Goal: Task Accomplishment & Management: Complete application form

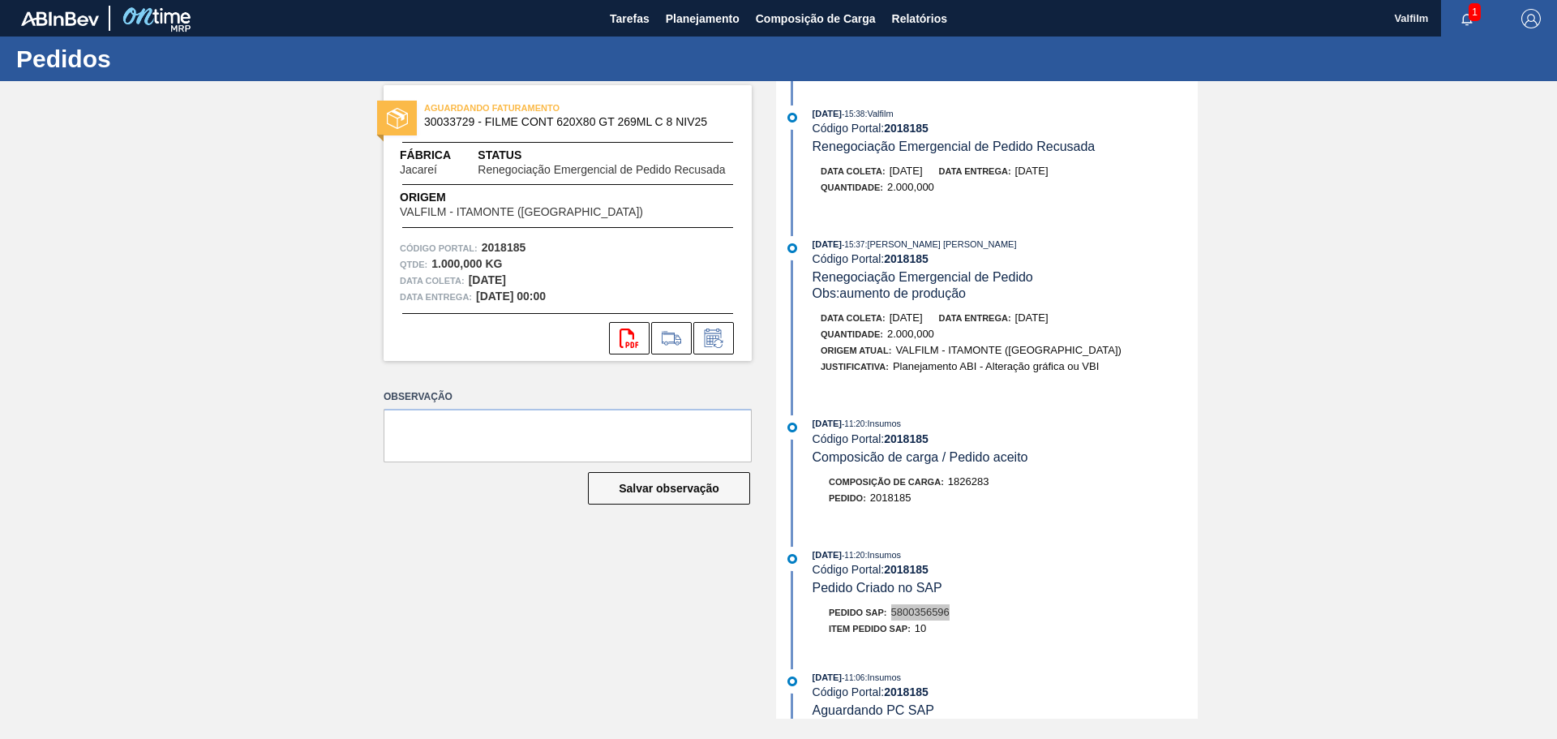
scroll to position [562, 0]
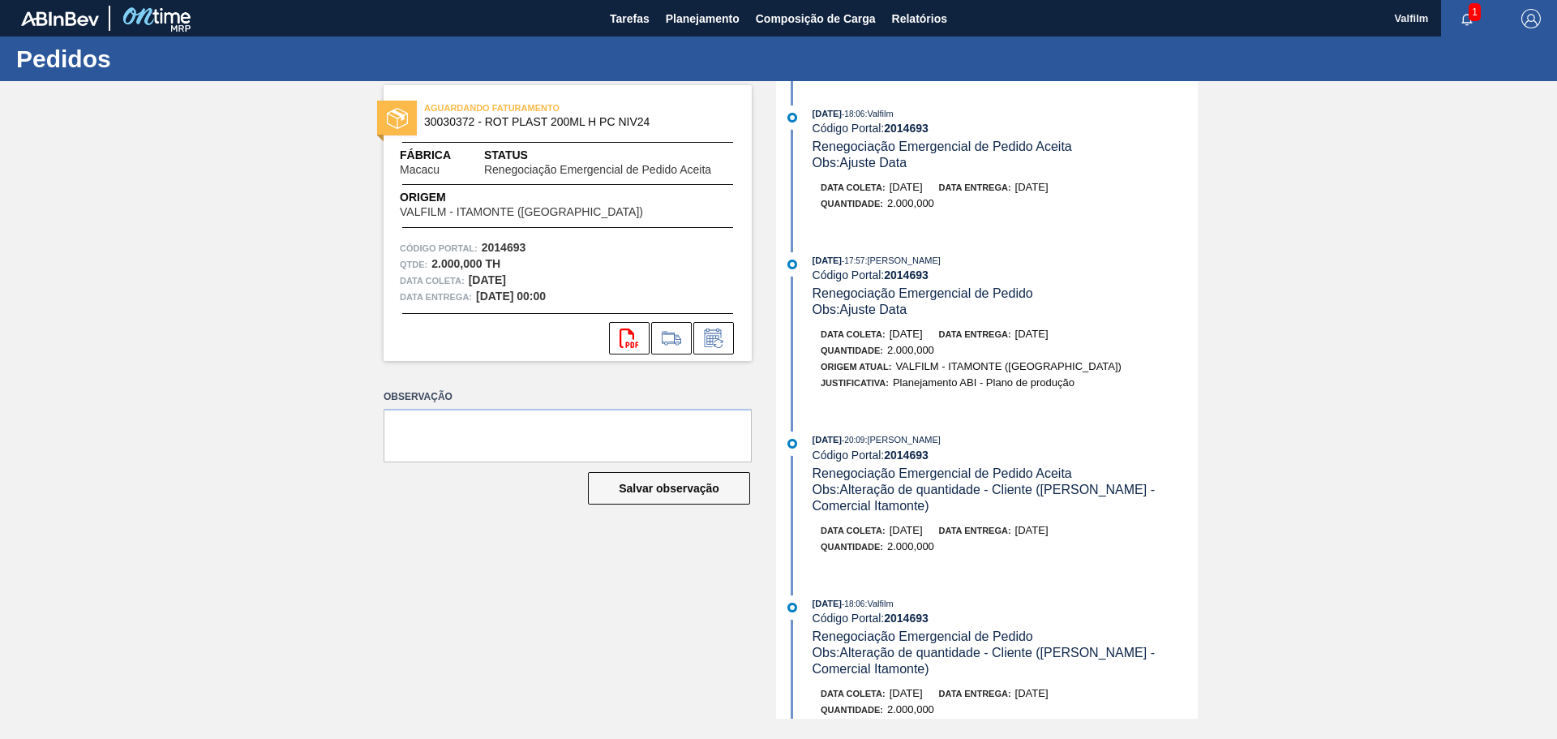
drag, startPoint x: 1195, startPoint y: 256, endPoint x: 1182, endPoint y: 593, distance: 336.8
click at [1182, 593] on div "09/09/2025 - 18:06 : Valfilm Código Portal: 2014693 Renegociação Emergencial de…" at bounding box center [989, 399] width 418 height 637
click at [714, 333] on icon at bounding box center [713, 337] width 17 height 19
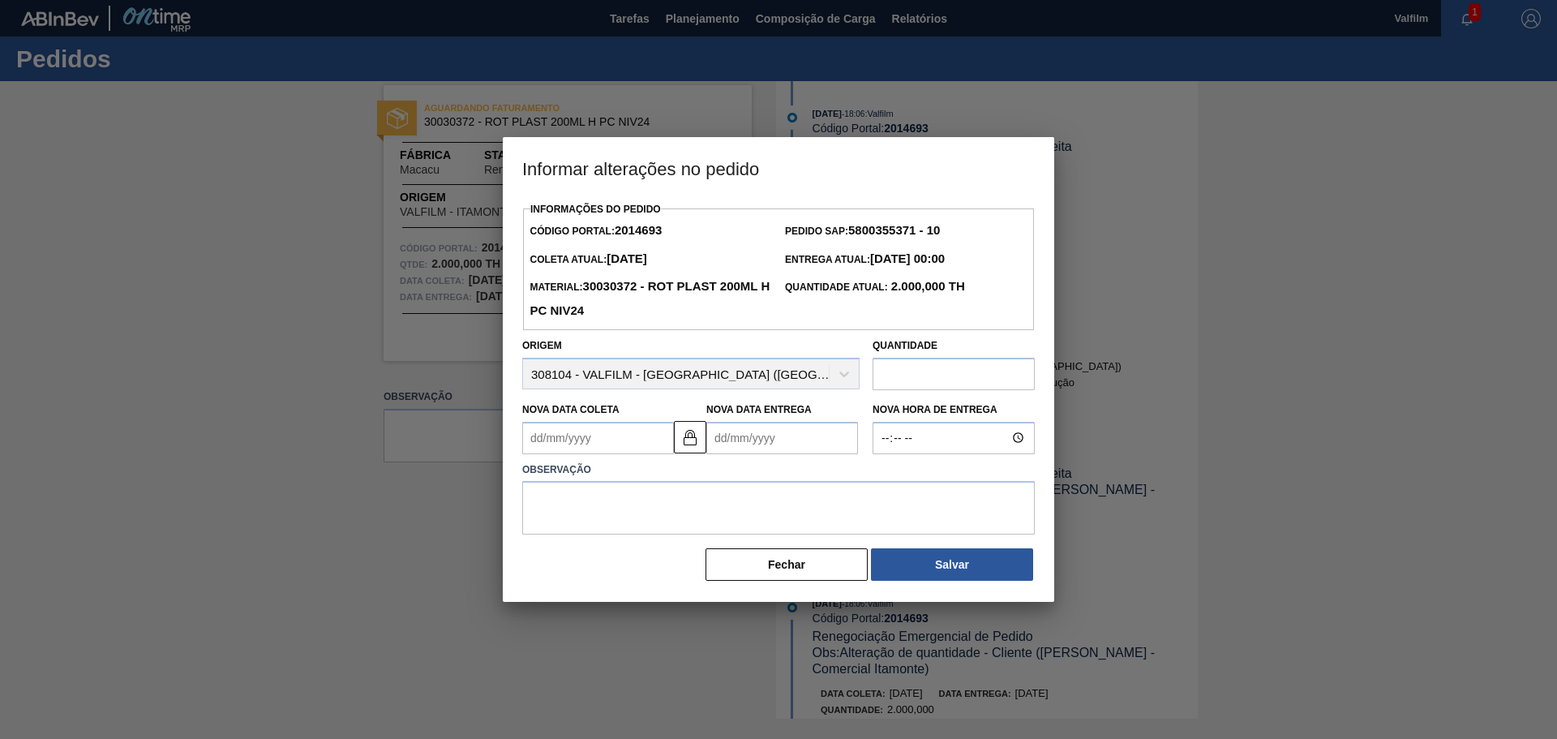
click at [919, 373] on input "text" at bounding box center [954, 374] width 162 height 32
click at [697, 442] on img at bounding box center [689, 436] width 19 height 19
click at [598, 431] on Coleta2014693 "Nova Data Coleta" at bounding box center [598, 438] width 152 height 32
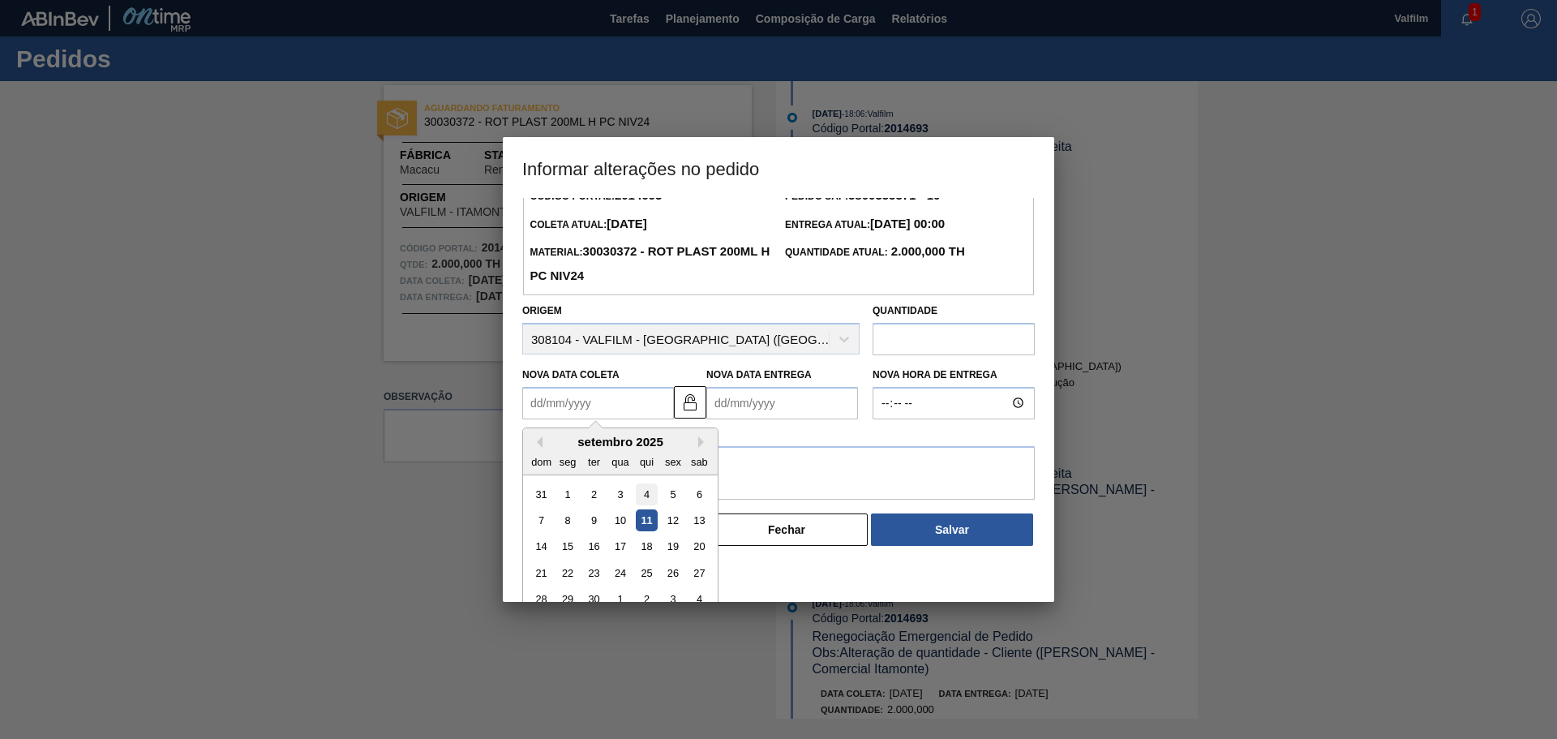
scroll to position [54, 0]
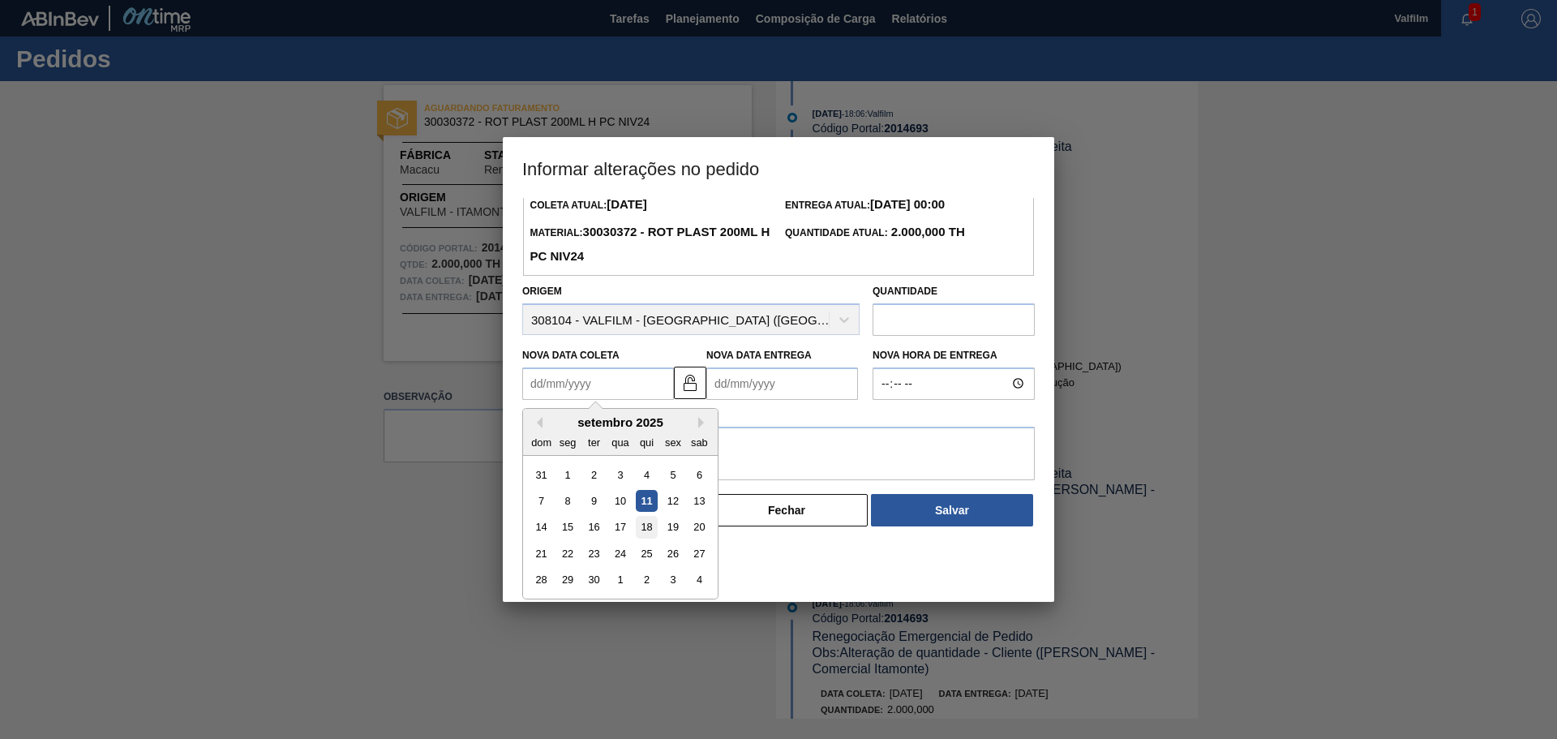
click at [656, 530] on div "18" at bounding box center [647, 527] width 22 height 22
type Coleta2014693 "18/09/2025"
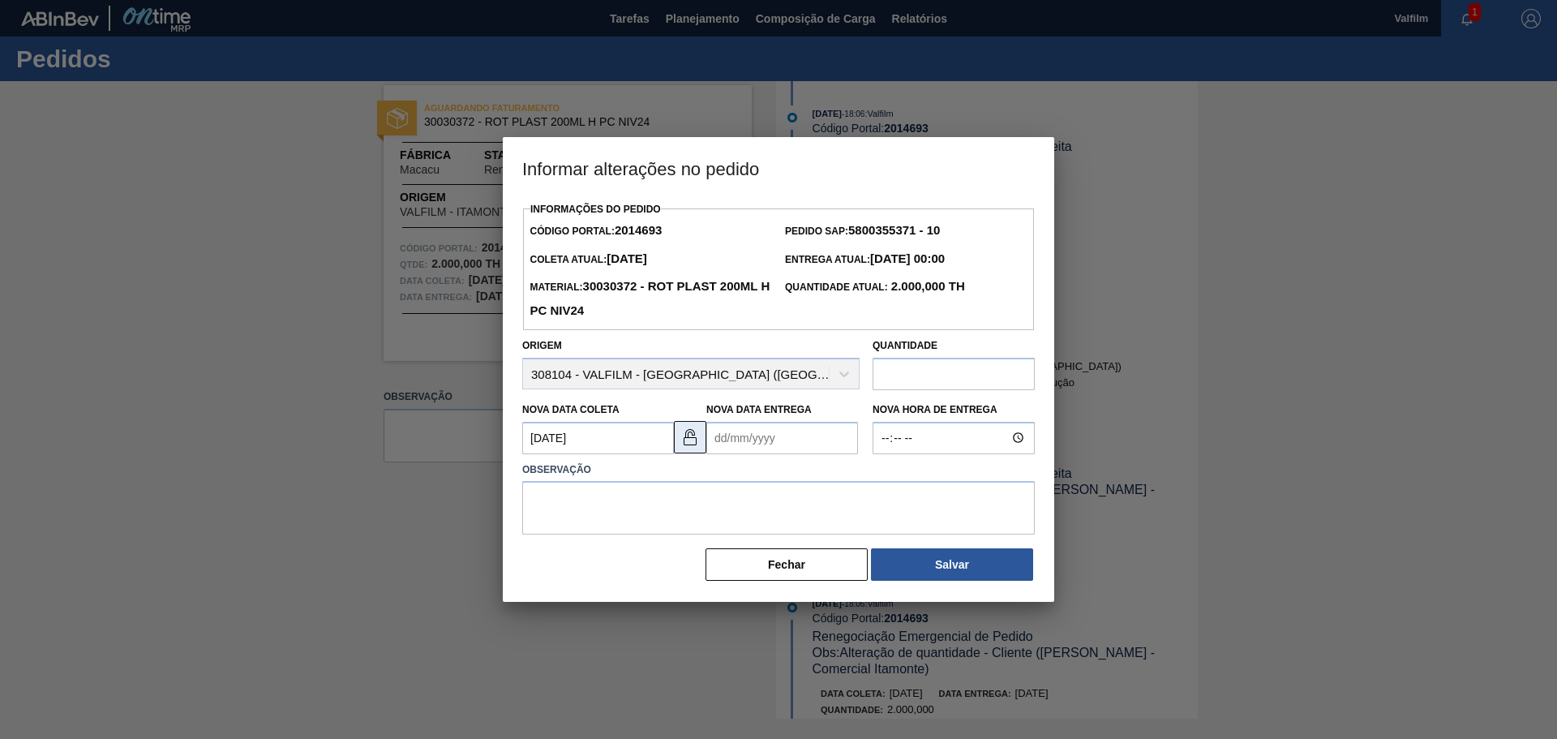
scroll to position [0, 0]
click at [727, 438] on Entrega2014693 "Nova Data Entrega" at bounding box center [782, 438] width 152 height 32
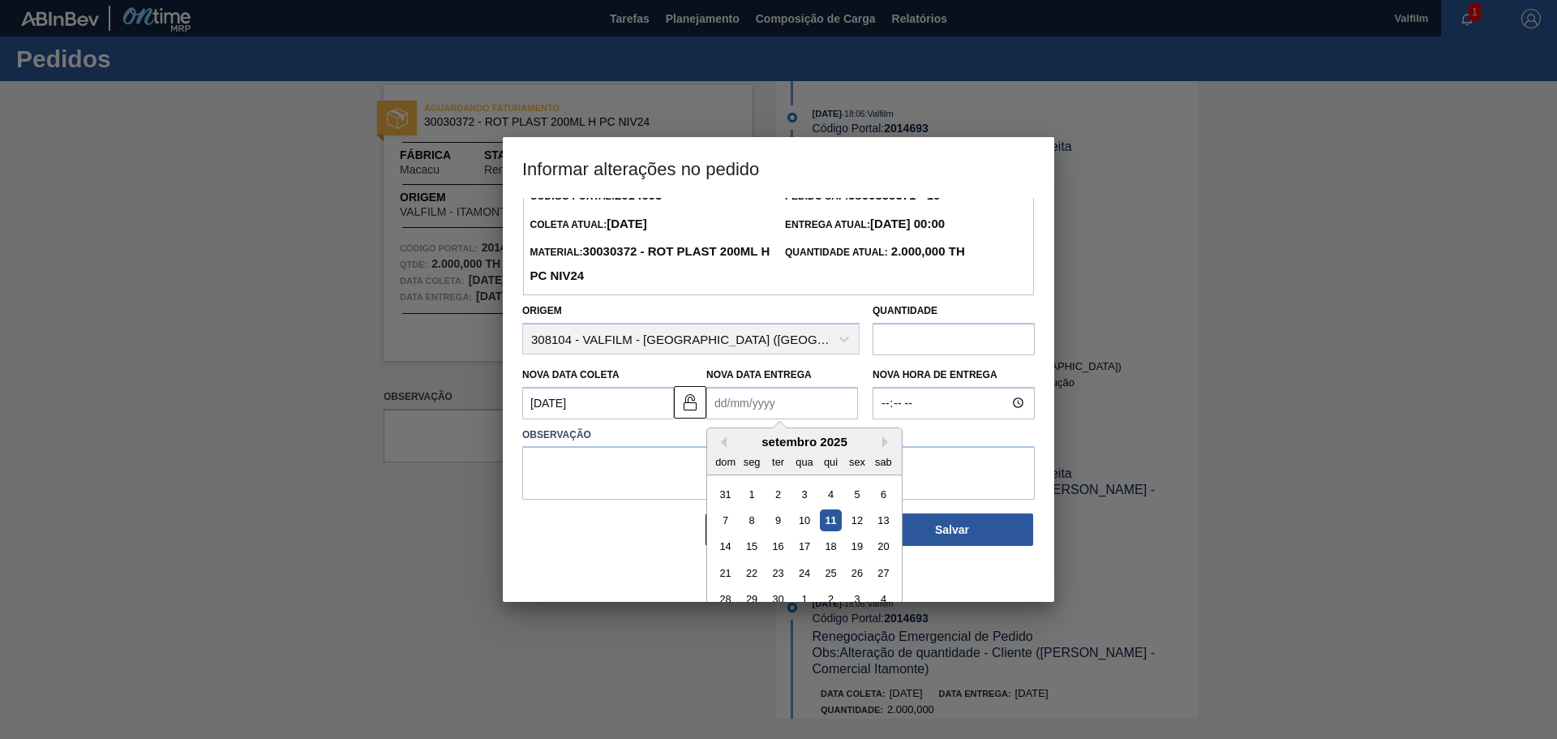
scroll to position [54, 0]
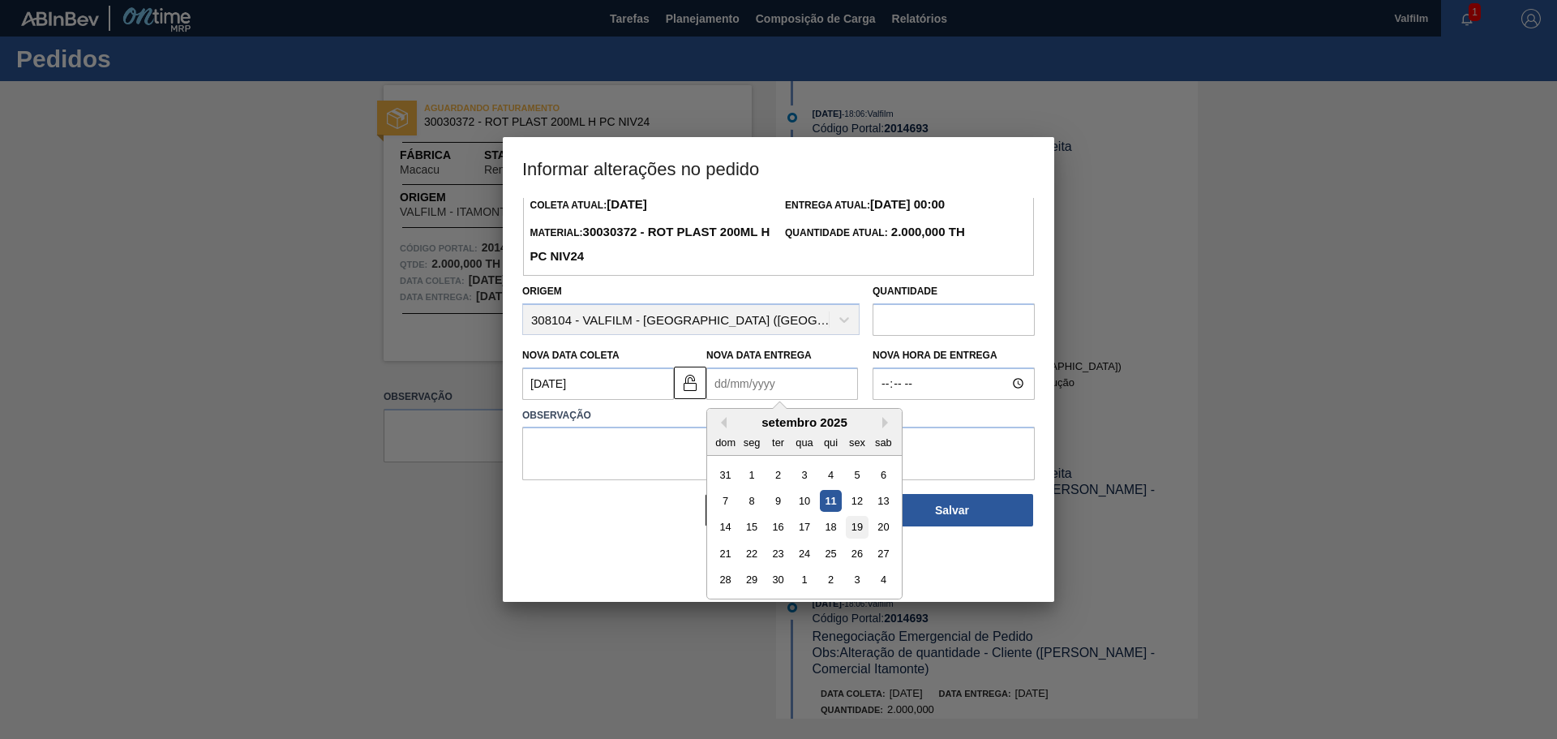
click at [852, 525] on div "19" at bounding box center [857, 527] width 22 height 22
type Entrega2014693 "19/09/2025"
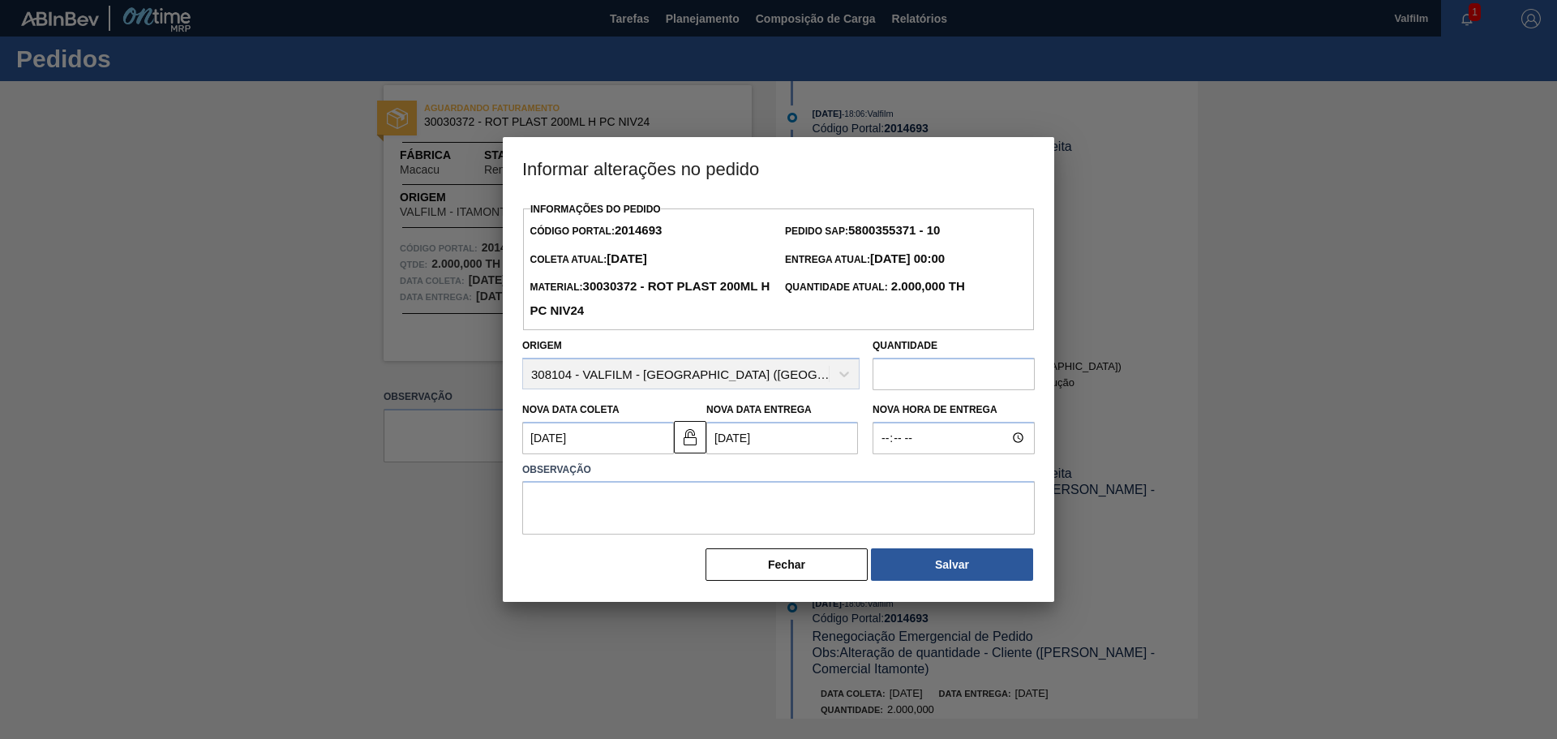
scroll to position [0, 0]
click at [646, 495] on textarea at bounding box center [778, 508] width 513 height 54
click at [744, 500] on textarea "Antecipação solicitada pelo e-mail" at bounding box center [778, 508] width 513 height 54
click at [716, 499] on textarea "Antecipação solicitada pelo e-mail - (Letícia" at bounding box center [778, 508] width 513 height 54
drag, startPoint x: 755, startPoint y: 492, endPoint x: 765, endPoint y: 495, distance: 10.3
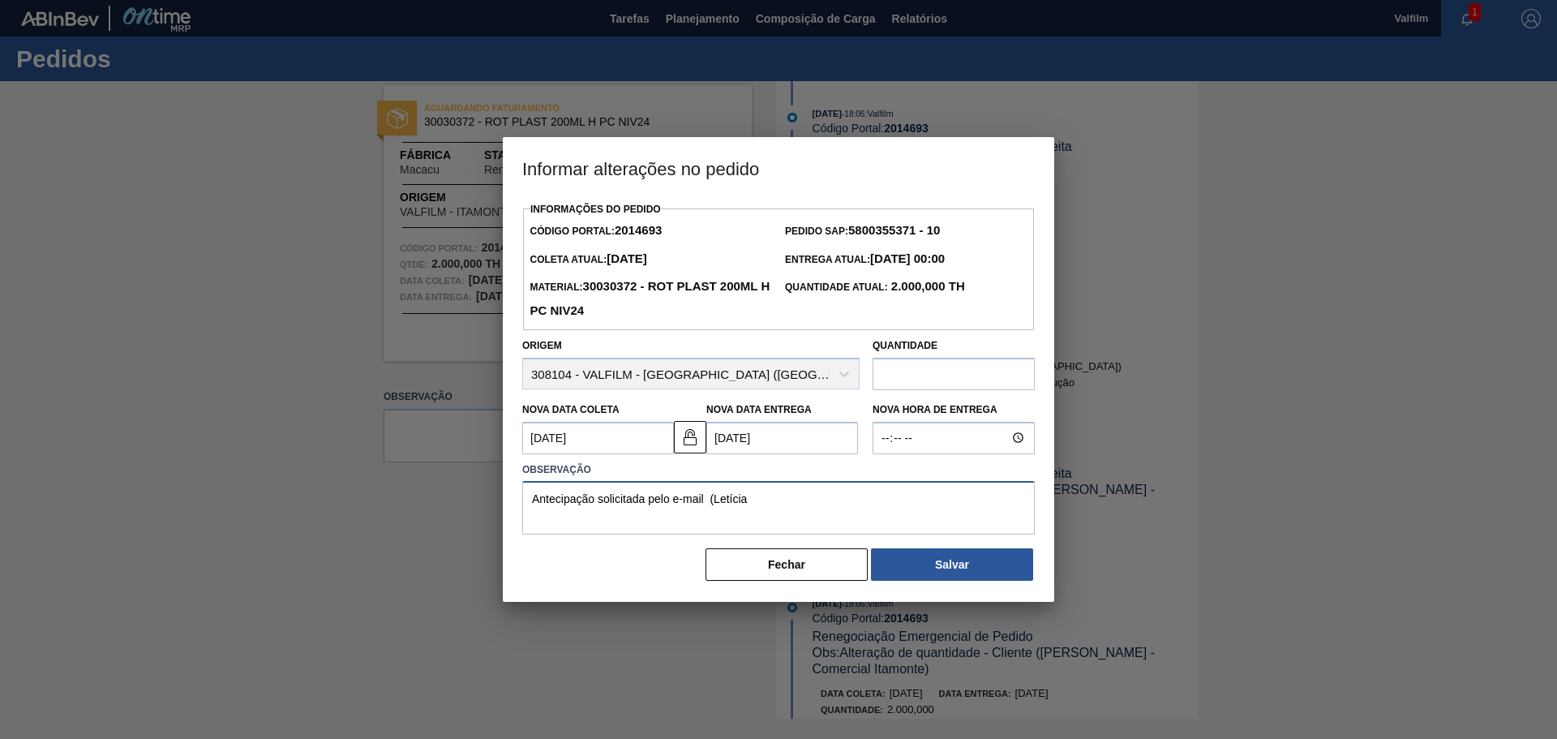
click at [756, 492] on textarea "Antecipação solicitada pelo e-mail (Letícia" at bounding box center [778, 508] width 513 height 54
click at [668, 517] on textarea "Antecipação solicitada pelo e-mail (Letícia - comercial itamonte)" at bounding box center [778, 508] width 513 height 54
click at [650, 499] on textarea "Antecipação solicitada pelo e-mail (Letícia - comercial itamonte)" at bounding box center [778, 508] width 513 height 54
click at [706, 495] on textarea "Antecipação solicitada pelo e-mail (Letícia - comercial itamonte)" at bounding box center [778, 508] width 513 height 54
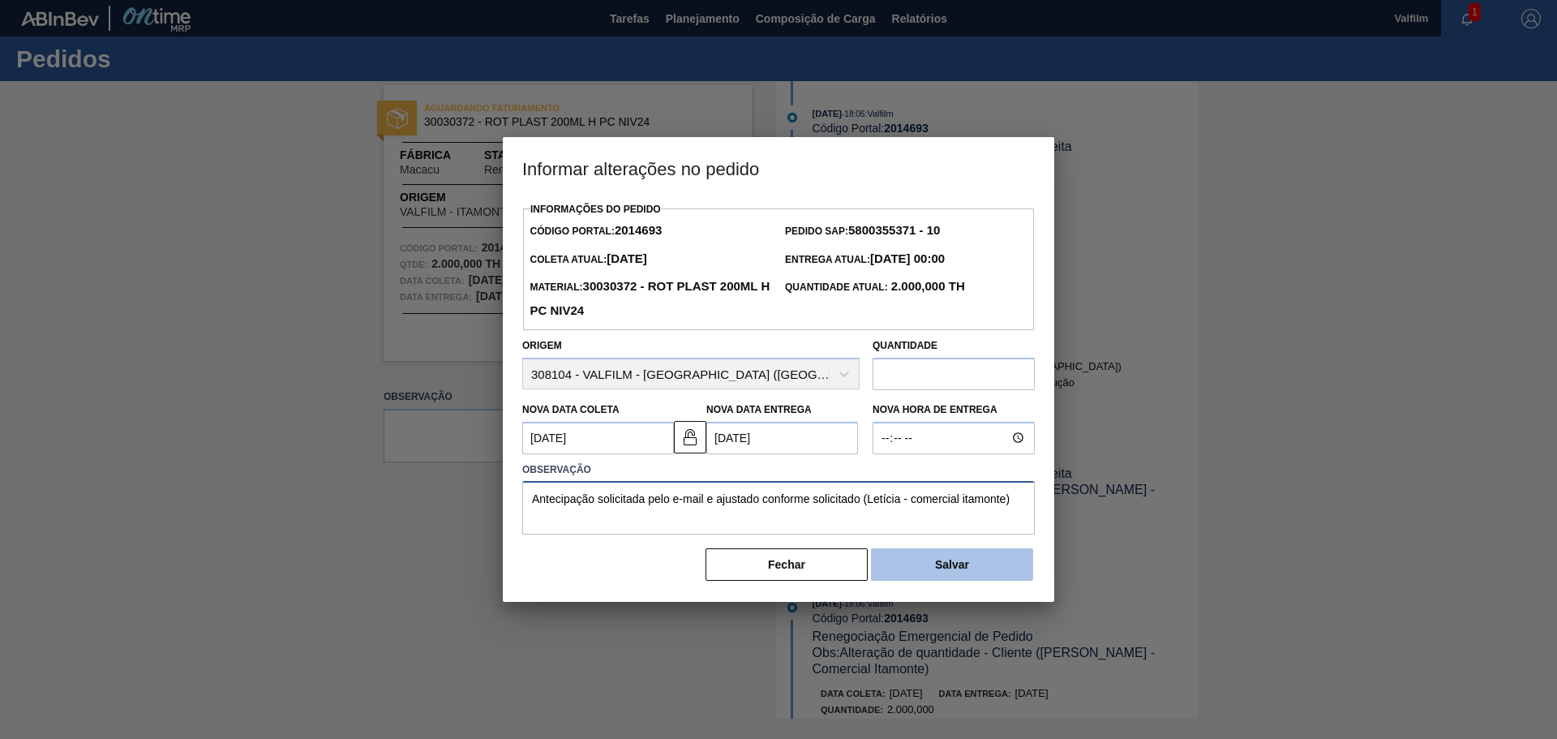
type textarea "Antecipação solicitada pelo e-mail e ajustado conforme solicitado (Letícia - co…"
click at [954, 562] on button "Salvar" at bounding box center [952, 564] width 162 height 32
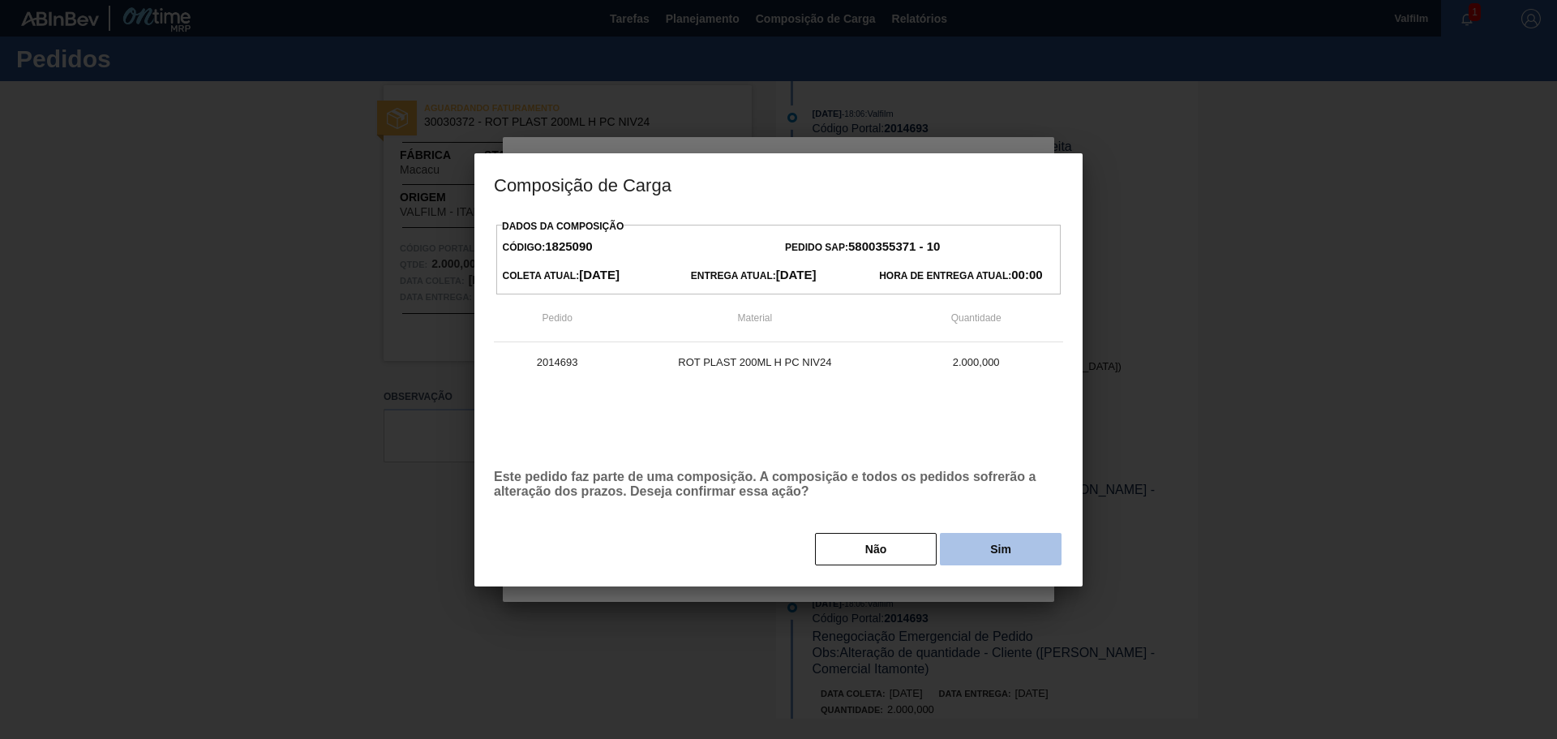
click at [974, 550] on button "Sim" at bounding box center [1001, 549] width 122 height 32
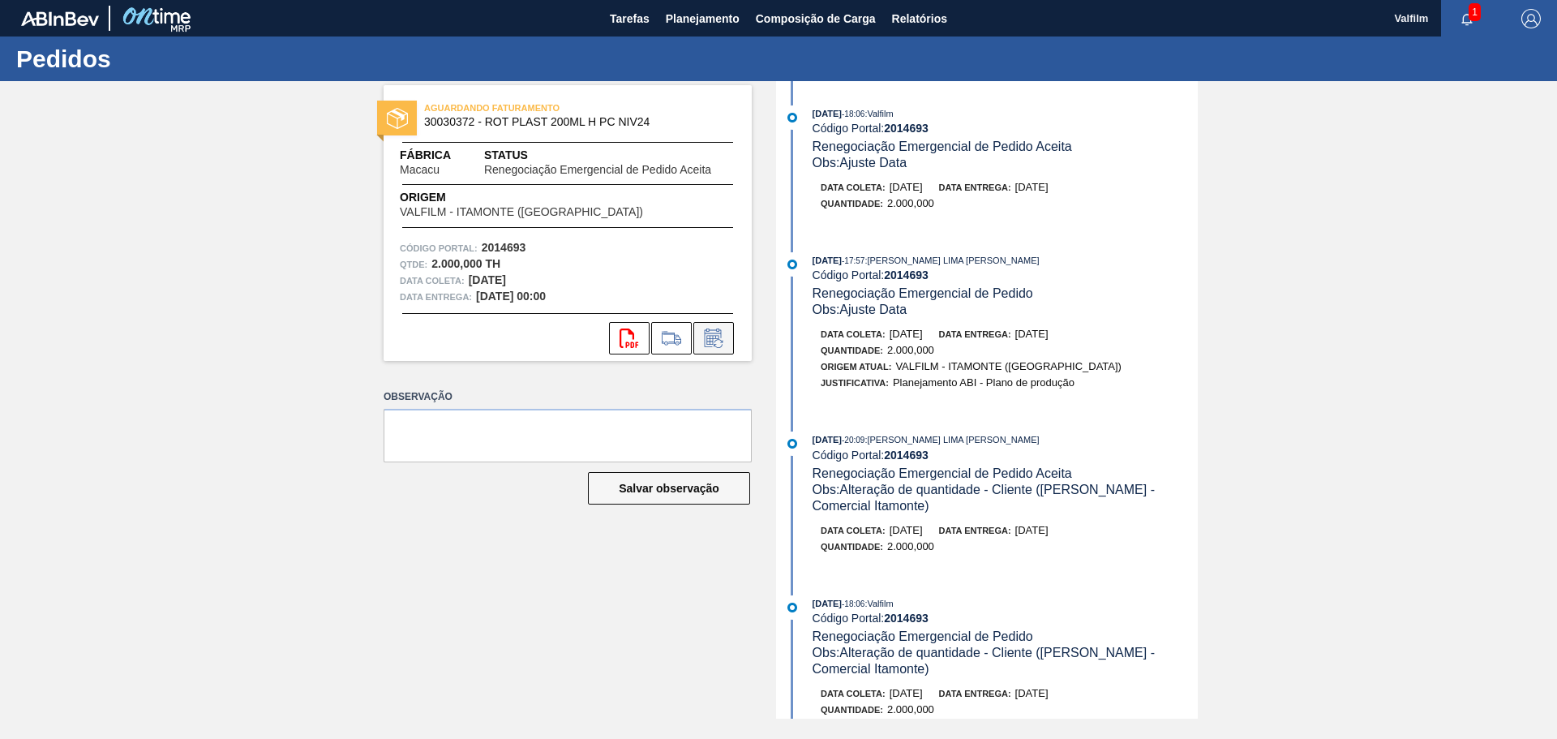
click at [705, 345] on icon at bounding box center [713, 337] width 17 height 19
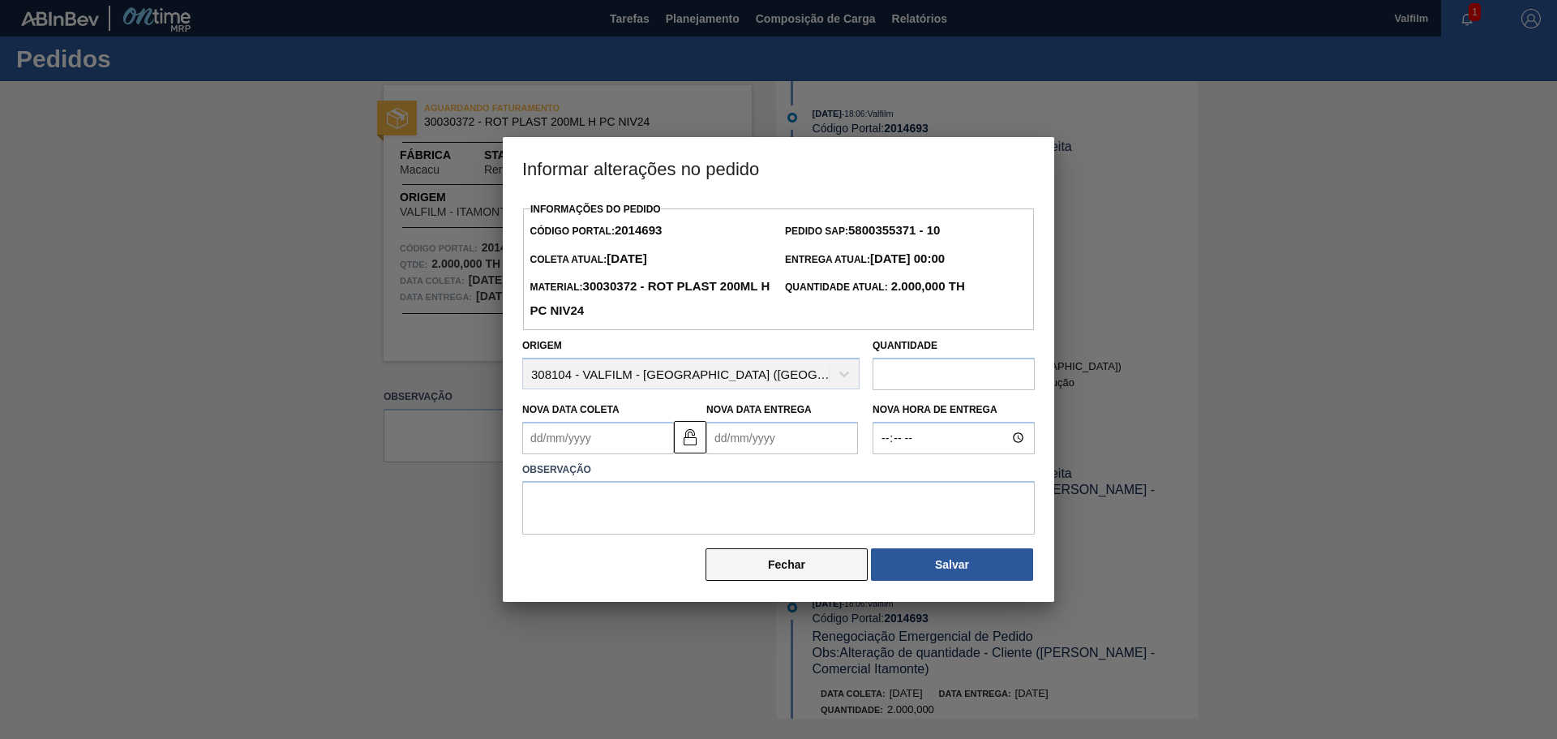
click at [763, 563] on button "Fechar" at bounding box center [787, 564] width 162 height 32
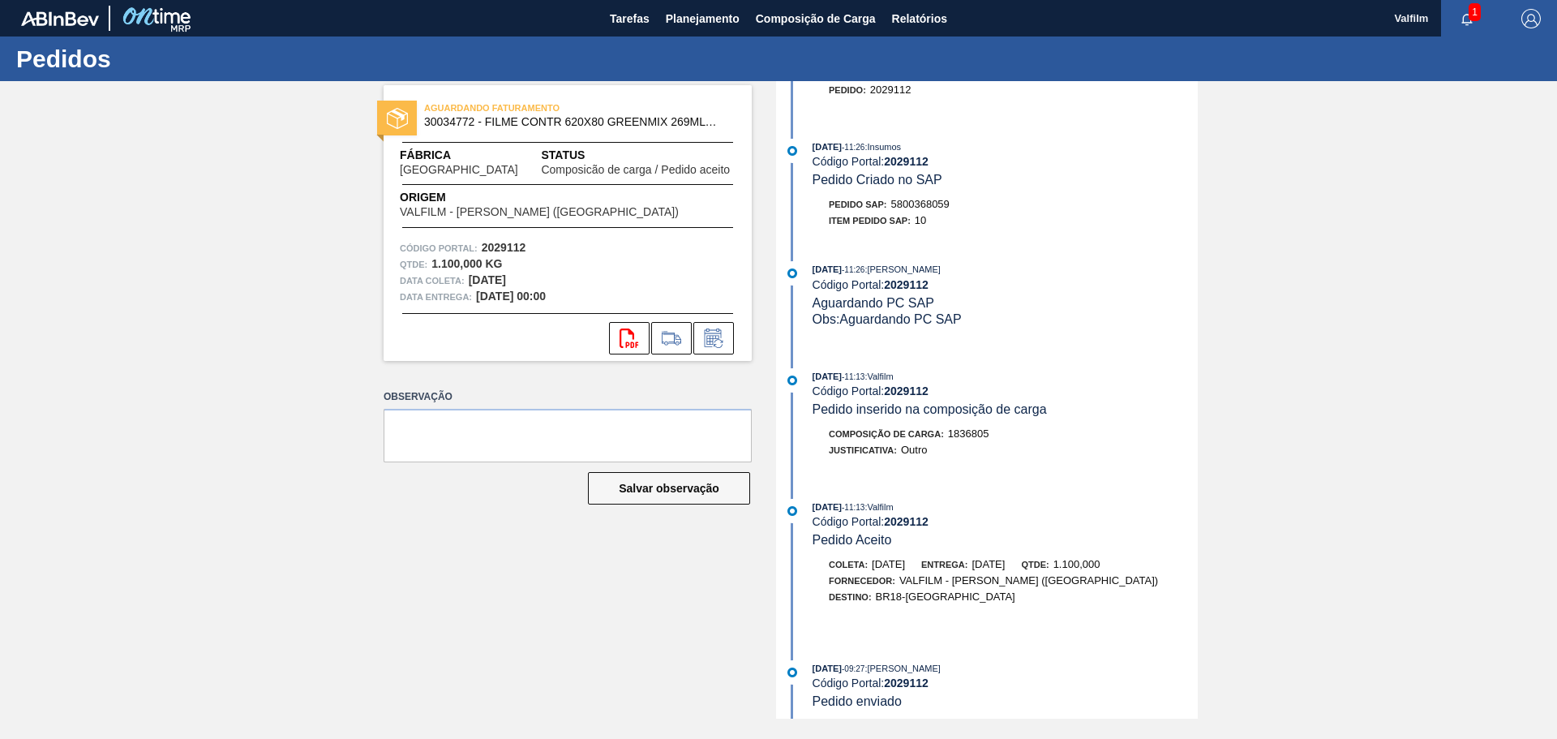
scroll to position [81, 0]
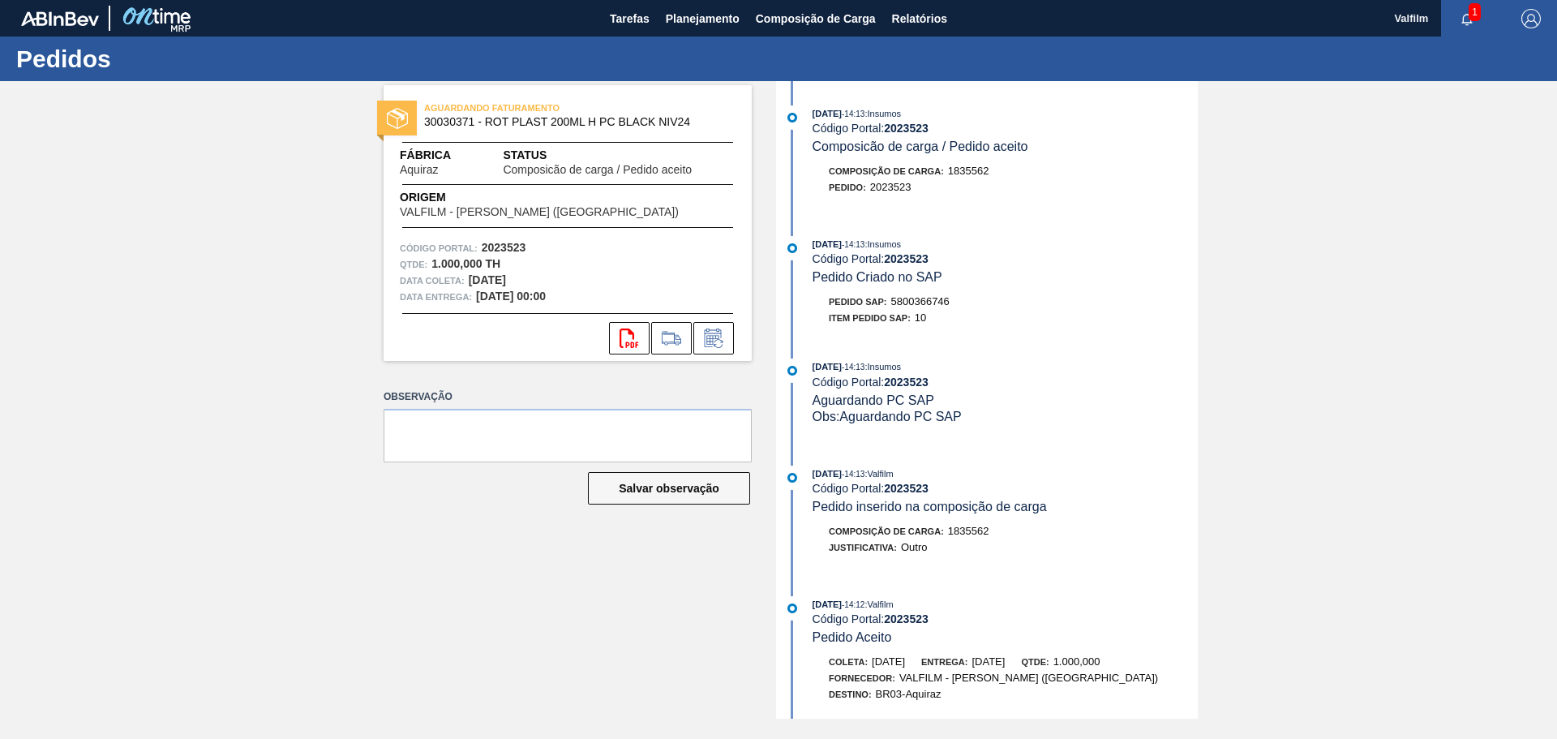
click at [924, 299] on span "5800366746" at bounding box center [920, 301] width 58 height 12
click at [956, 299] on div "Pedido SAP: 5800366746" at bounding box center [1005, 302] width 385 height 16
drag, startPoint x: 954, startPoint y: 300, endPoint x: 894, endPoint y: 305, distance: 59.4
click at [894, 305] on div "Pedido SAP: 5800366746" at bounding box center [1005, 302] width 385 height 16
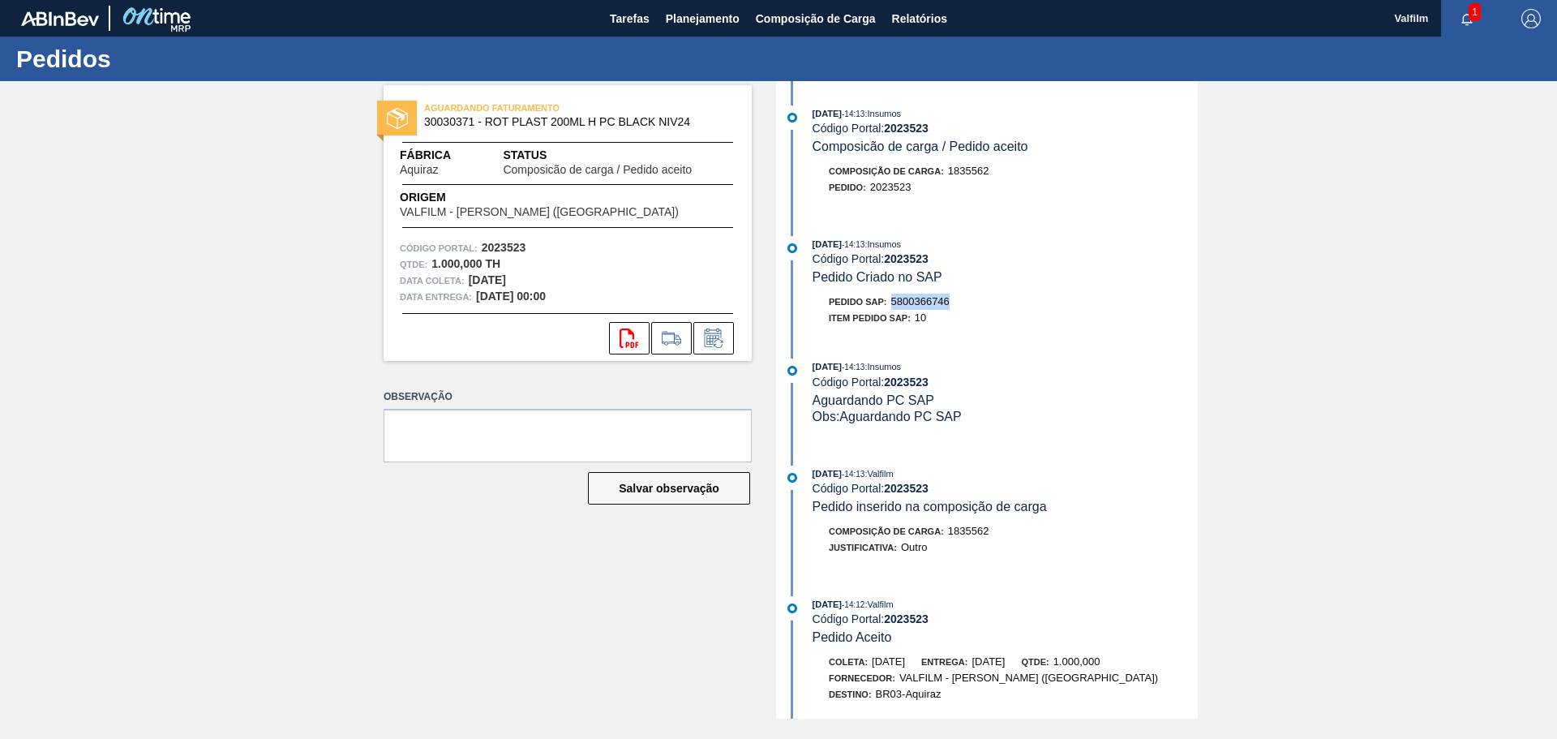
copy span "5800366746"
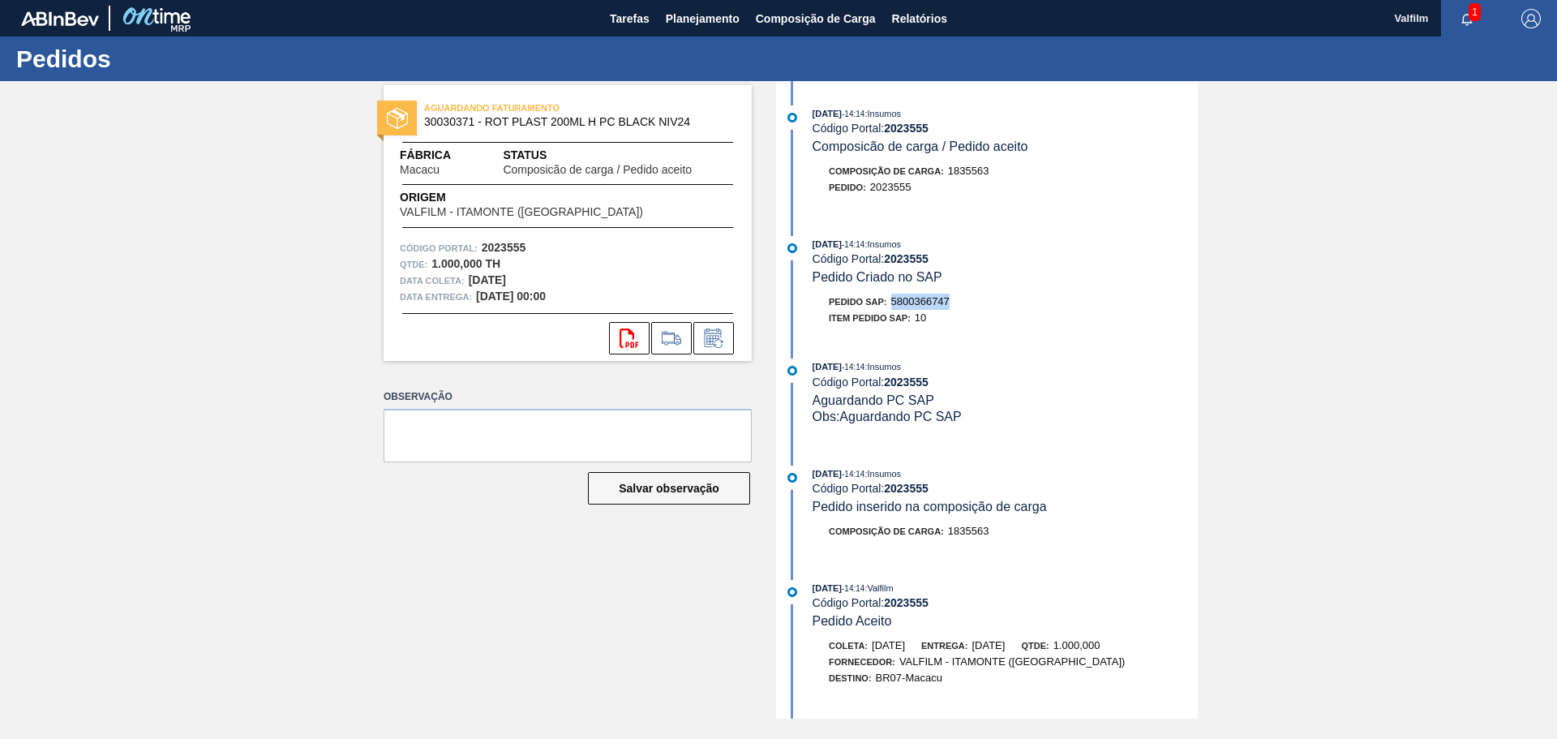
drag, startPoint x: 955, startPoint y: 301, endPoint x: 894, endPoint y: 295, distance: 61.9
click at [894, 295] on div "Pedido SAP: 5800366747" at bounding box center [1005, 302] width 385 height 16
copy span "5800366747"
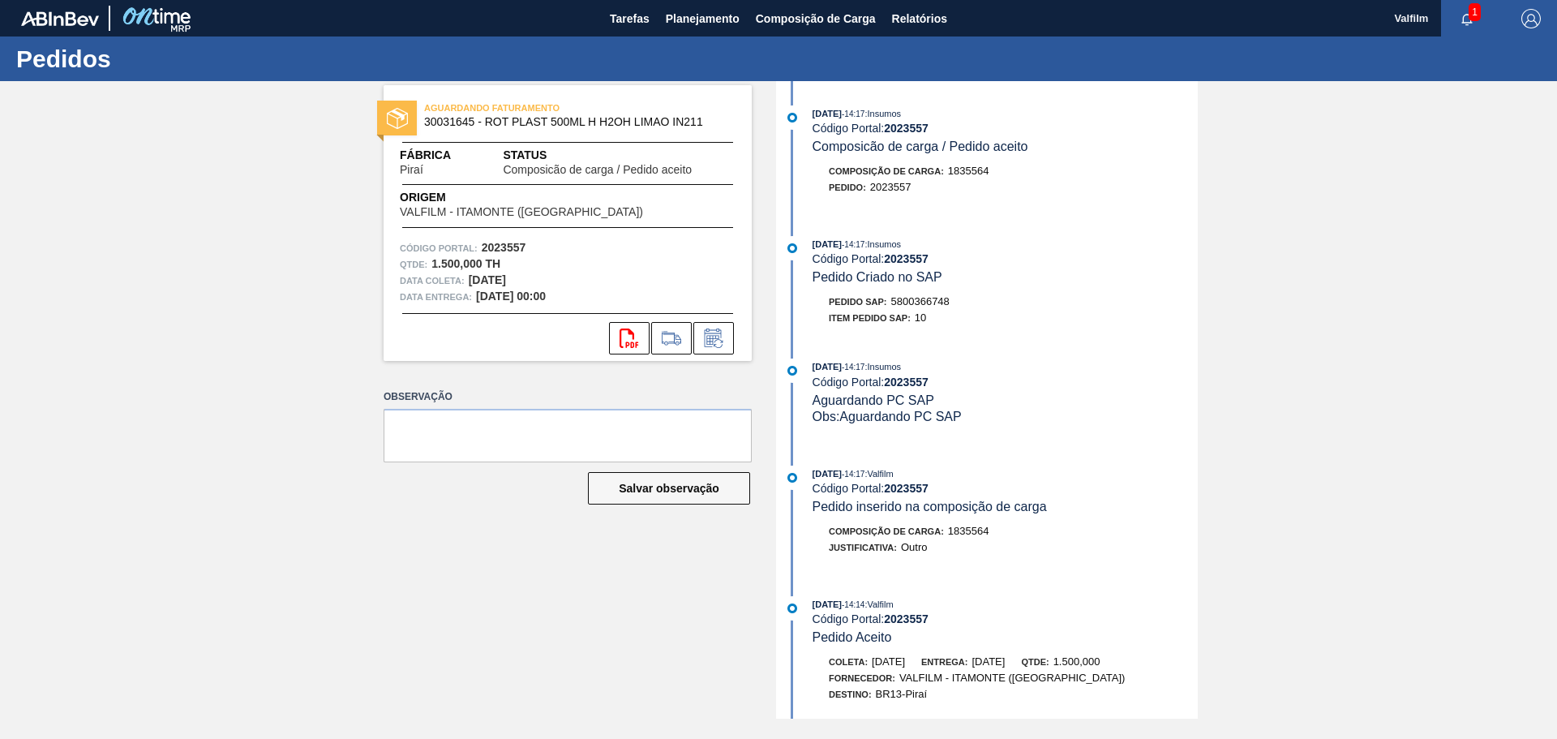
click at [950, 296] on span "5800366748" at bounding box center [920, 301] width 58 height 12
drag, startPoint x: 946, startPoint y: 299, endPoint x: 895, endPoint y: 303, distance: 51.3
click at [895, 303] on div "Pedido SAP: 5800366748" at bounding box center [1005, 302] width 385 height 16
copy span "5800366748"
drag, startPoint x: 952, startPoint y: 298, endPoint x: 895, endPoint y: 298, distance: 56.8
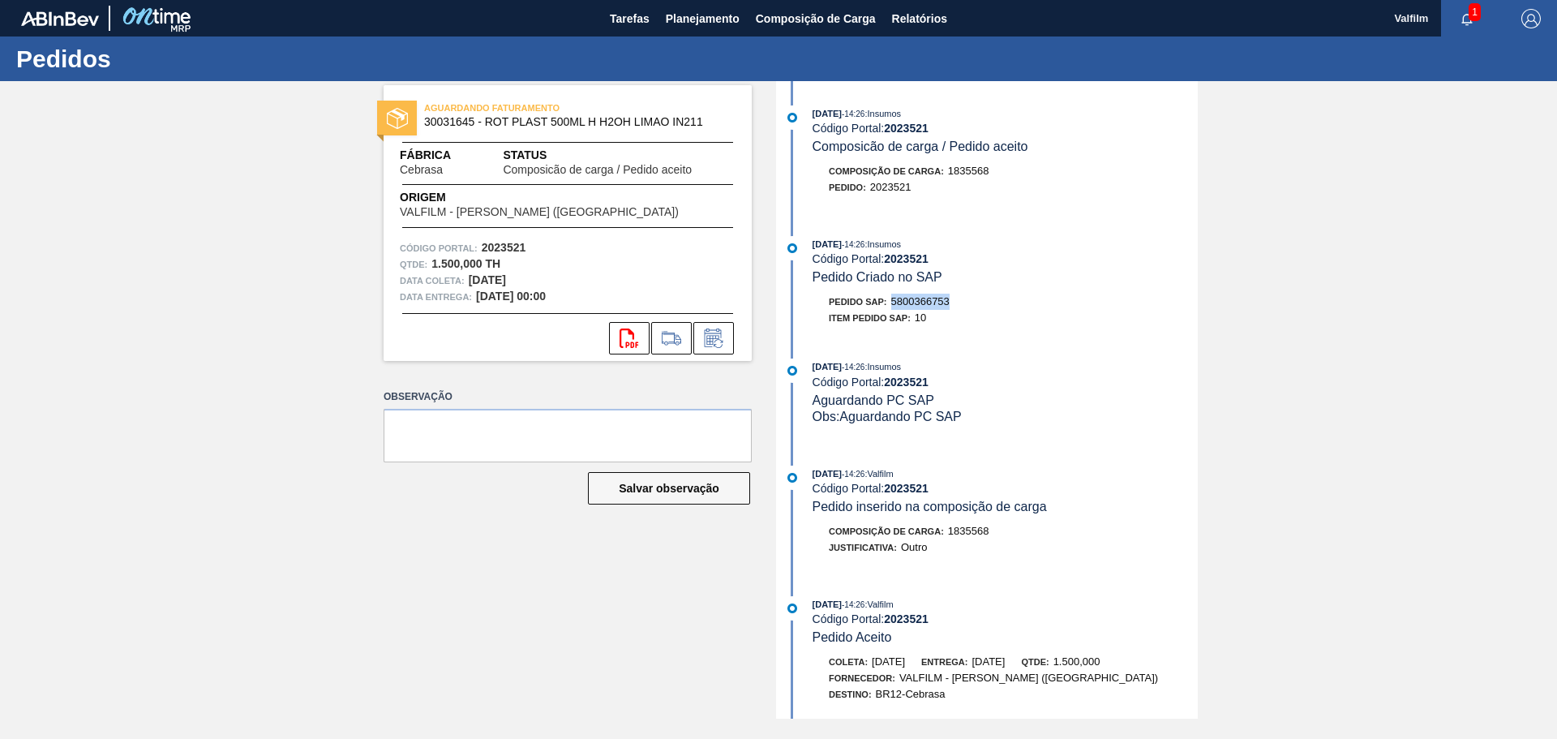
click at [895, 298] on div "Pedido SAP: 5800366753" at bounding box center [1005, 302] width 385 height 16
copy span "5800366753"
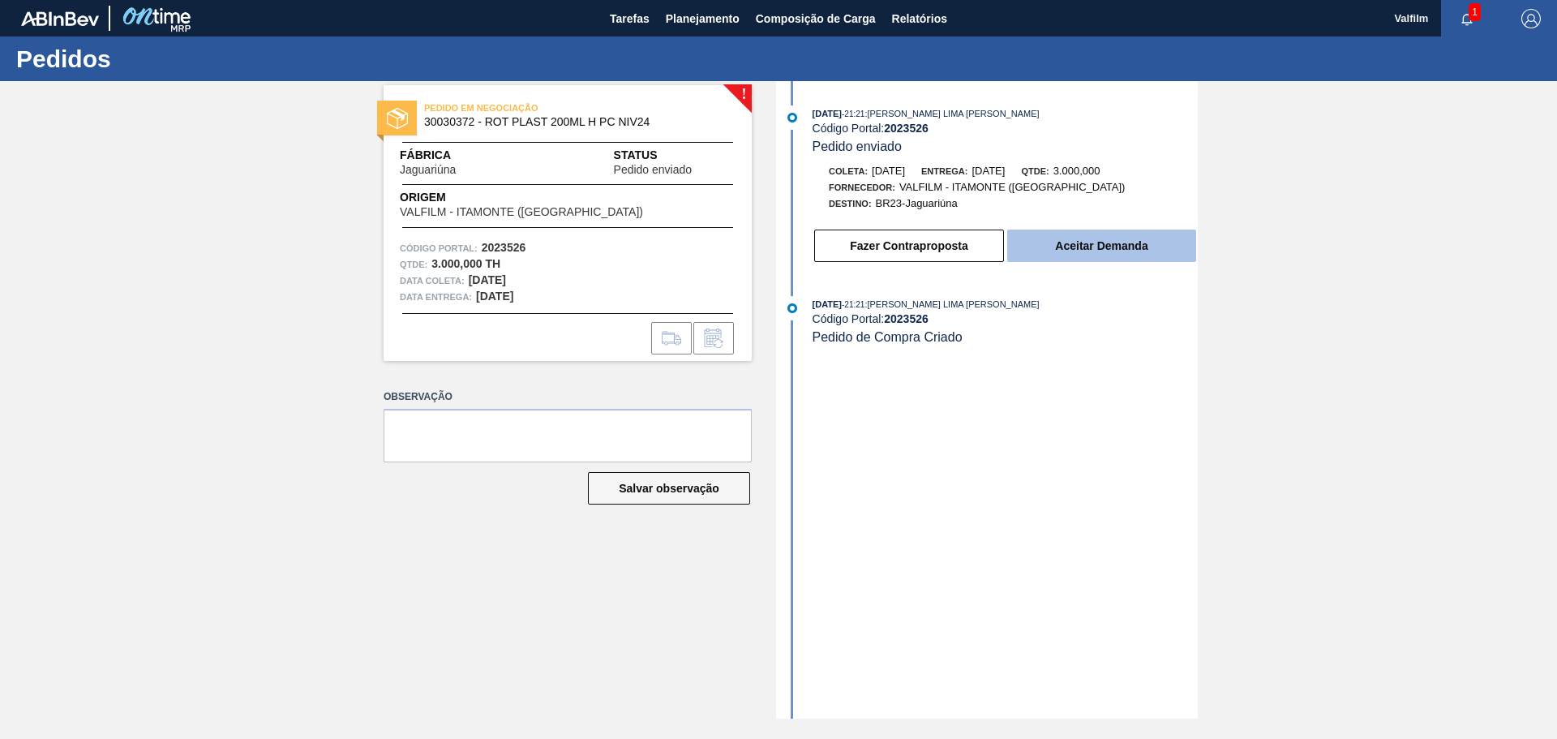
click at [1113, 247] on button "Aceitar Demanda" at bounding box center [1101, 246] width 189 height 32
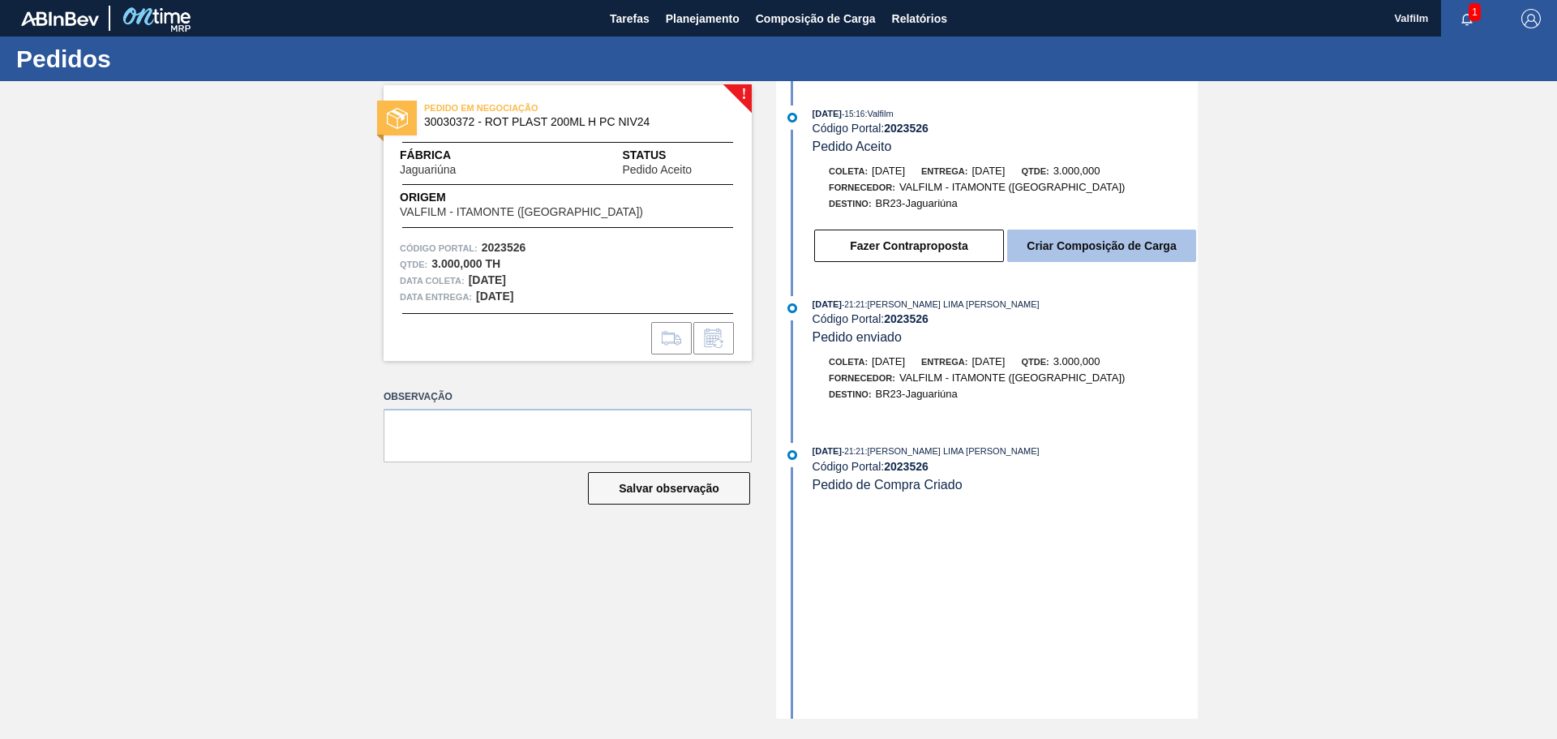
click at [1054, 250] on button "Criar Composição de Carga" at bounding box center [1101, 246] width 189 height 32
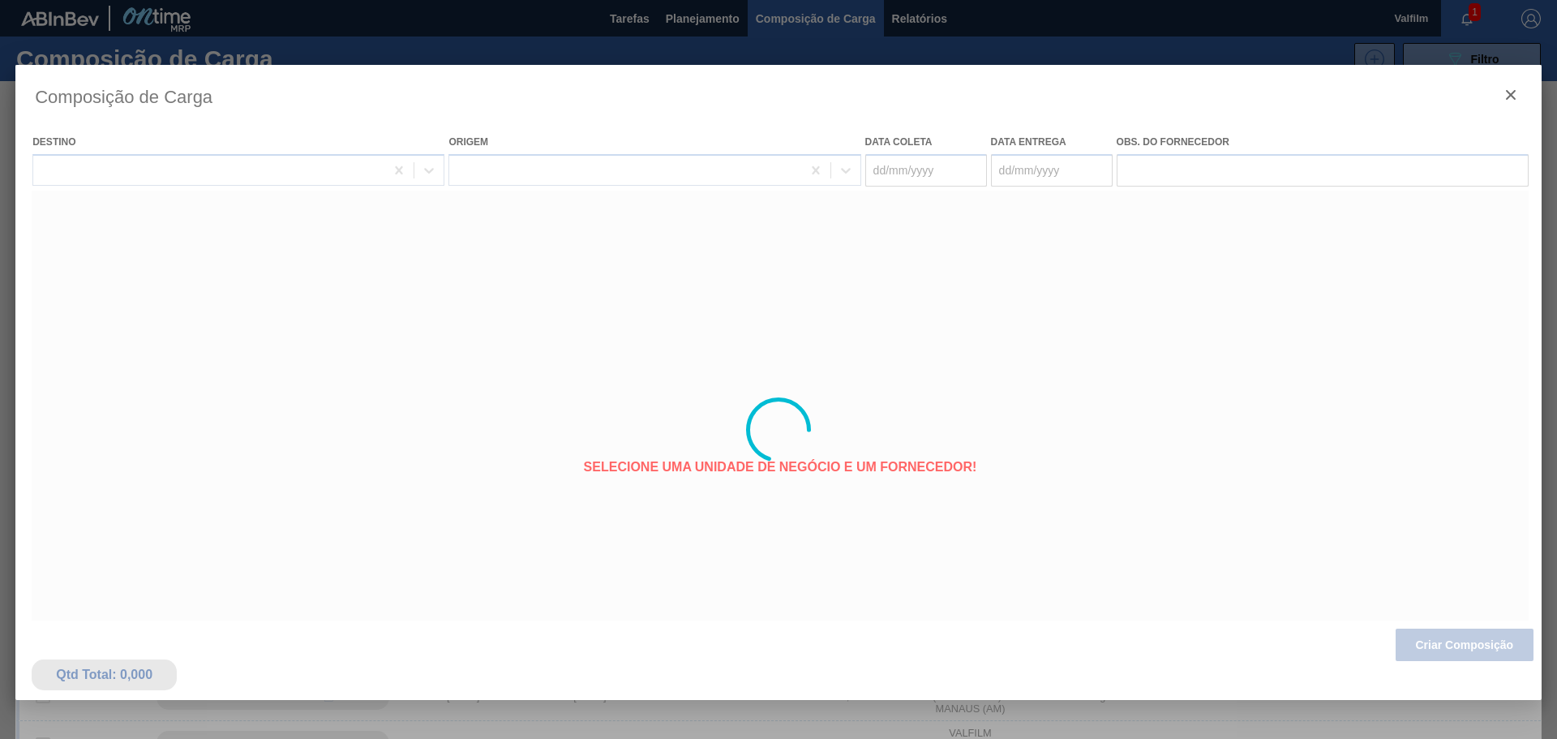
type coleta "[DATE]"
type entrega "[DATE]"
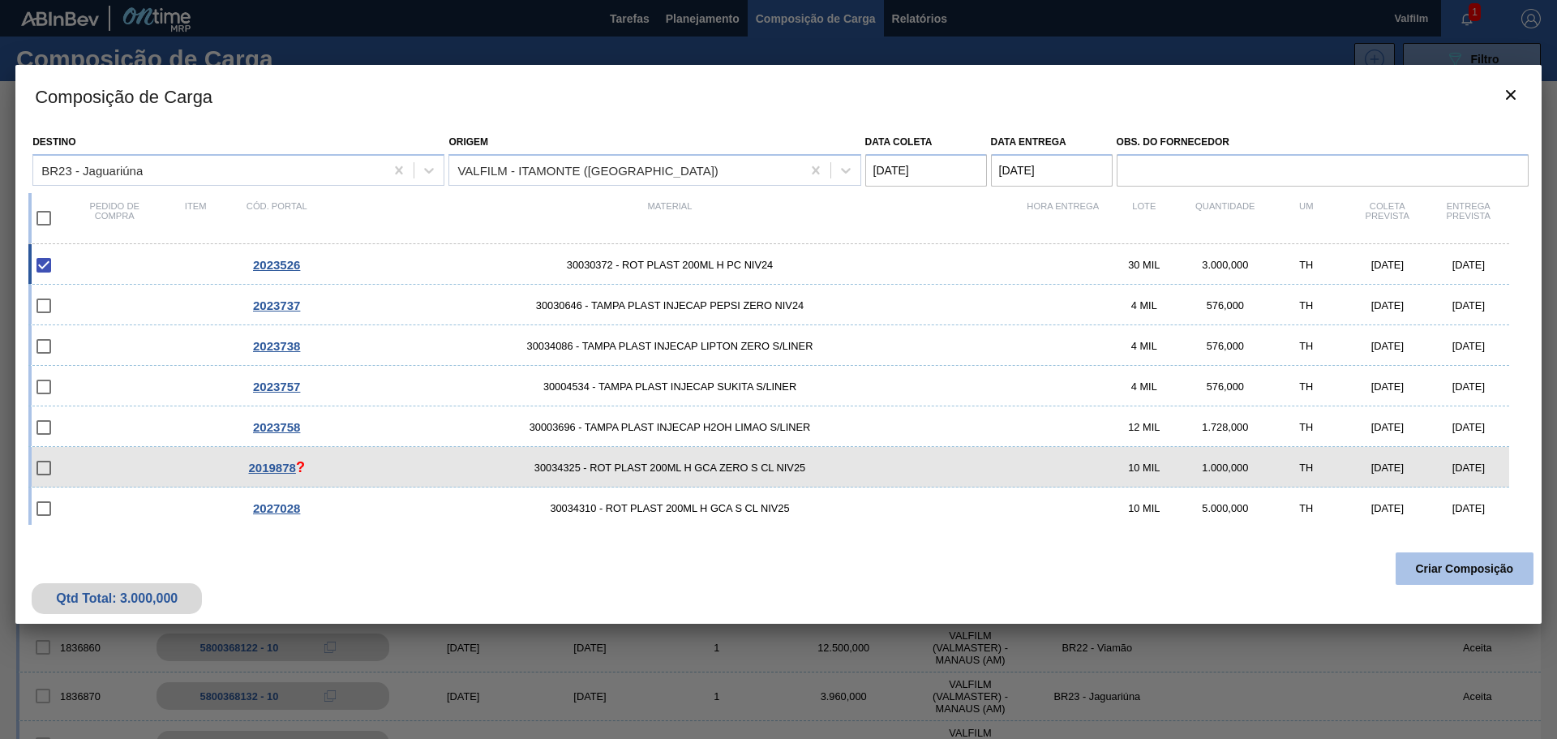
click at [1448, 573] on button "Criar Composição" at bounding box center [1465, 568] width 138 height 32
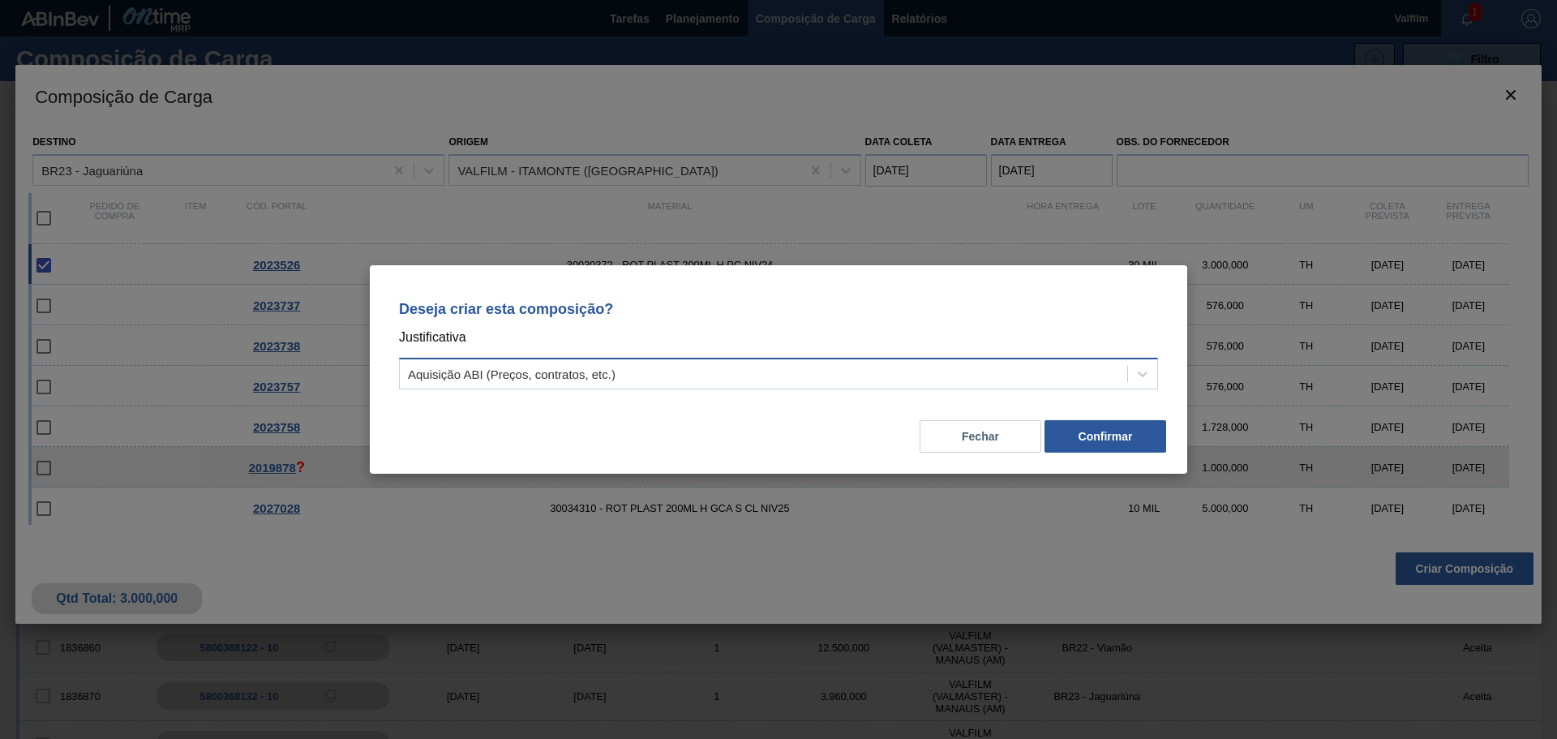
click at [668, 371] on div "Aquisição ABI (Preços, contratos, etc.)" at bounding box center [763, 375] width 727 height 24
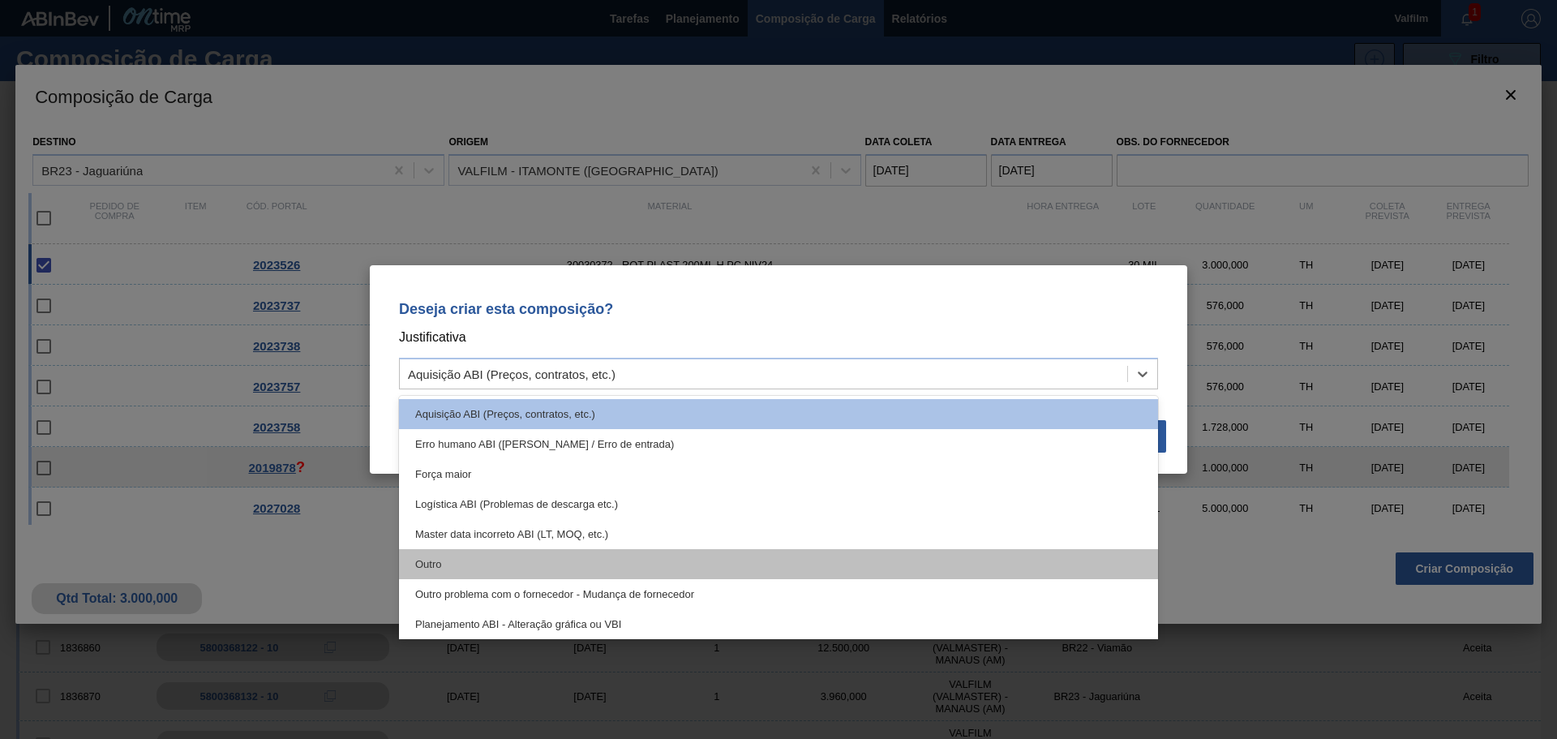
click at [427, 569] on div "Outro" at bounding box center [778, 564] width 759 height 30
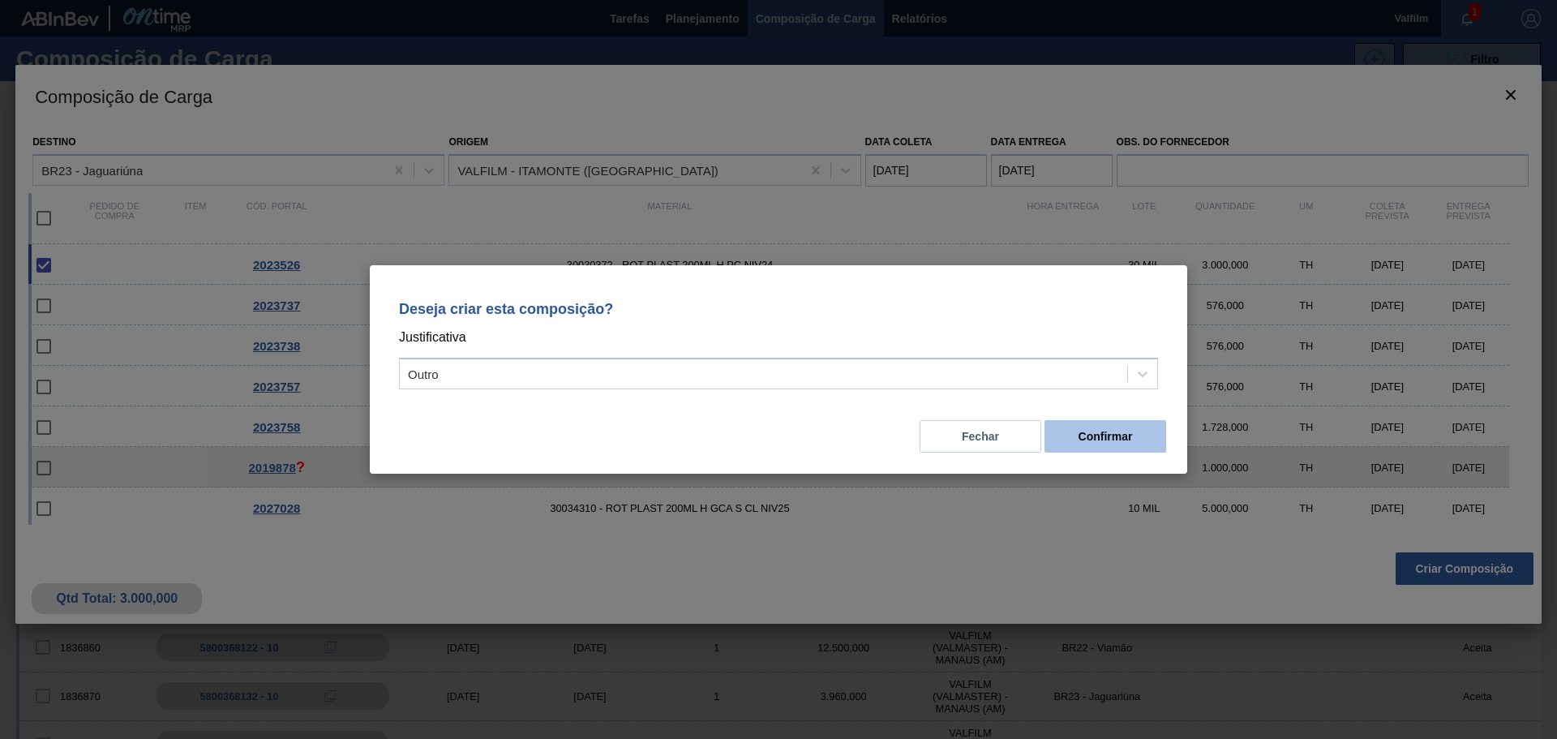
click at [1093, 444] on button "Confirmar" at bounding box center [1106, 436] width 122 height 32
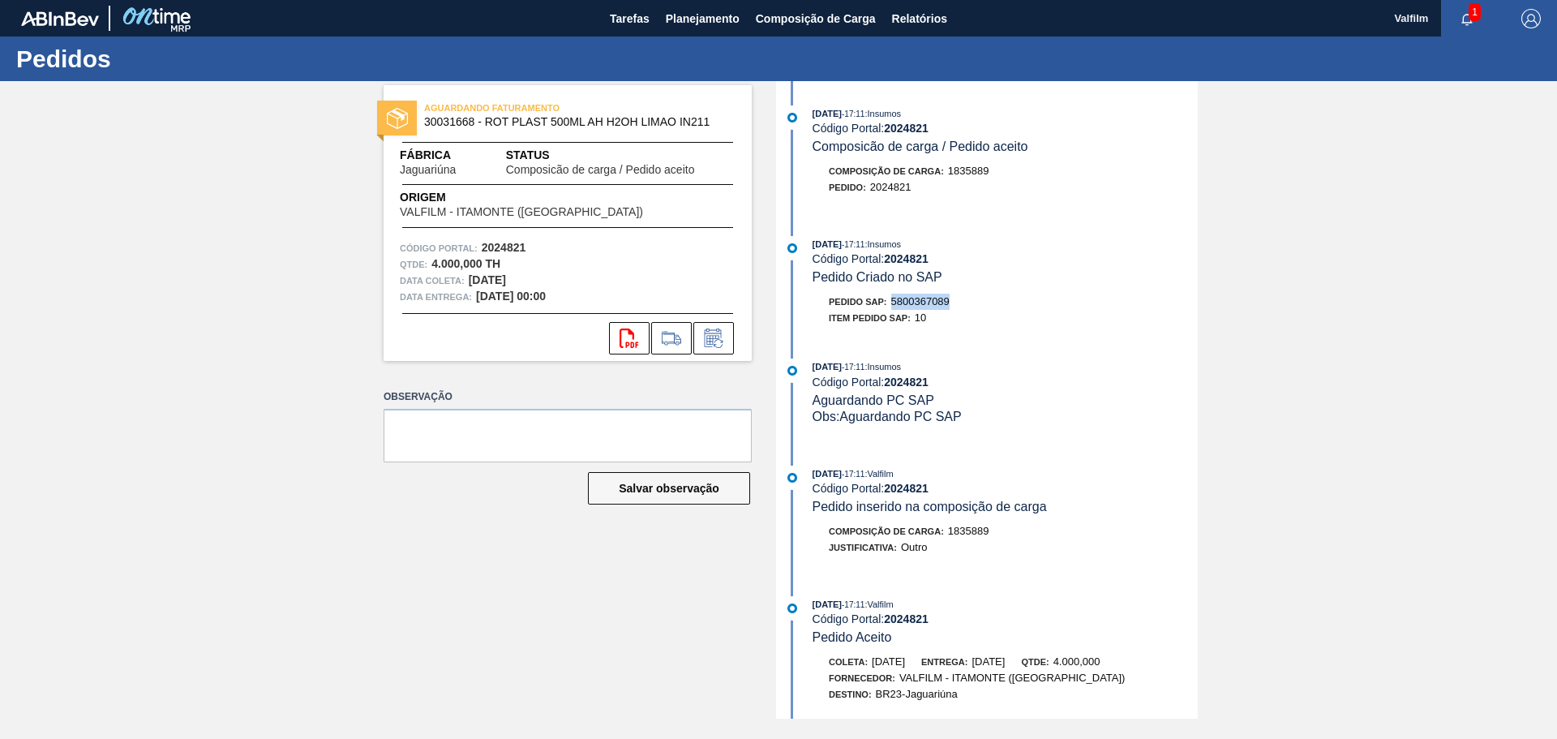
drag, startPoint x: 952, startPoint y: 299, endPoint x: 894, endPoint y: 301, distance: 57.6
click at [894, 301] on div "Pedido SAP: 5800367089" at bounding box center [1005, 302] width 385 height 16
copy span "5800367089"
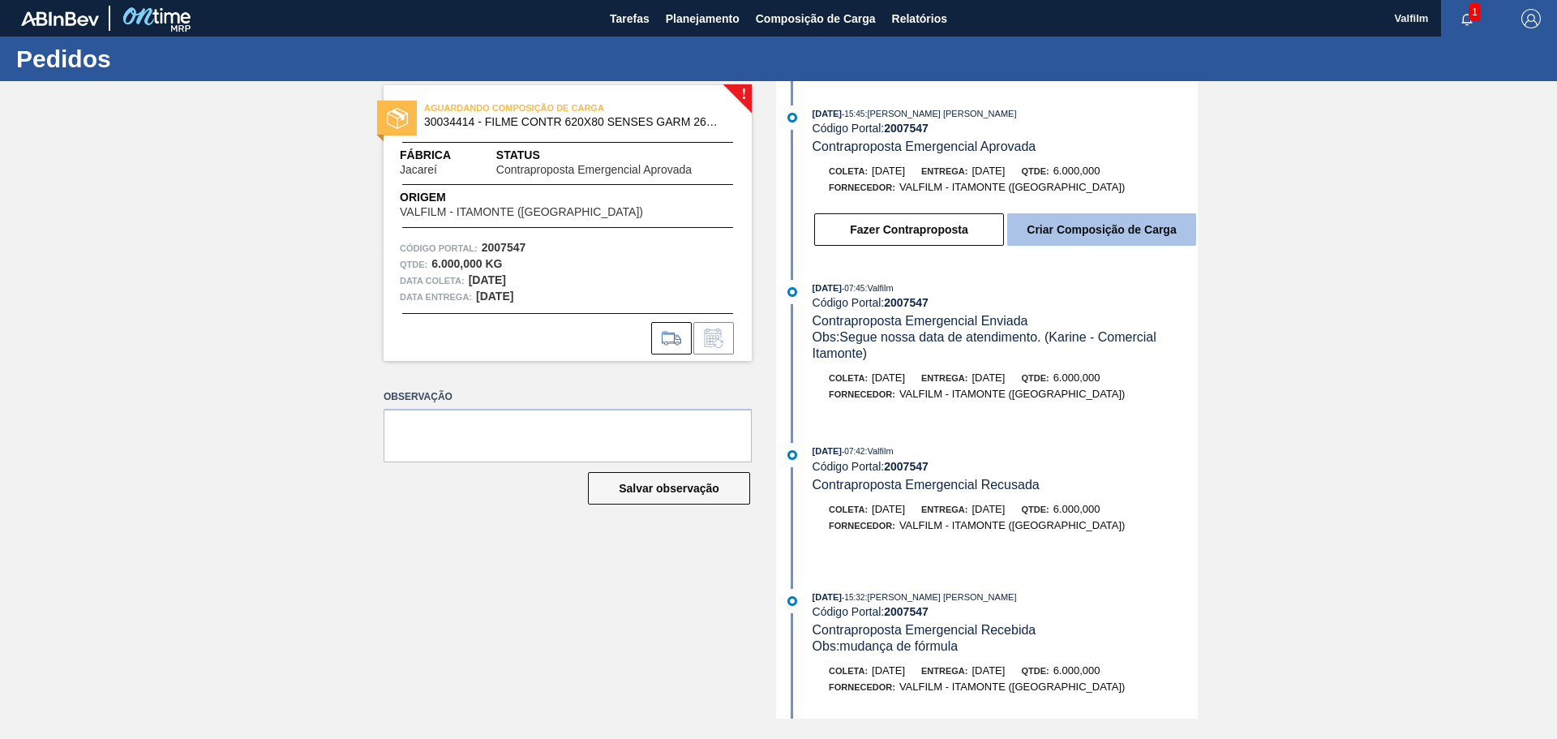
click at [1047, 225] on button "Criar Composição de Carga" at bounding box center [1101, 229] width 189 height 32
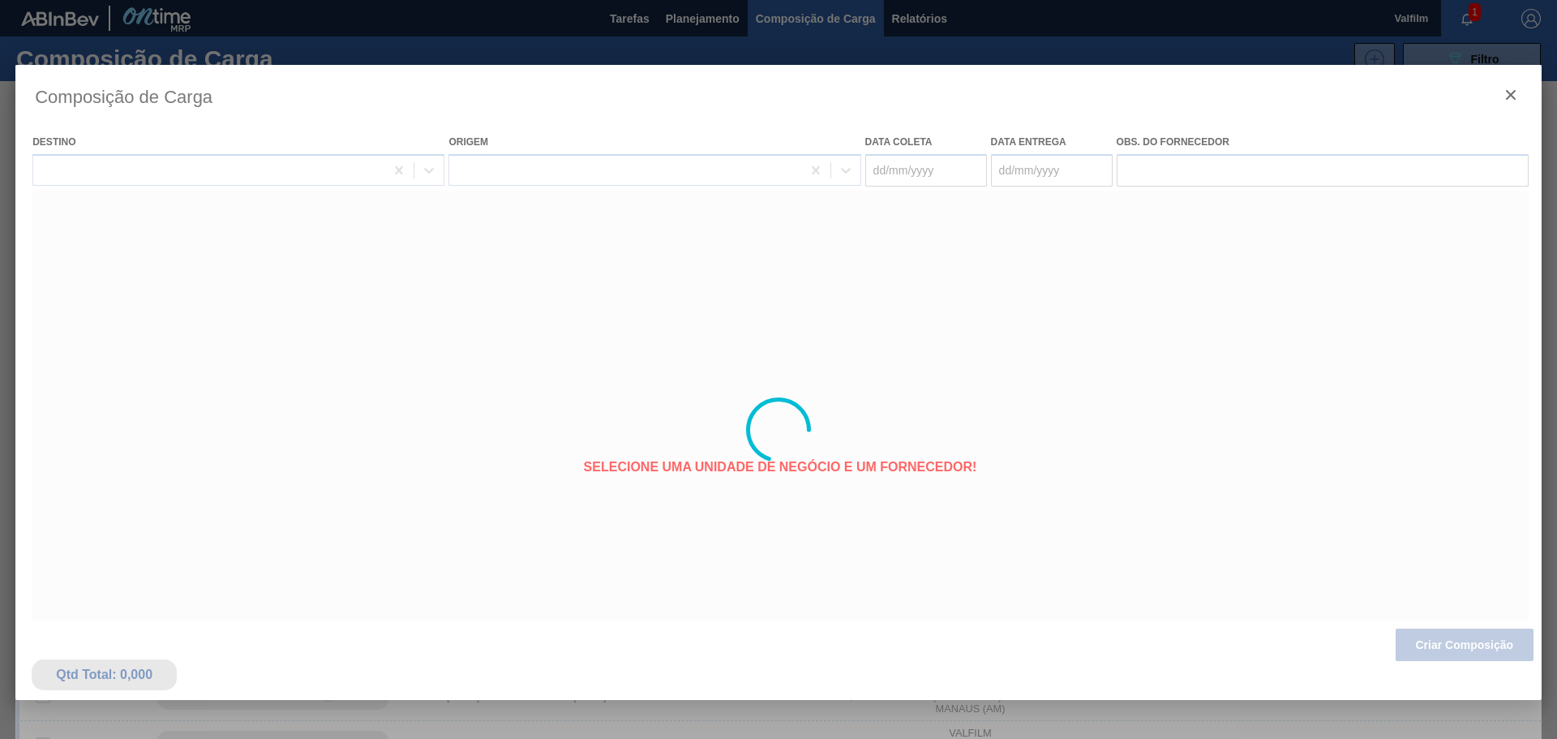
type coleta "15/09/2025"
type entrega "16/09/2025"
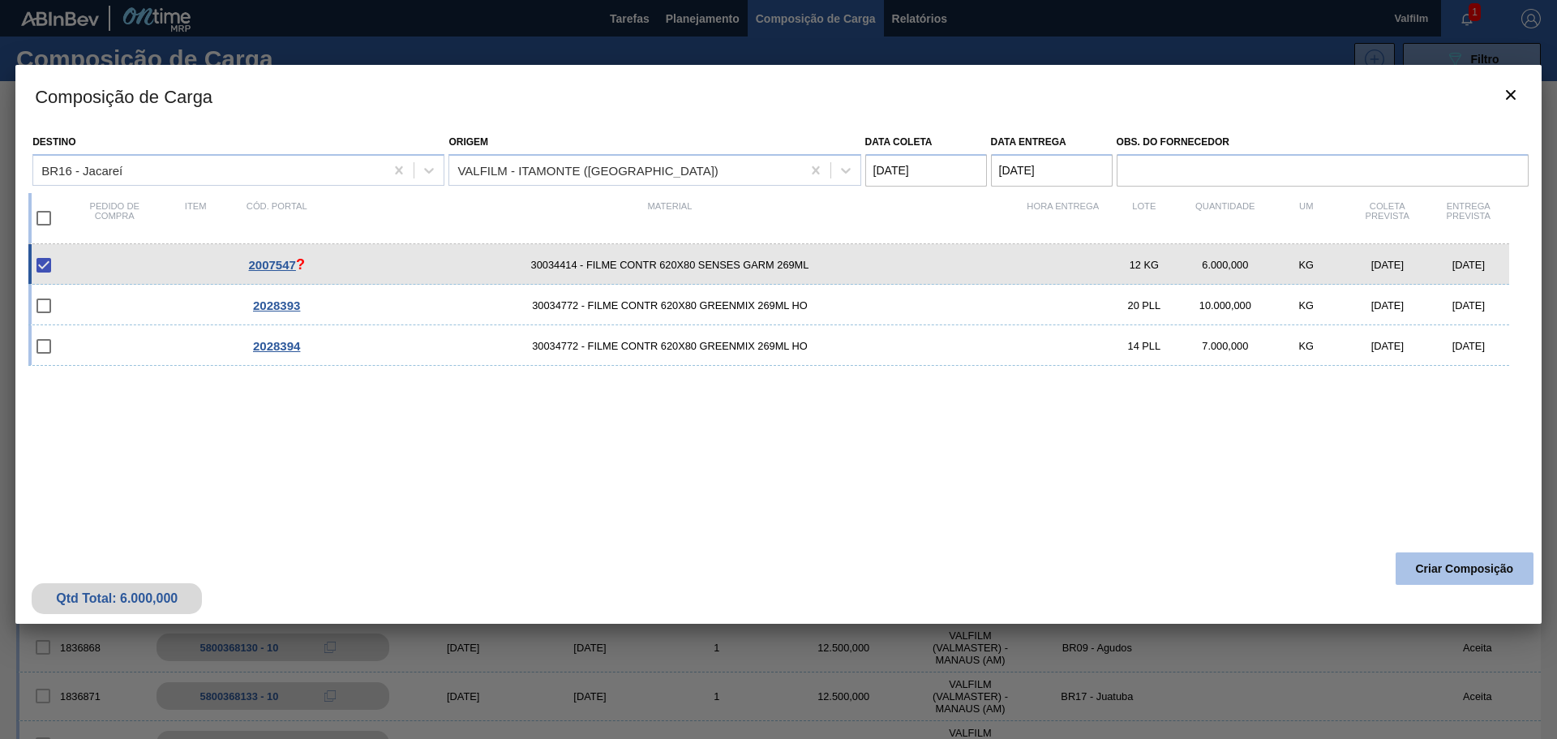
click at [1481, 569] on button "Criar Composição" at bounding box center [1465, 568] width 138 height 32
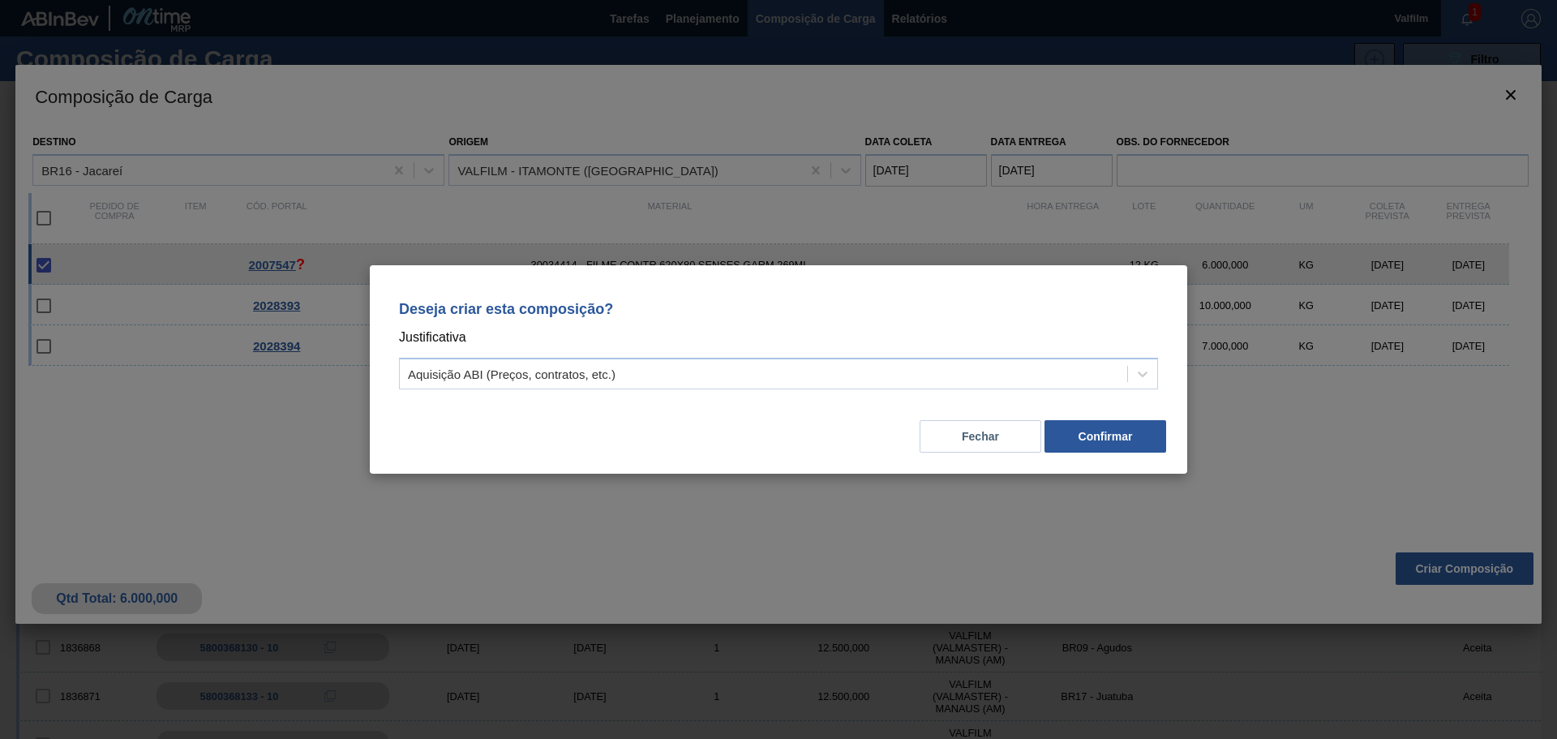
click at [776, 390] on div "Deseja criar esta composição? Justificativa Aquisição ABI (Preços, contratos, e…" at bounding box center [778, 342] width 779 height 114
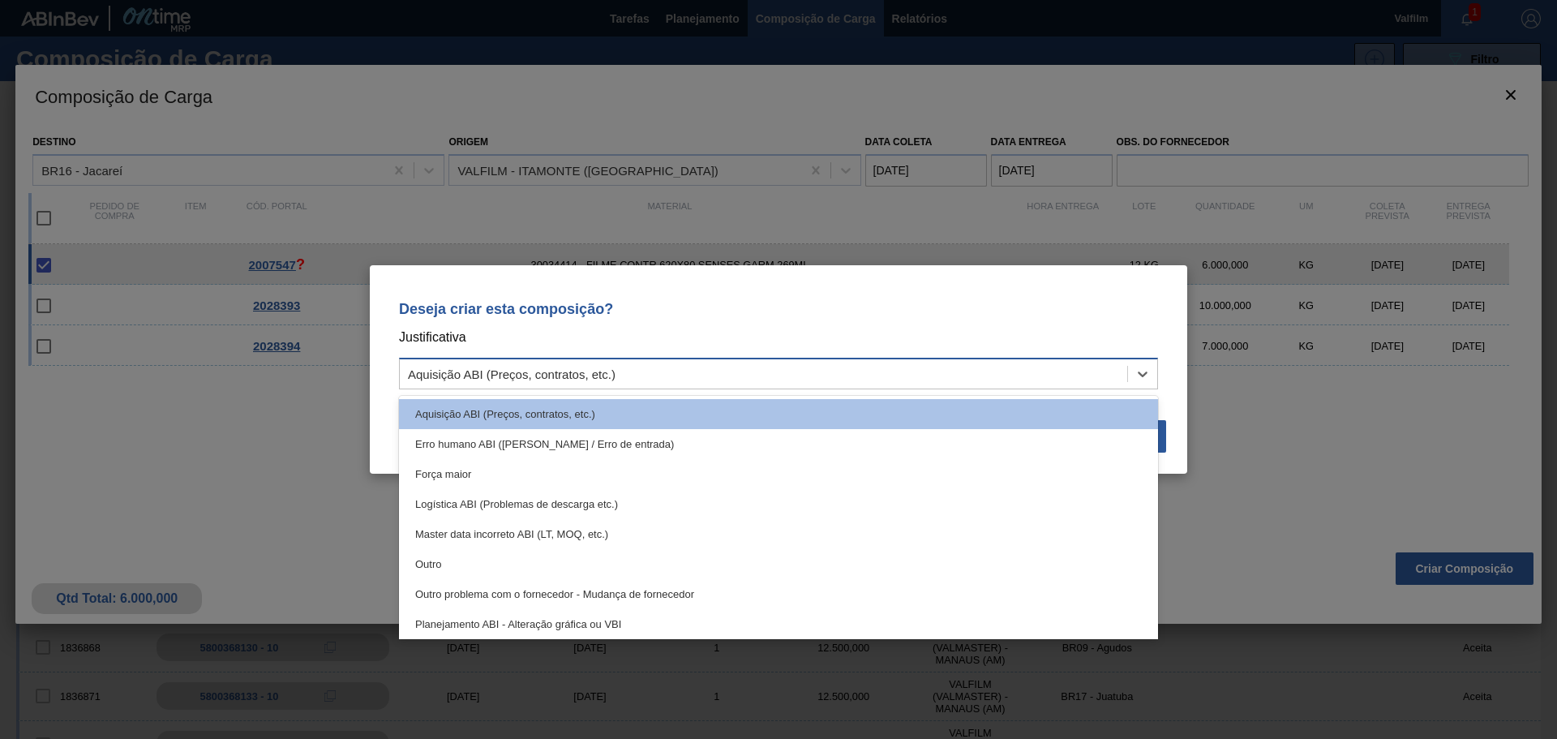
click at [660, 375] on div "Aquisição ABI (Preços, contratos, etc.)" at bounding box center [763, 375] width 727 height 24
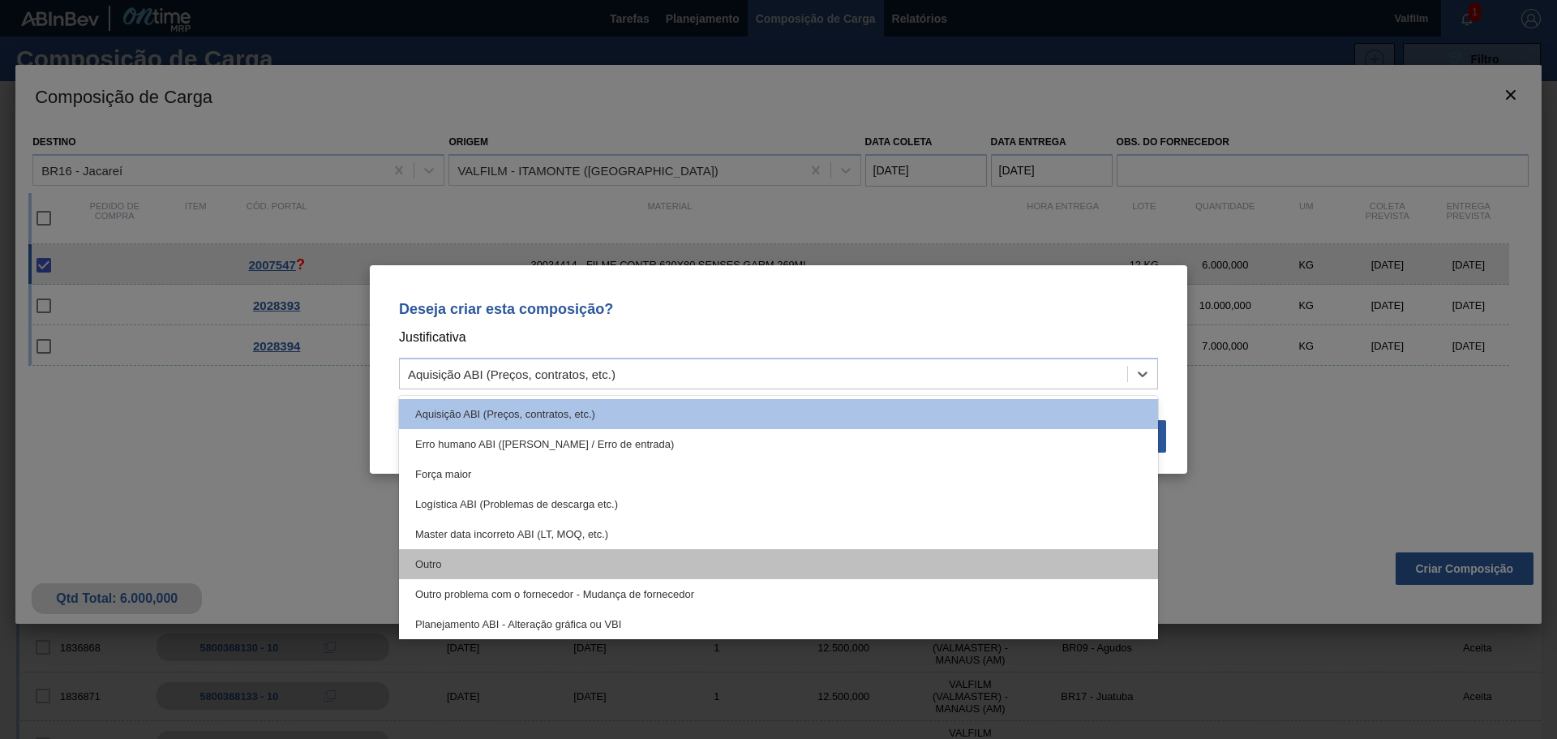
click at [472, 576] on div "Outro" at bounding box center [778, 564] width 759 height 30
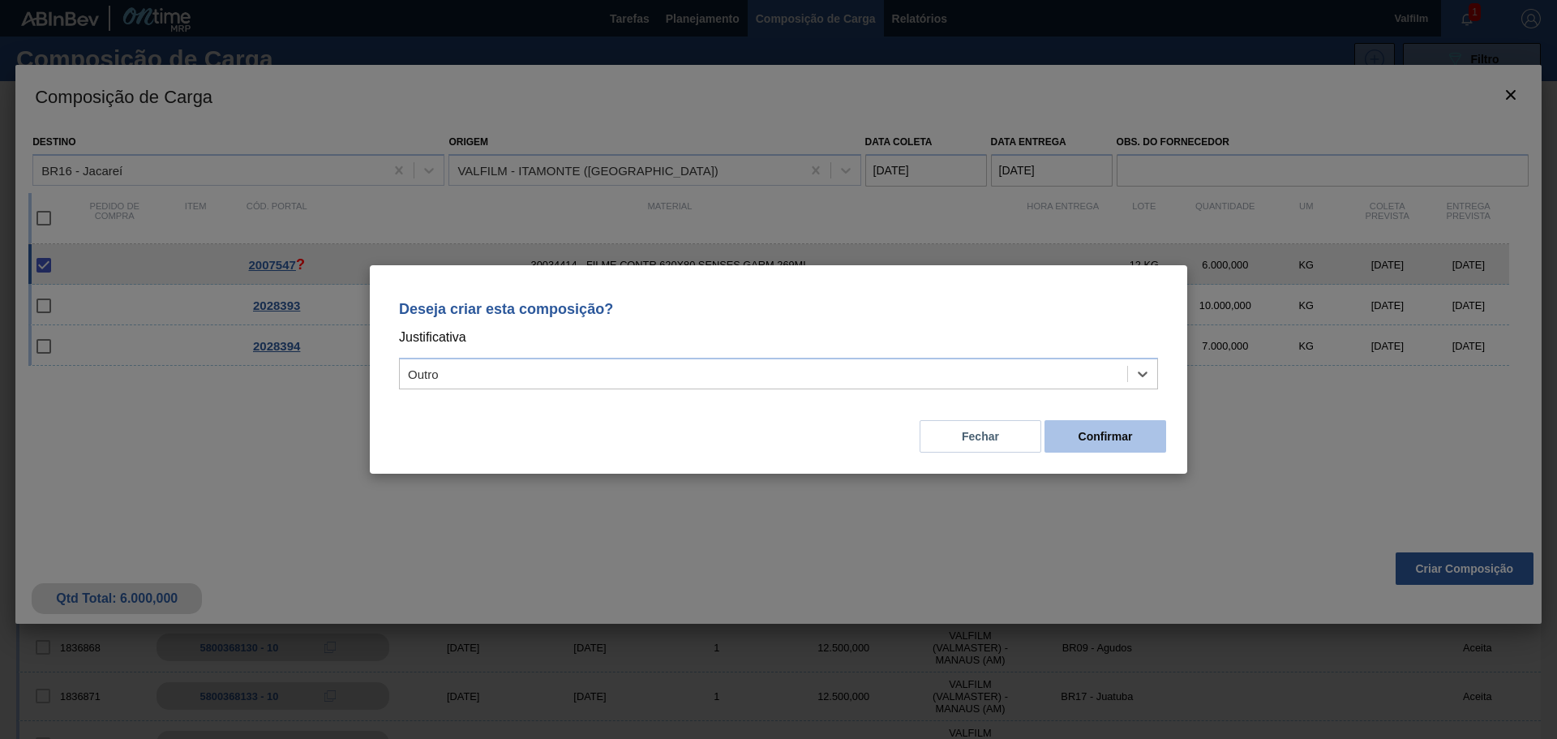
click at [1112, 434] on button "Confirmar" at bounding box center [1106, 436] width 122 height 32
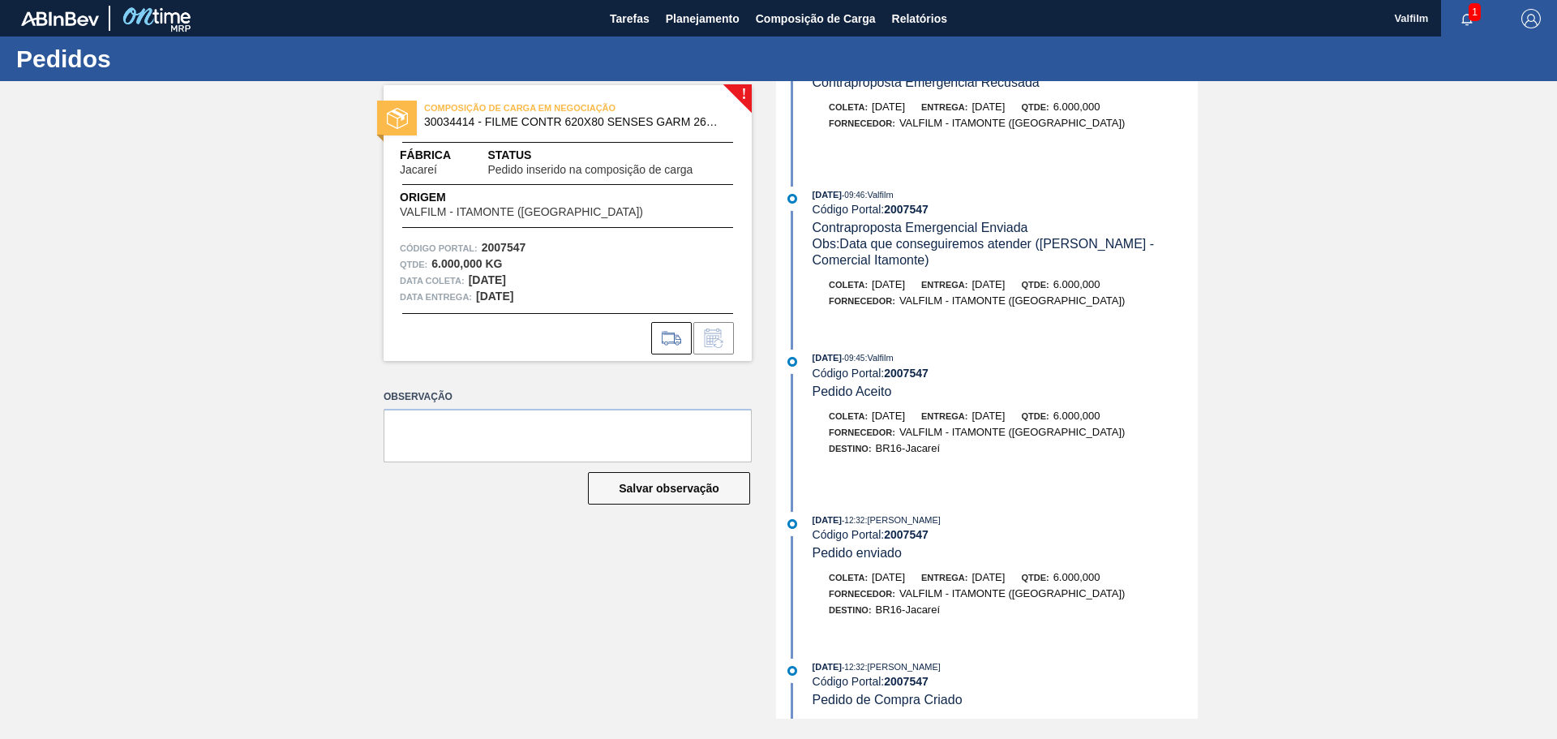
scroll to position [1402, 0]
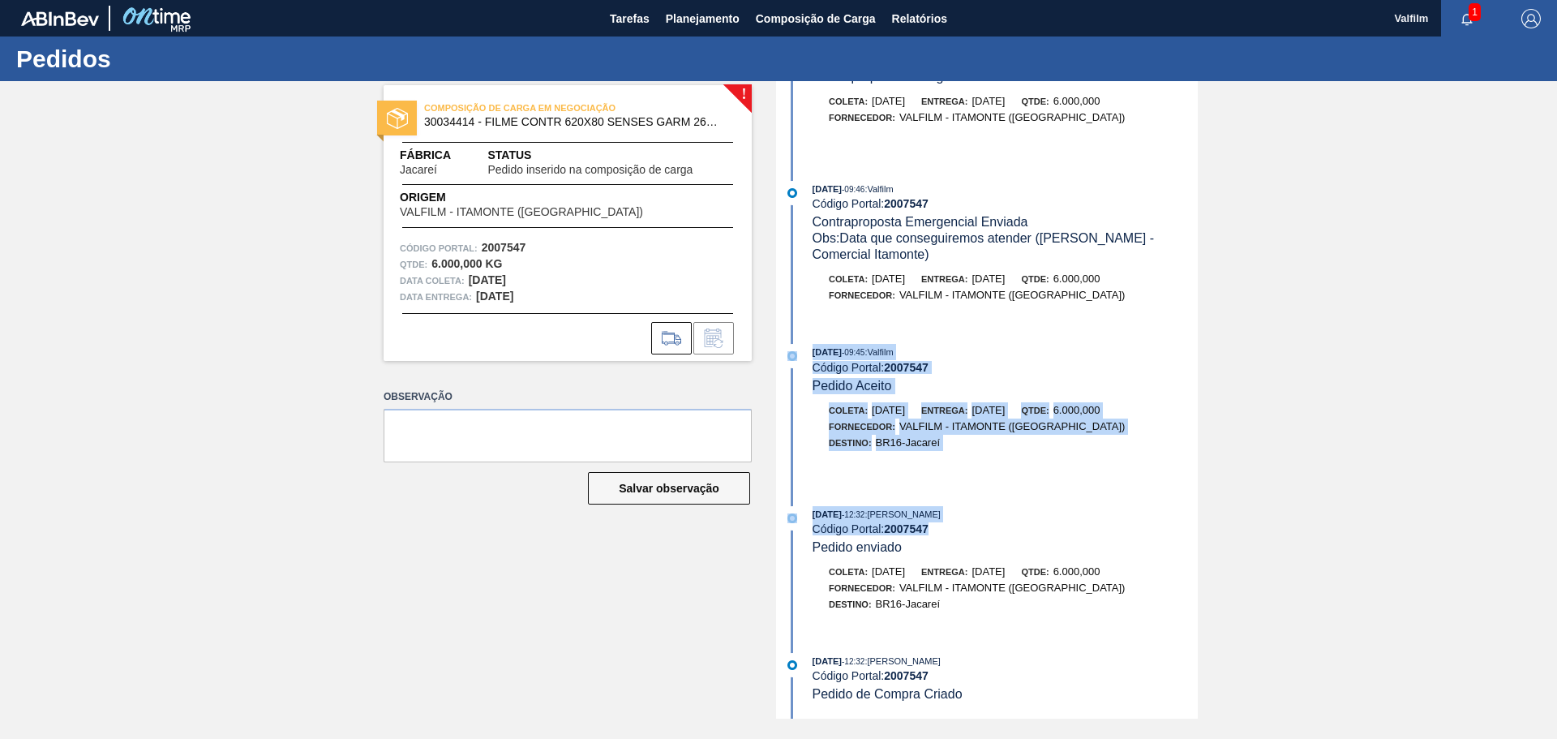
drag, startPoint x: 1195, startPoint y: 554, endPoint x: 1163, endPoint y: 298, distance: 258.2
click at [1163, 485] on div "11/09/2025 - 15:40 : Valfilm Código Portal: 2007547 Pedido inserido na composiç…" at bounding box center [989, 399] width 418 height 637
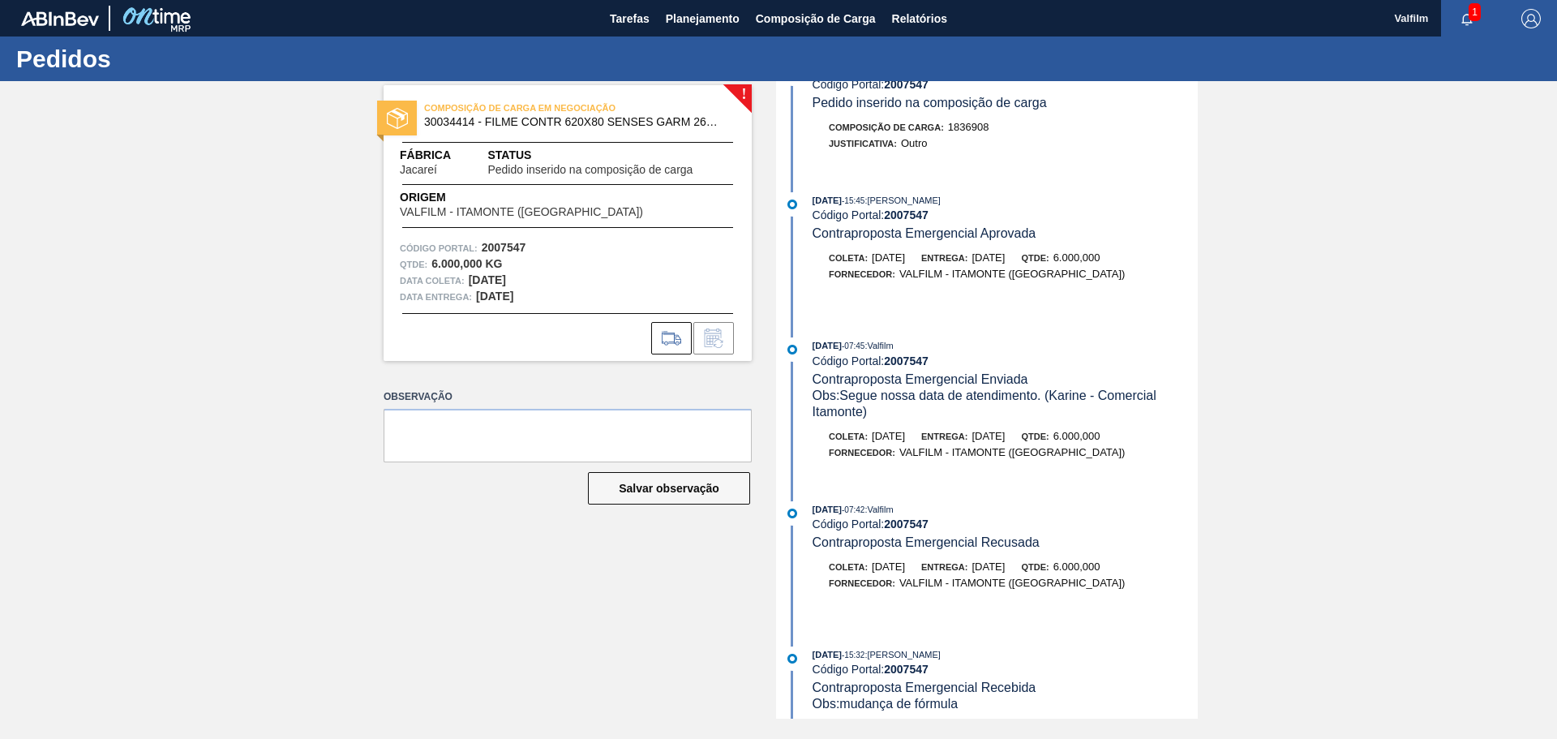
scroll to position [0, 0]
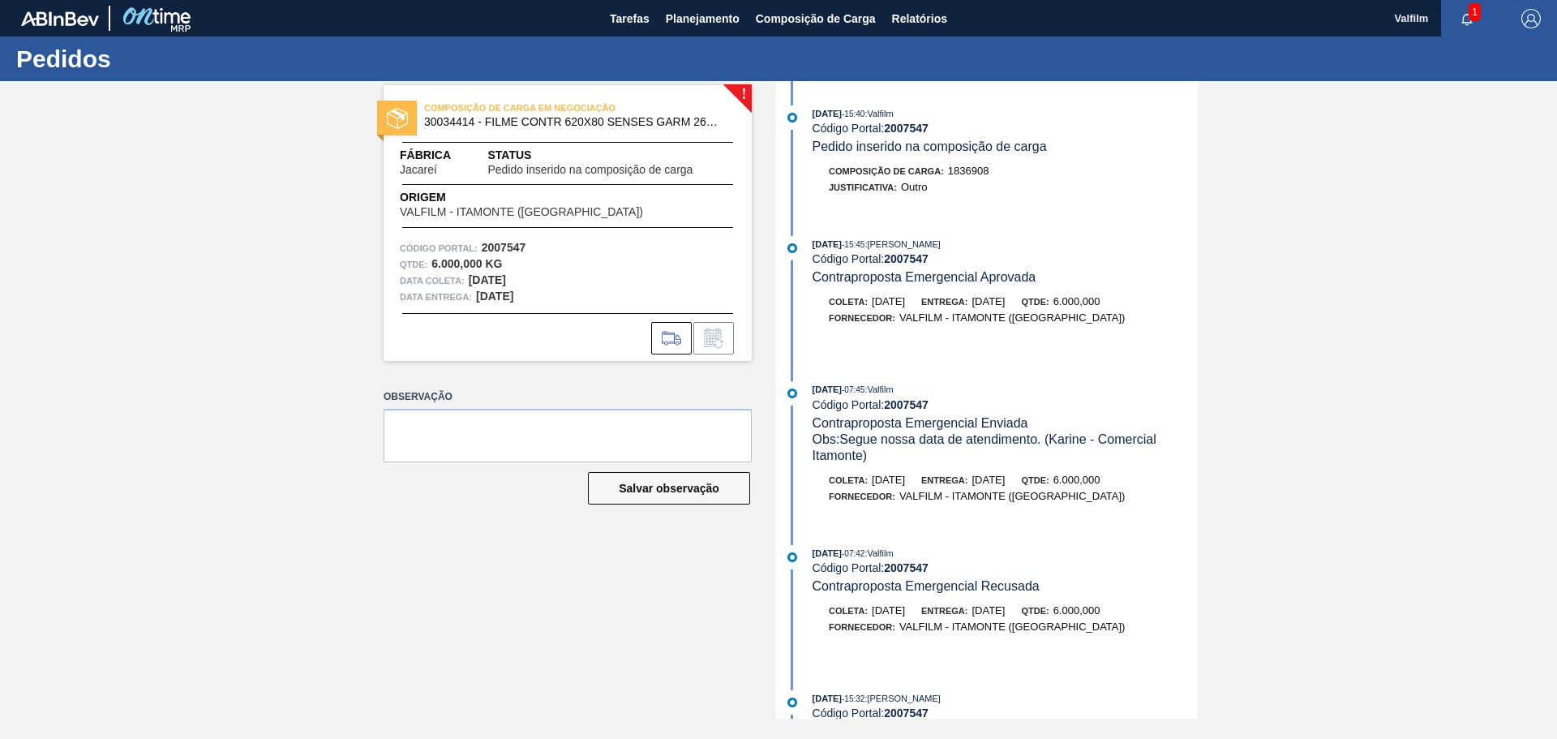
click at [1108, 169] on div "Composição de Carga : 1836908" at bounding box center [1005, 171] width 385 height 16
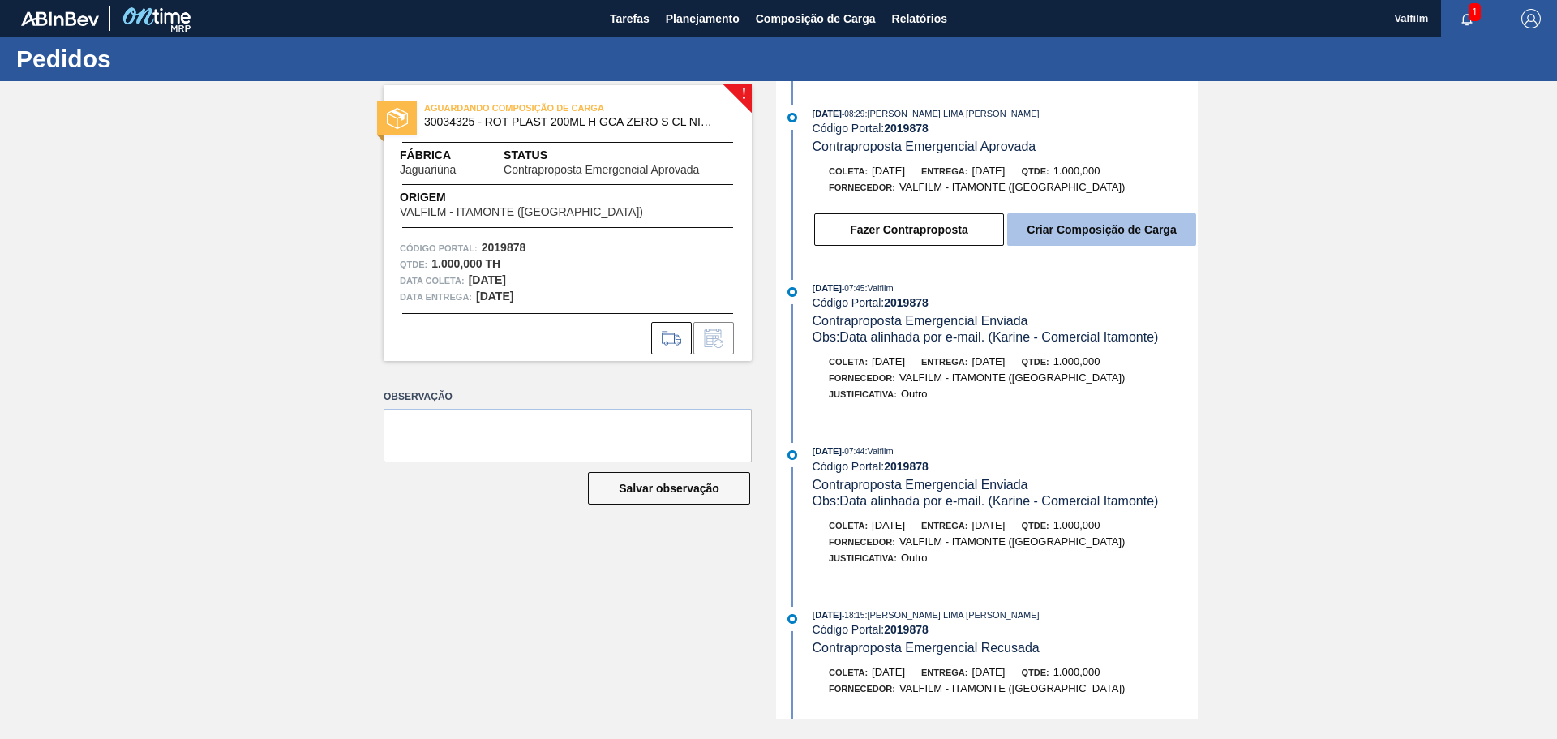
click at [1045, 225] on button "Criar Composição de Carga" at bounding box center [1101, 229] width 189 height 32
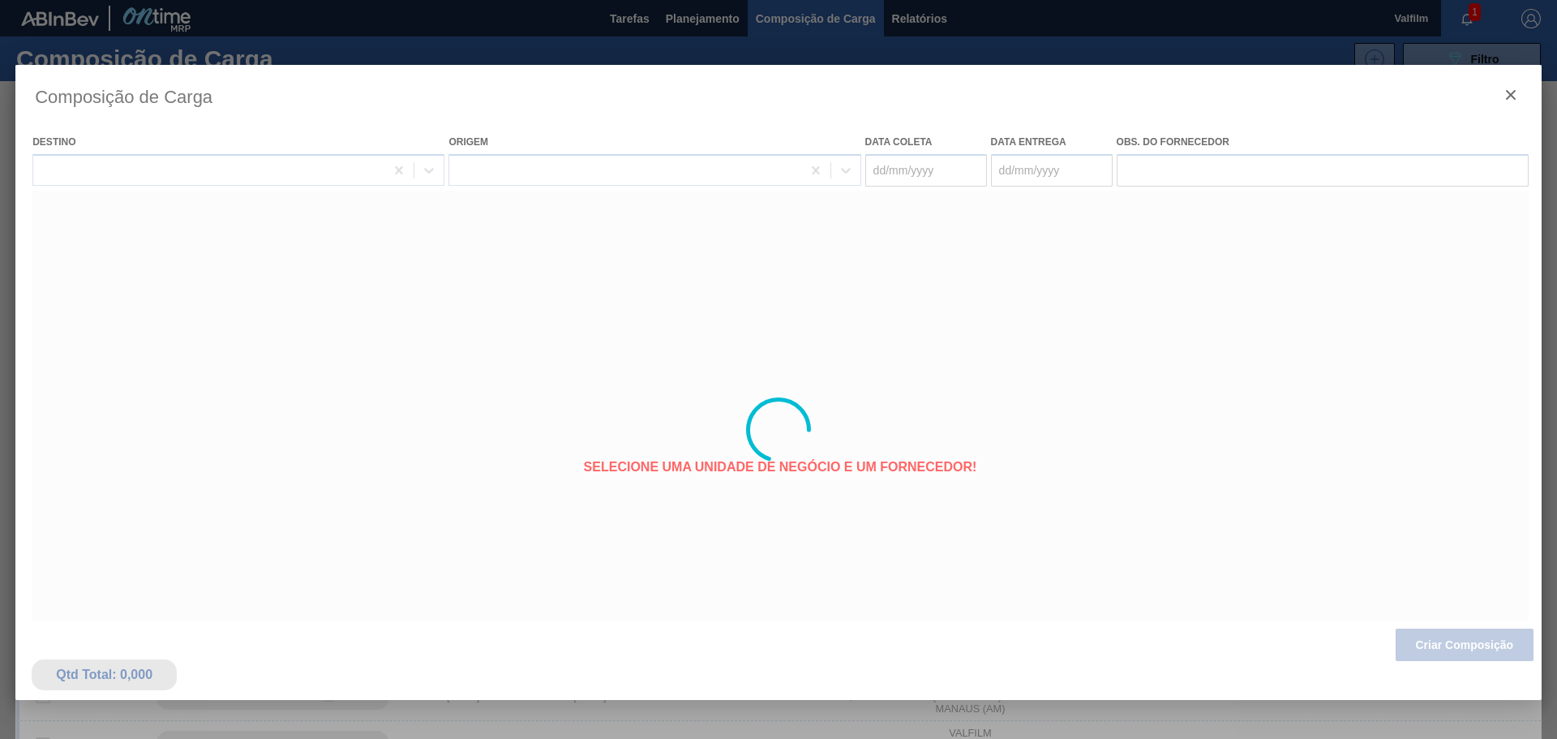
type coleta "[DATE]"
type entrega "29/09/2025"
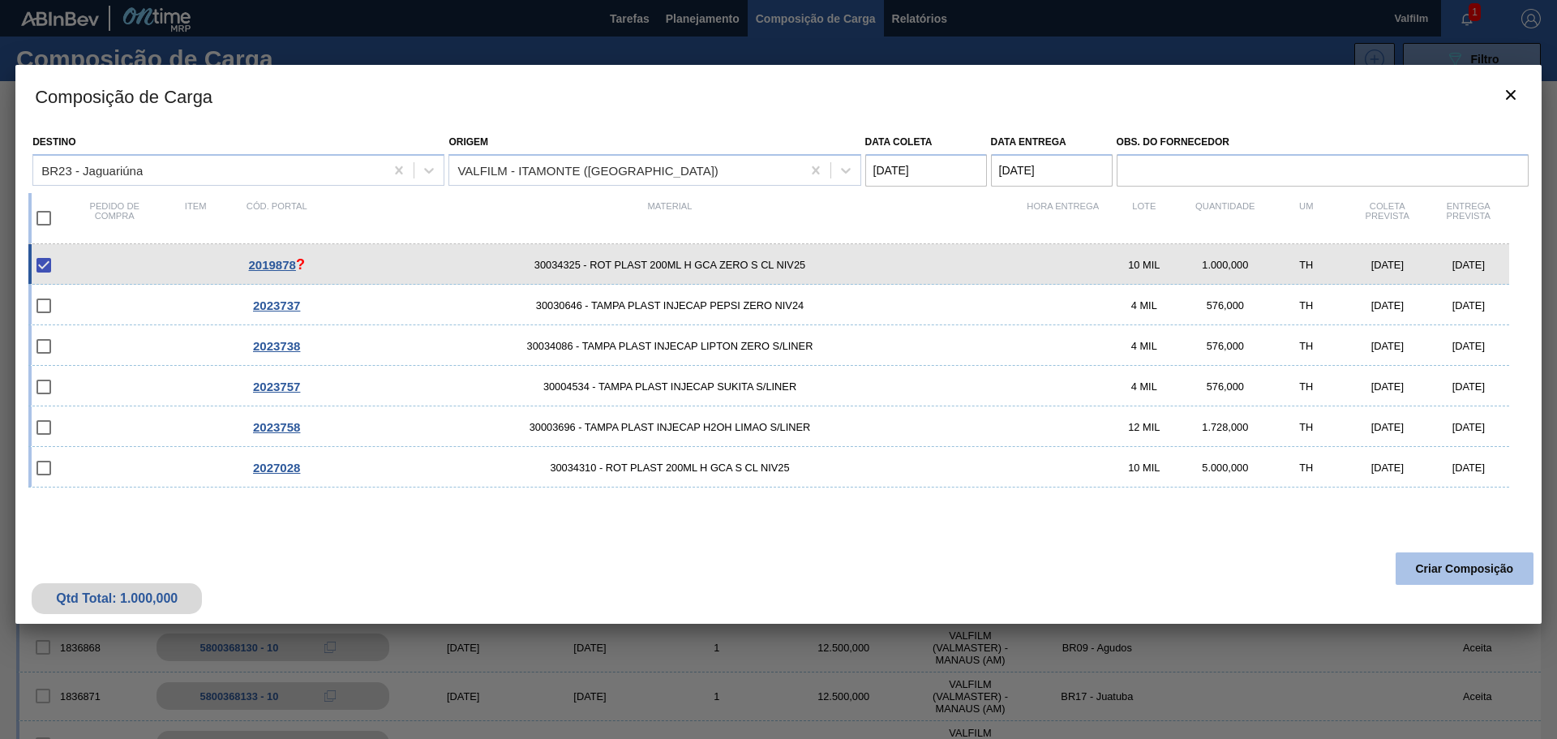
click at [1417, 576] on button "Criar Composição" at bounding box center [1465, 568] width 138 height 32
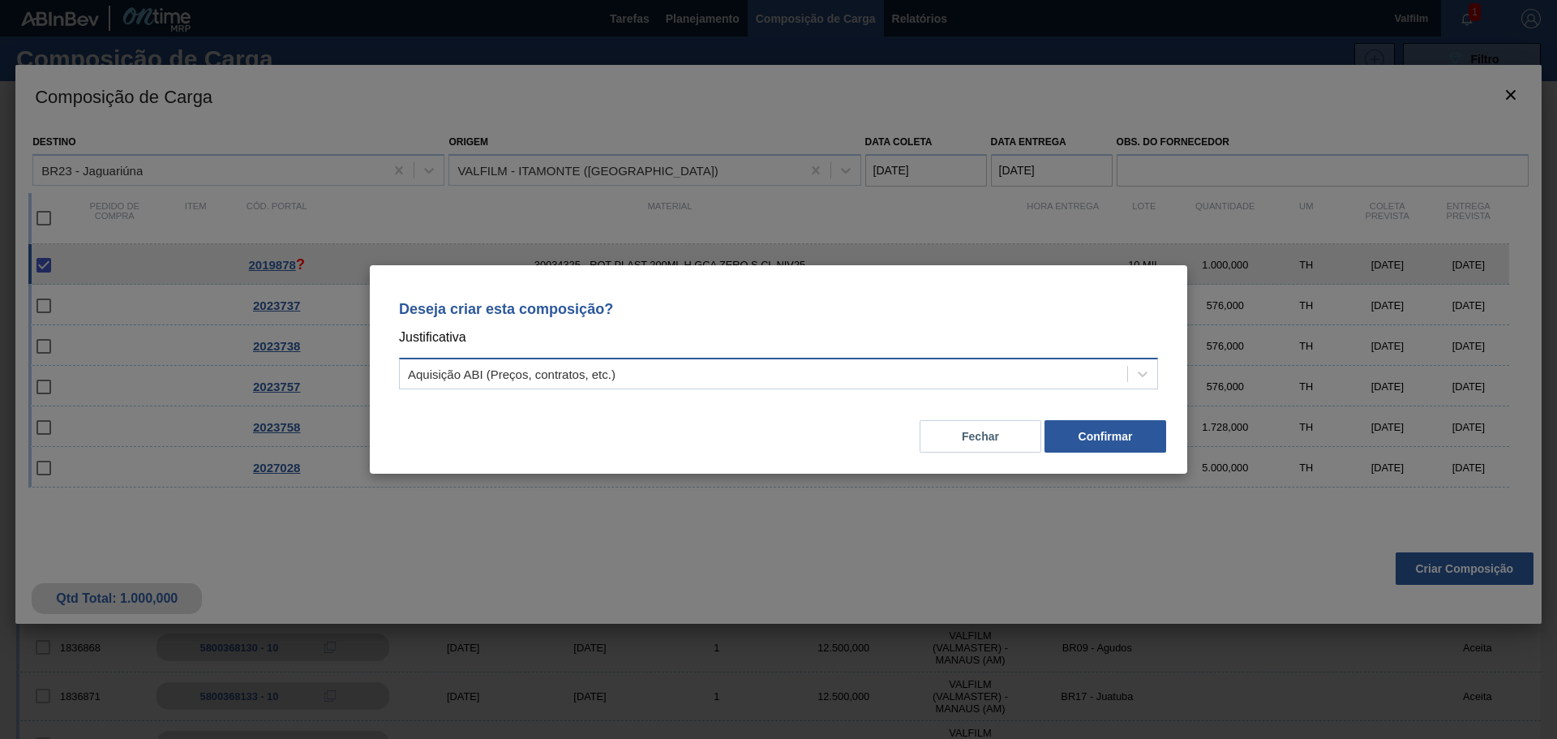
click at [920, 379] on div "Aquisição ABI (Preços, contratos, etc.)" at bounding box center [763, 375] width 727 height 24
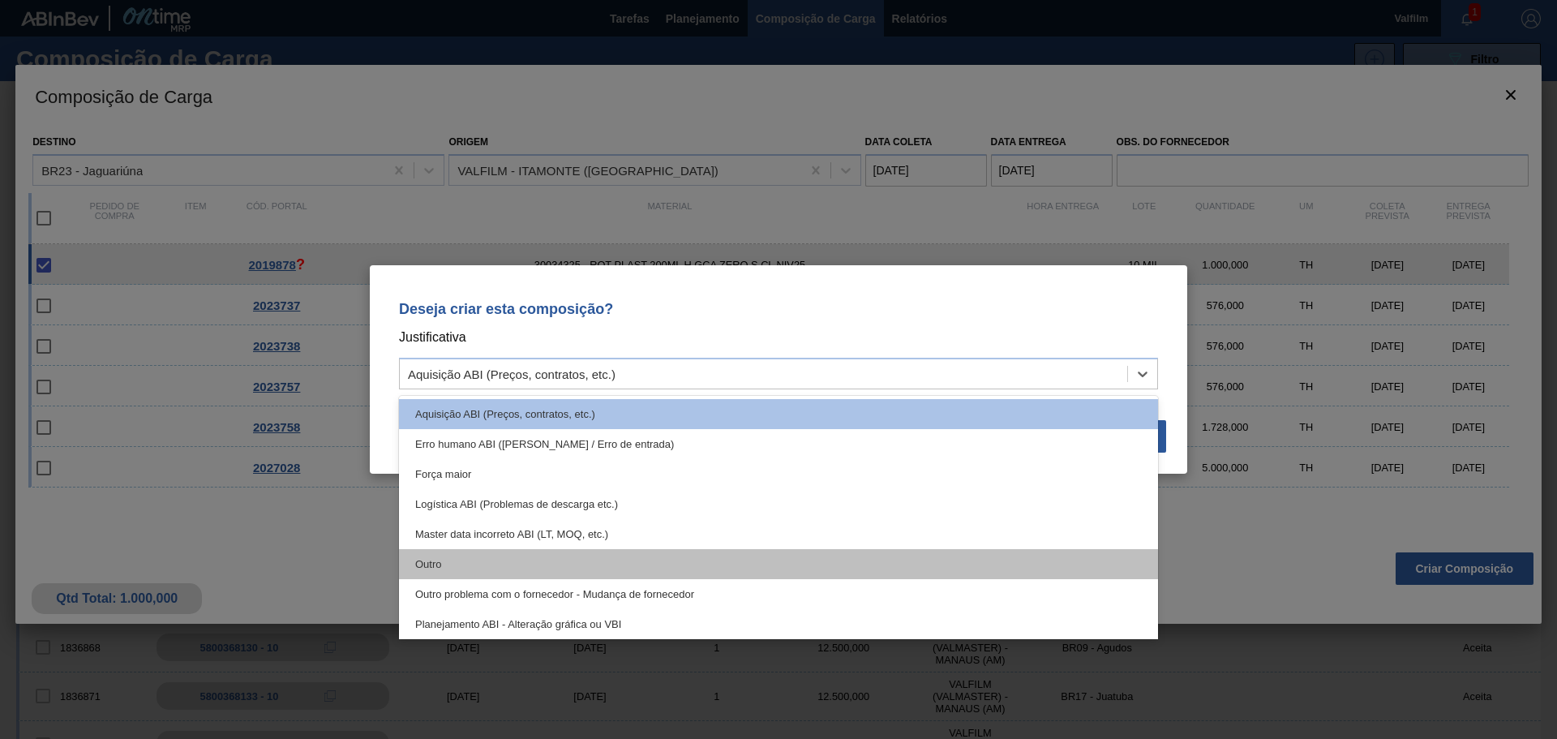
click at [463, 560] on div "Outro" at bounding box center [778, 564] width 759 height 30
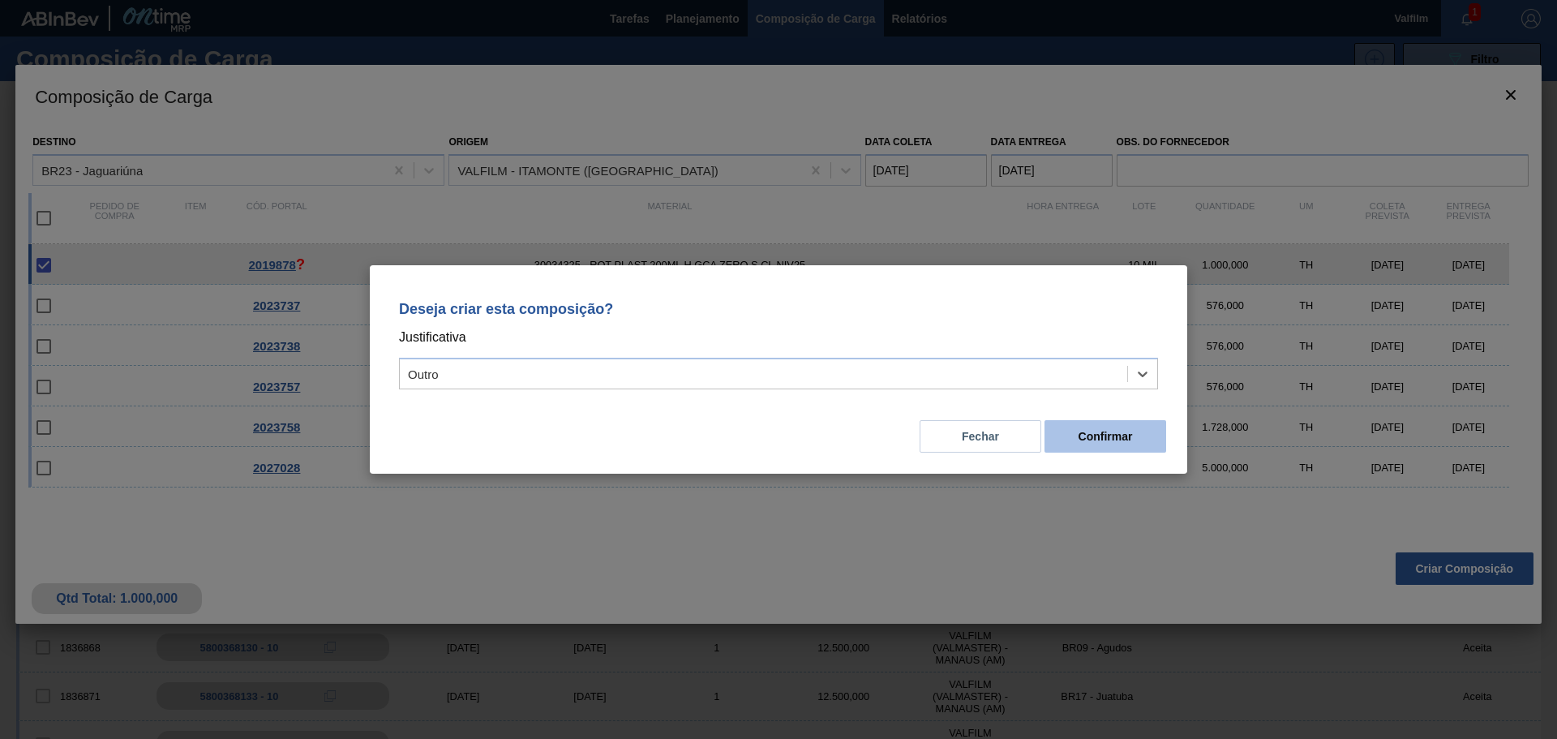
click at [1107, 446] on button "Confirmar" at bounding box center [1106, 436] width 122 height 32
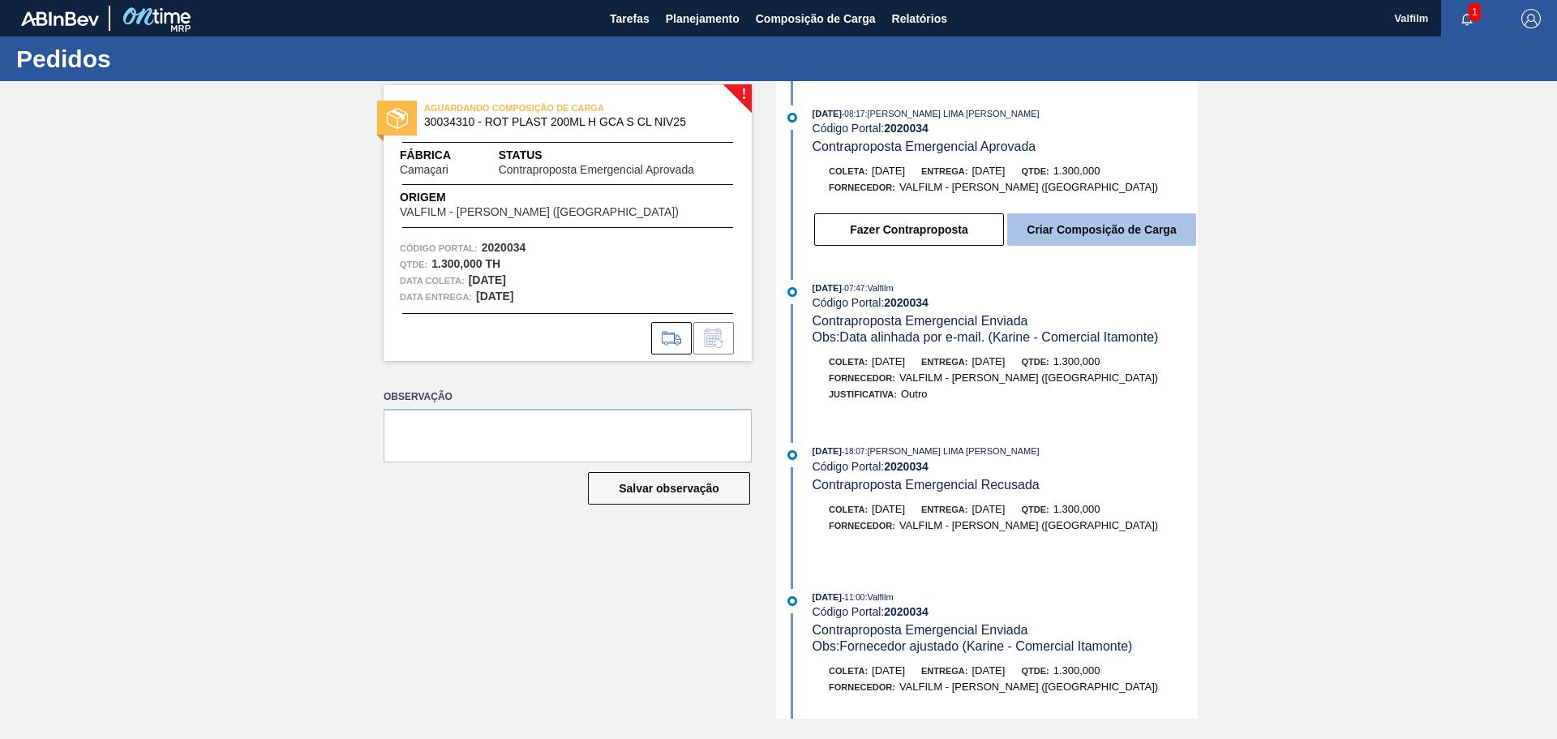
click at [1078, 226] on button "Criar Composição de Carga" at bounding box center [1101, 229] width 189 height 32
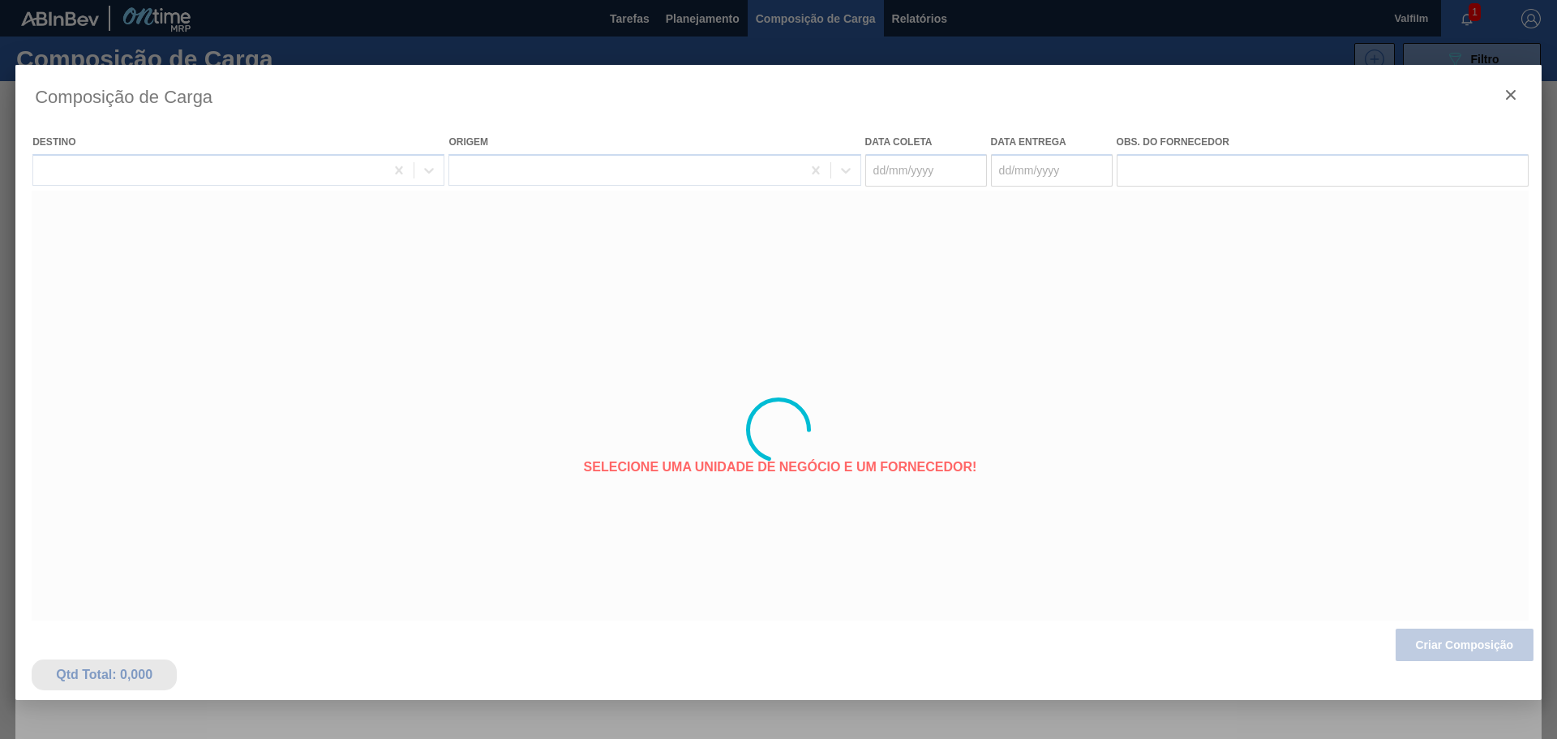
type coleta "[DATE]"
type entrega "[DATE]"
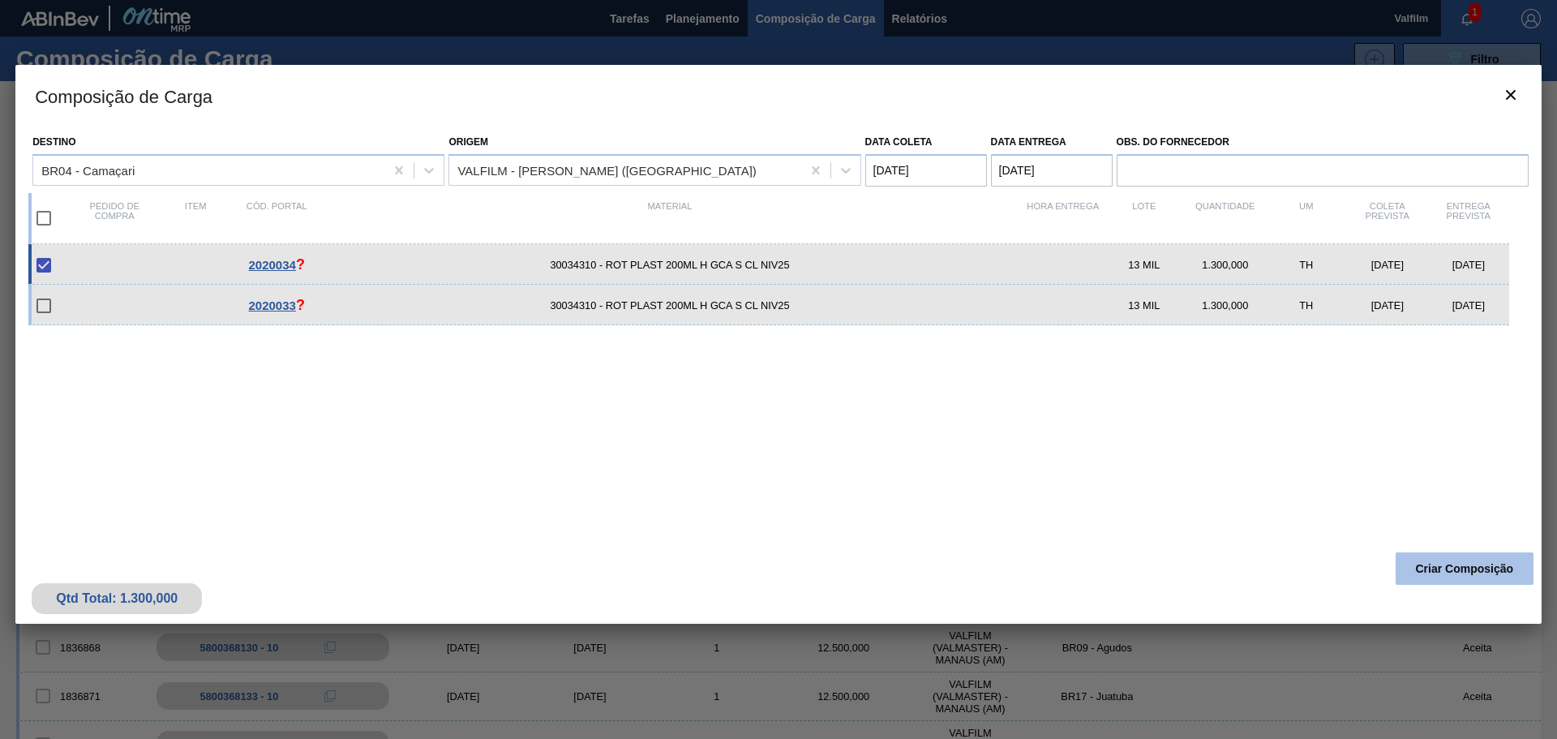
click at [1467, 569] on button "Criar Composição" at bounding box center [1465, 568] width 138 height 32
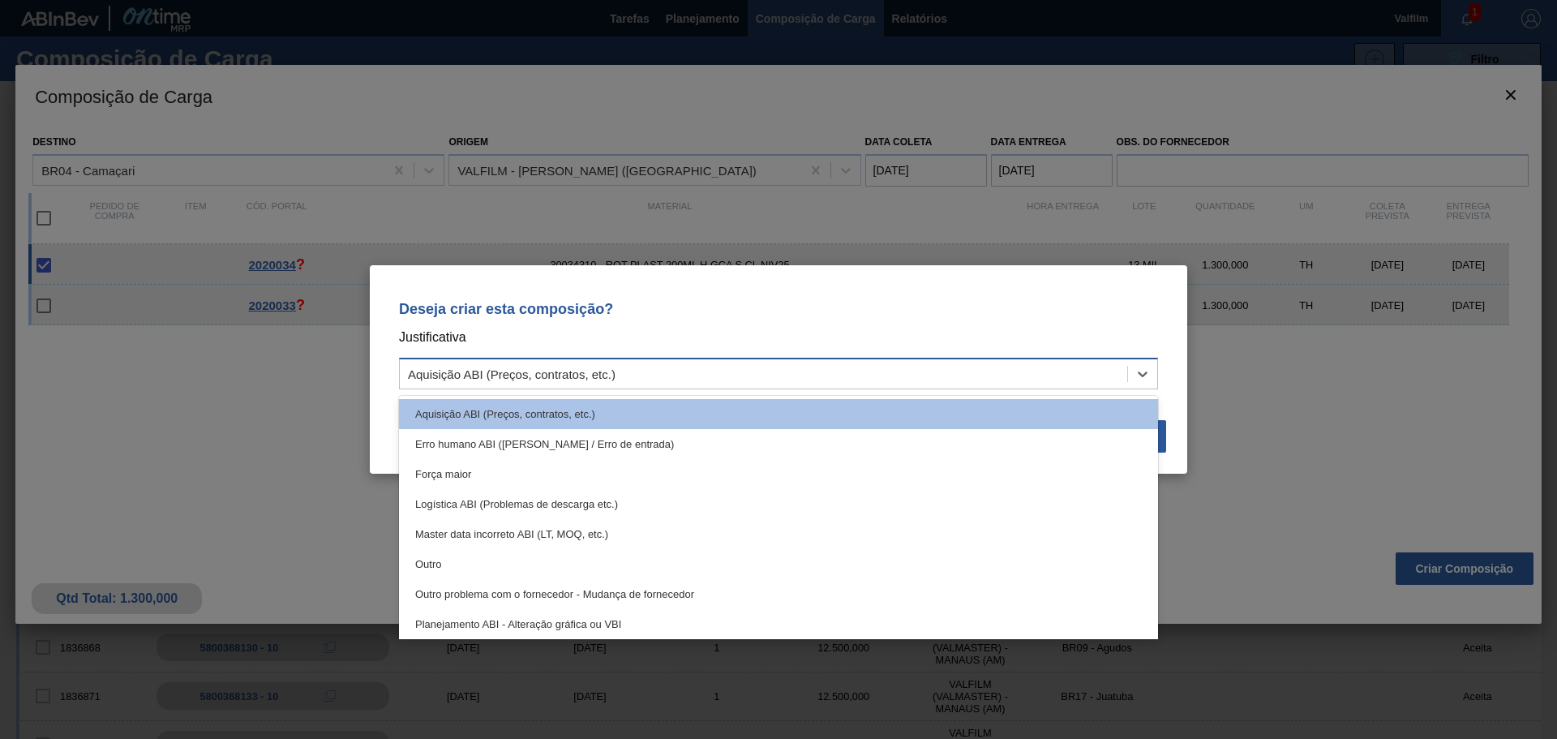
click at [808, 363] on div "Aquisição ABI (Preços, contratos, etc.)" at bounding box center [763, 375] width 727 height 24
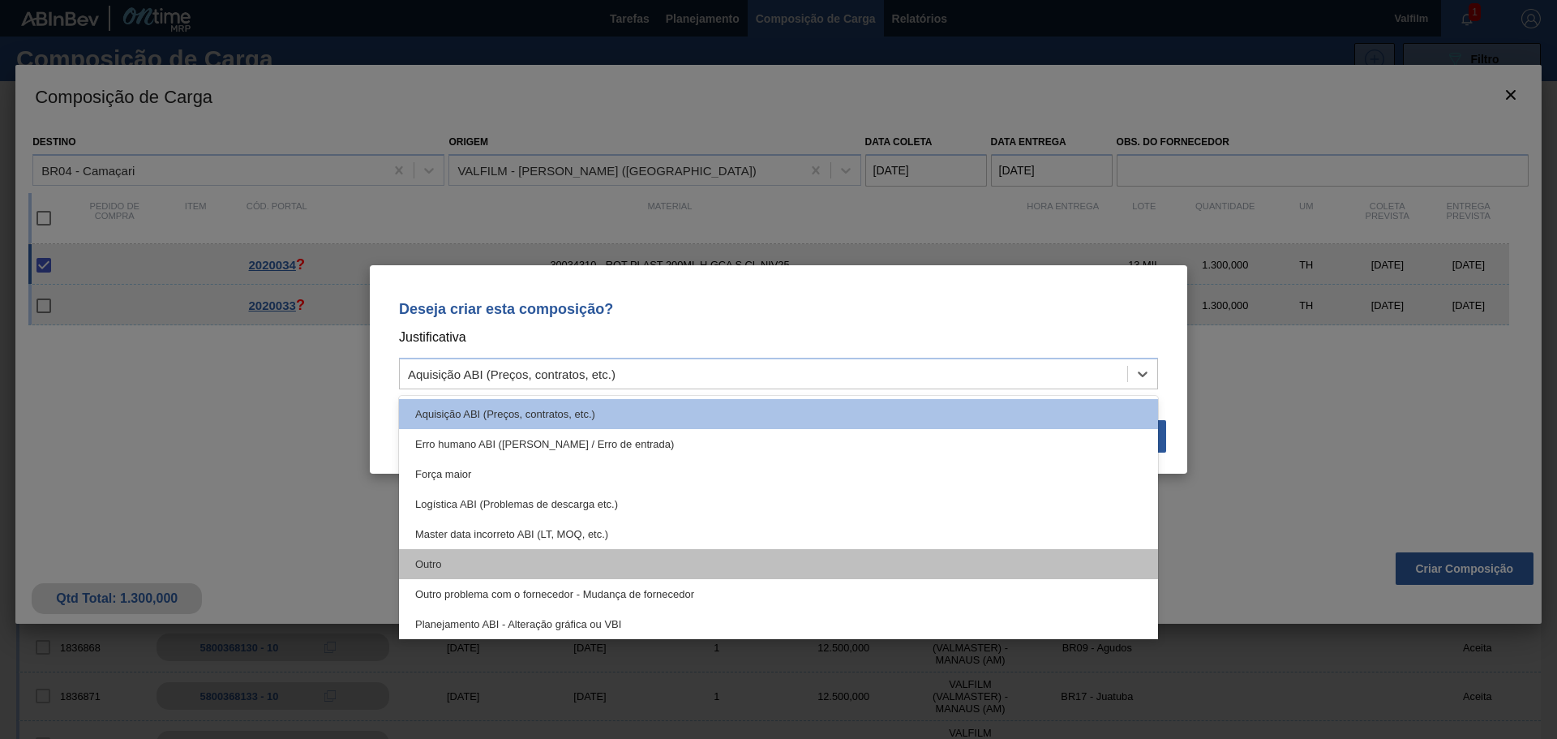
click at [443, 573] on div "Outro" at bounding box center [778, 564] width 759 height 30
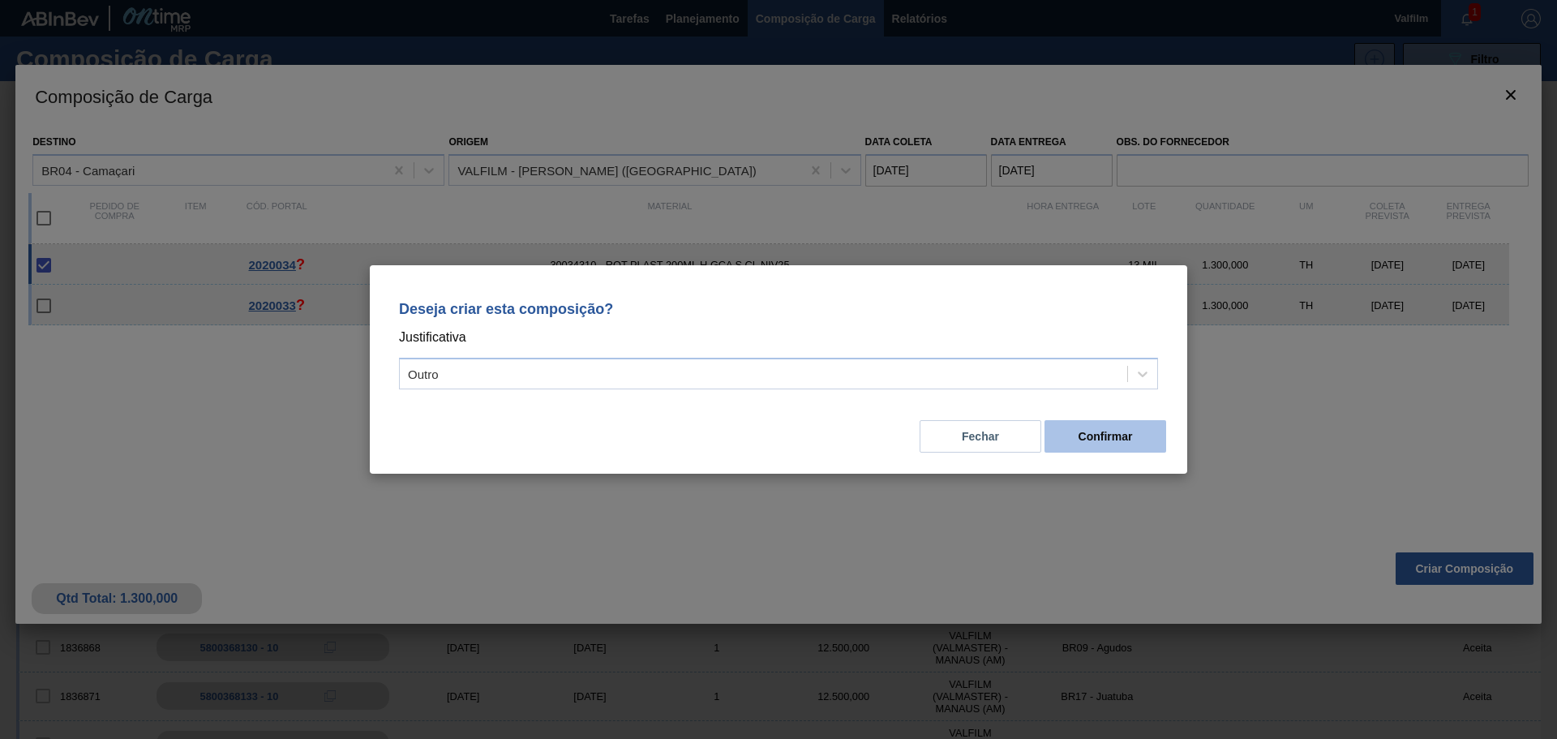
click at [1091, 440] on button "Confirmar" at bounding box center [1106, 436] width 122 height 32
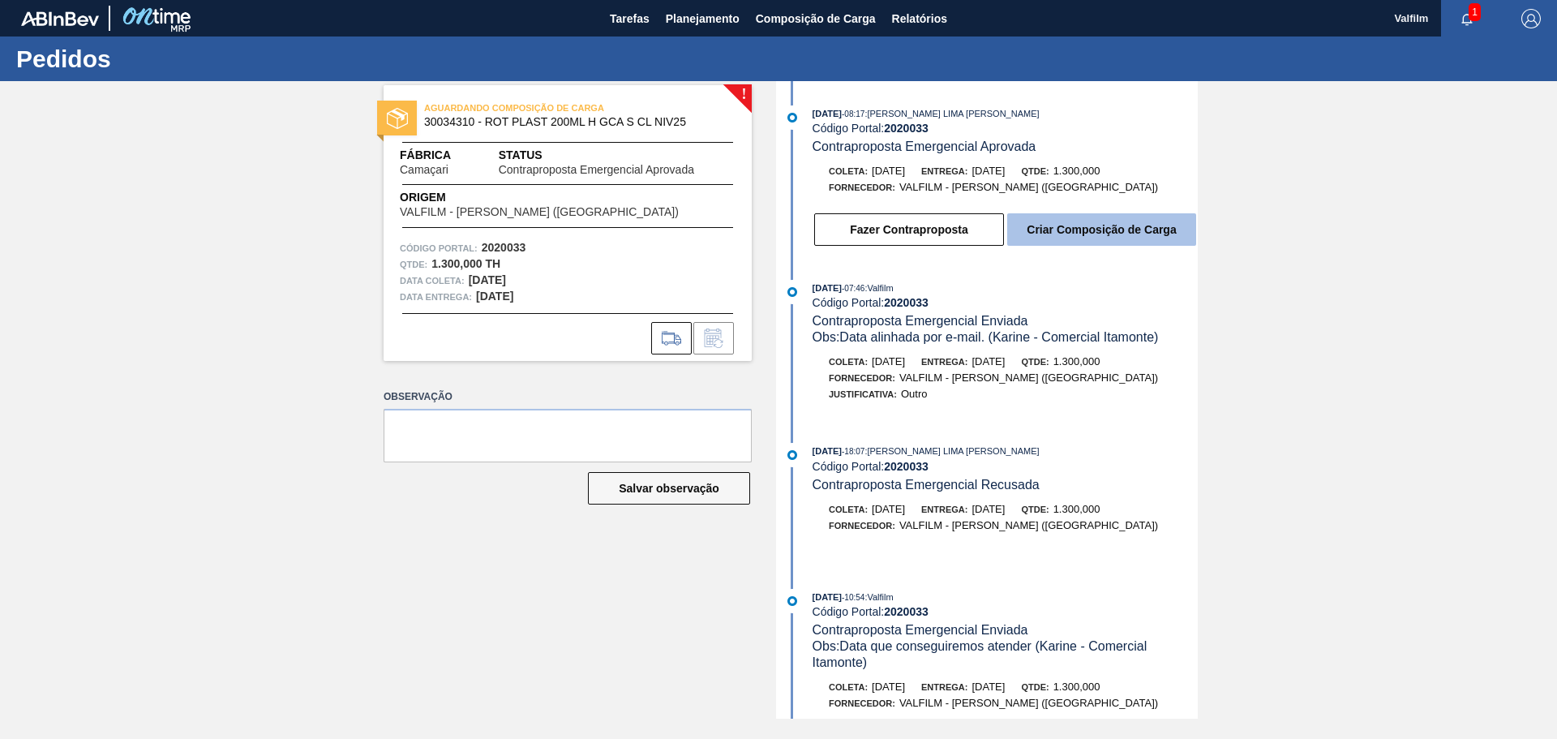
click at [1057, 228] on button "Criar Composição de Carga" at bounding box center [1101, 229] width 189 height 32
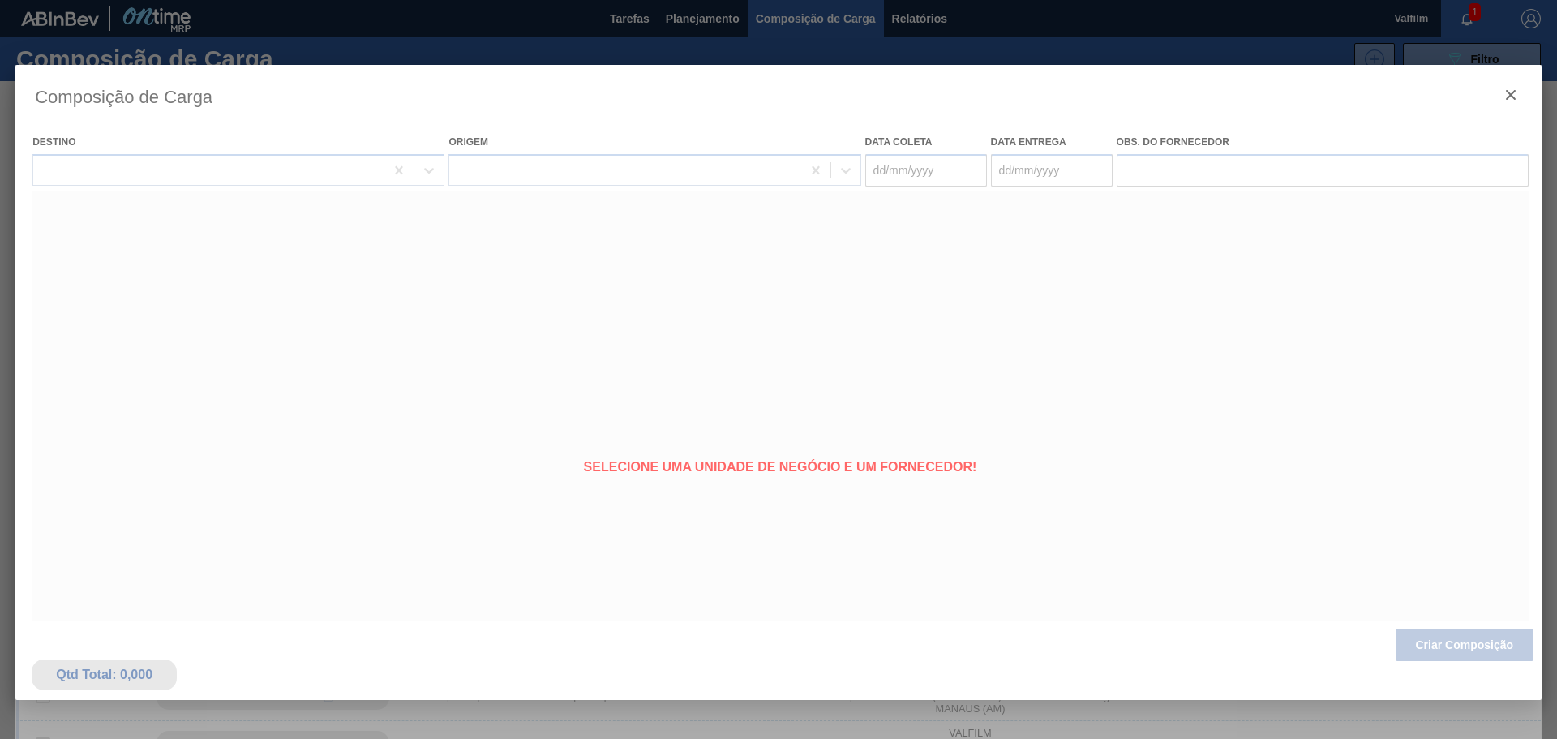
type coleta "28/09/2025"
type entrega "30/09/2025"
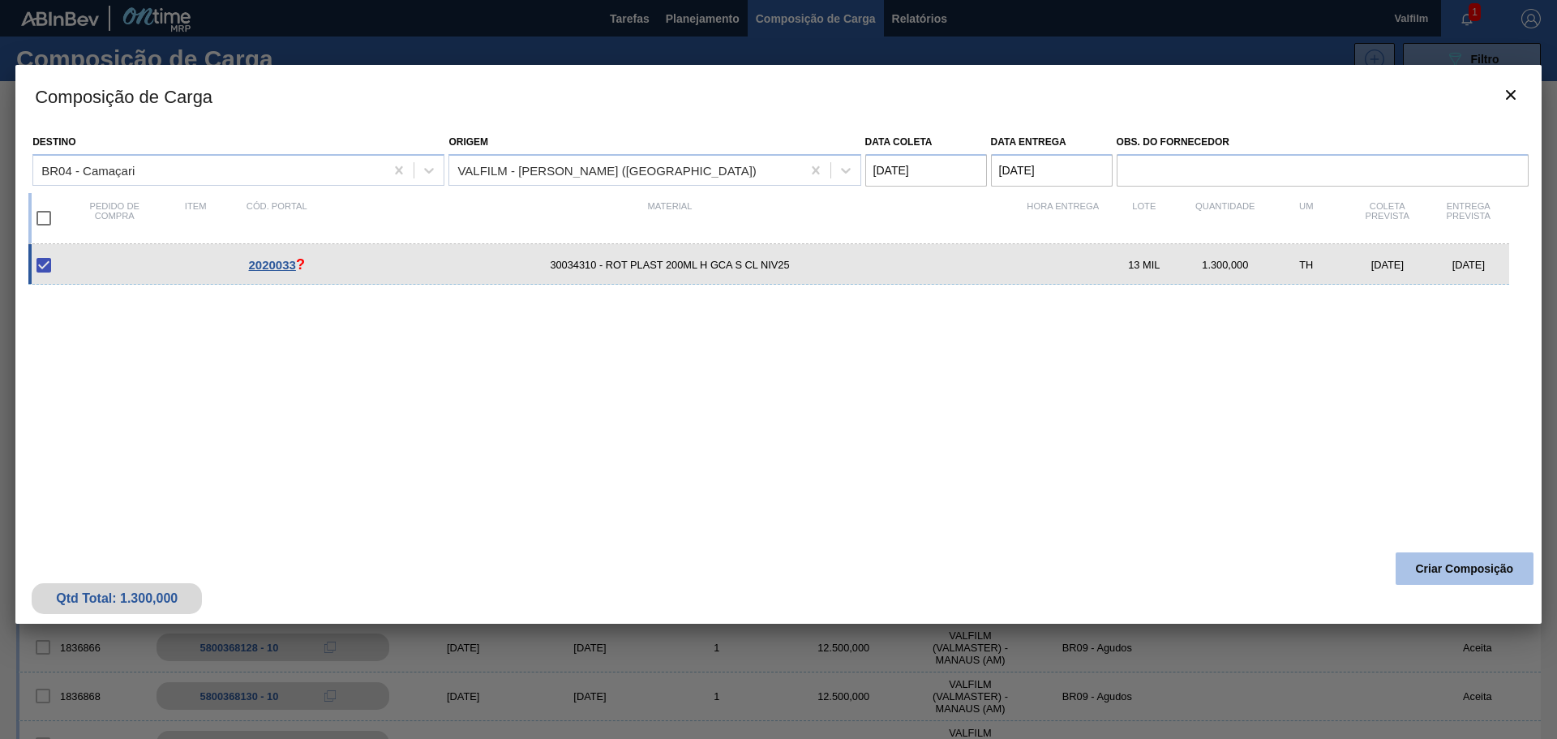
click at [1441, 566] on button "Criar Composição" at bounding box center [1465, 568] width 138 height 32
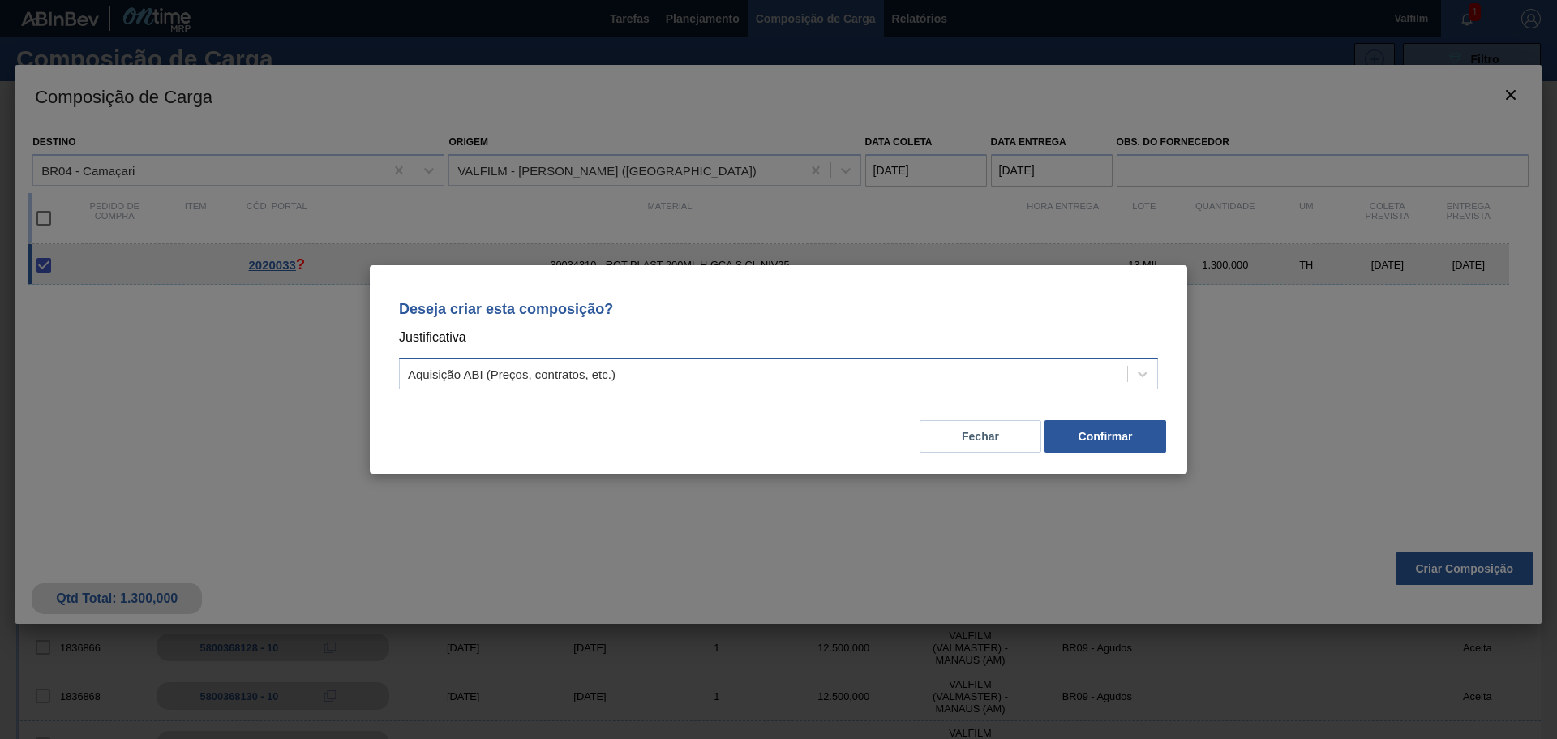
click at [710, 370] on div "Aquisição ABI (Preços, contratos, etc.)" at bounding box center [763, 375] width 727 height 24
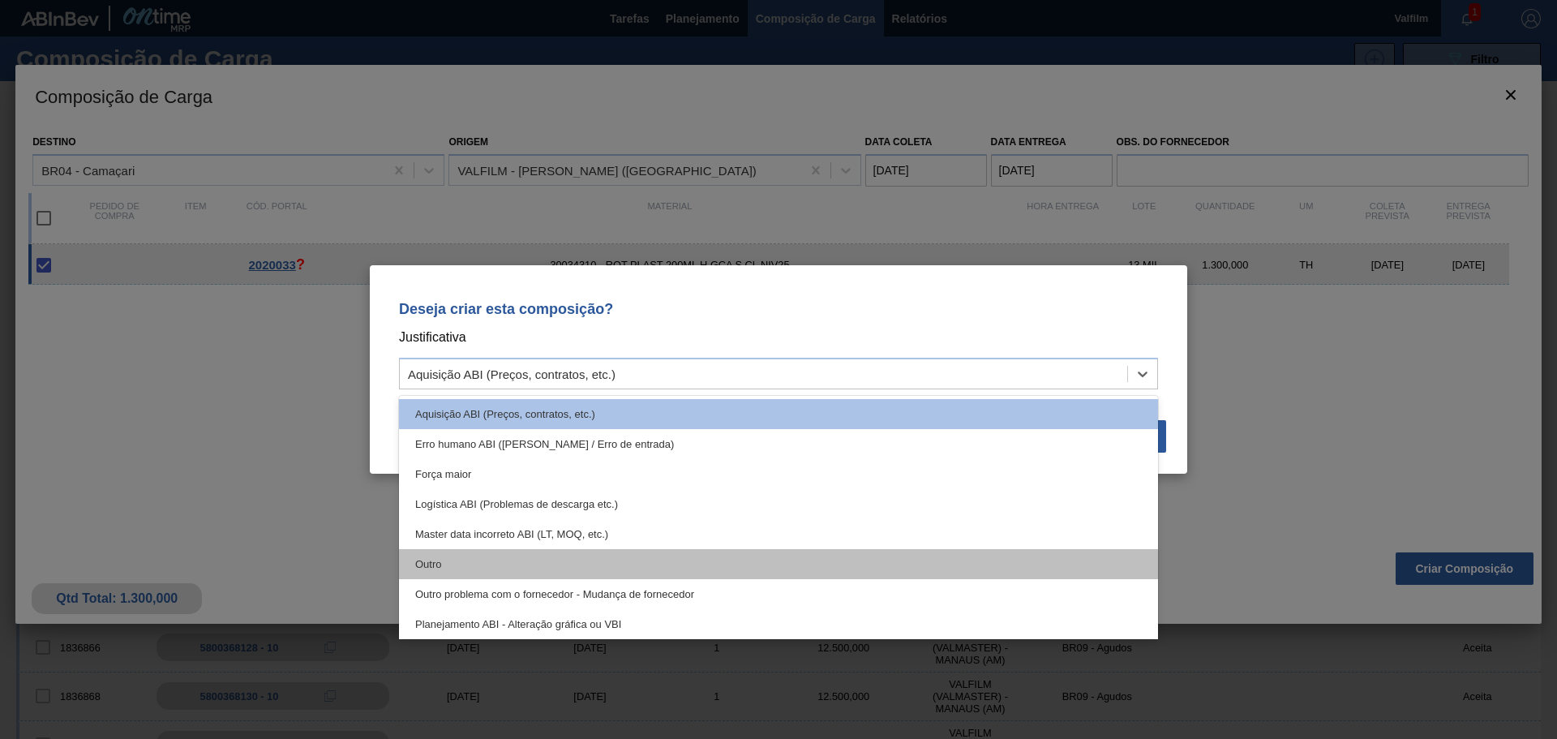
click at [417, 577] on div "Outro" at bounding box center [778, 564] width 759 height 30
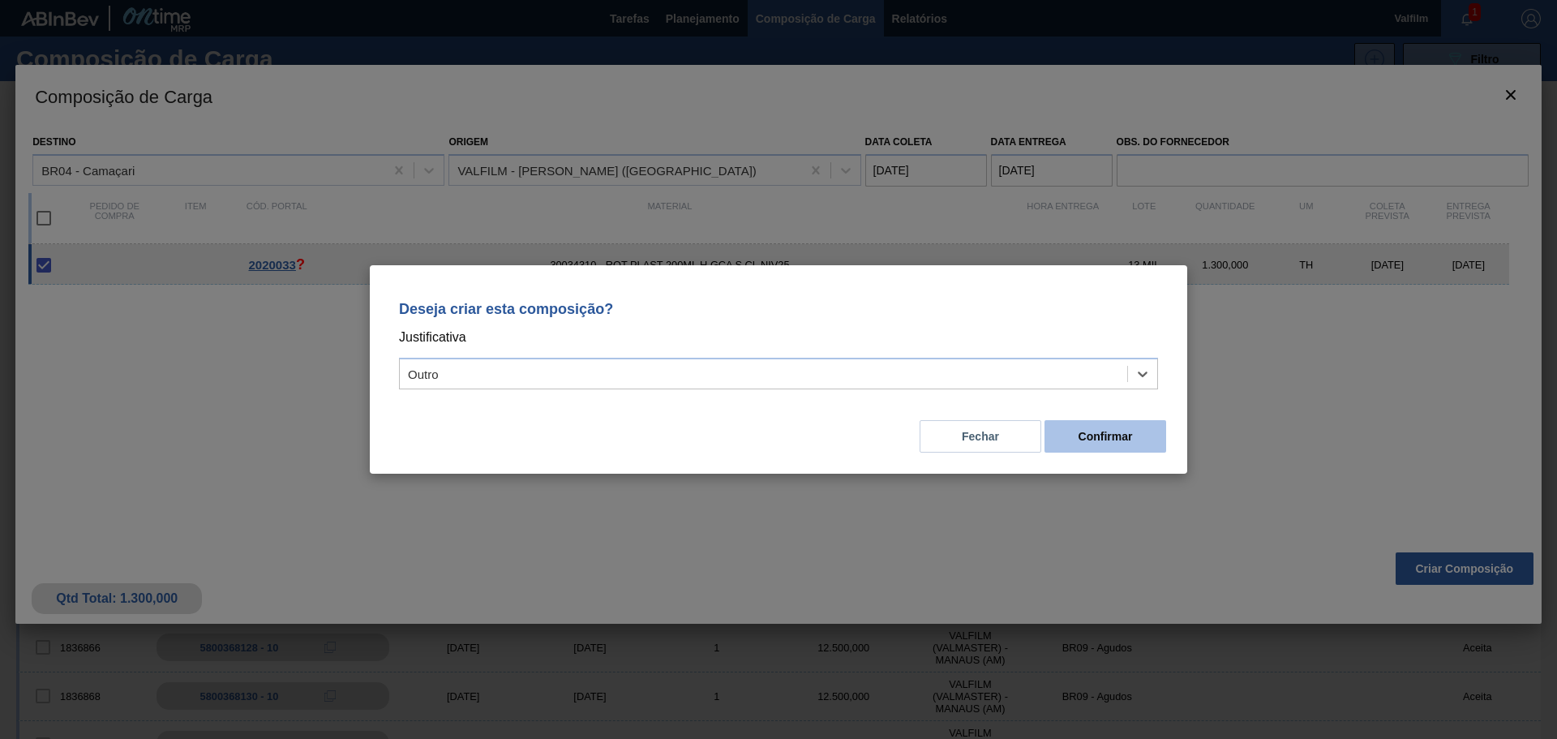
click at [1091, 441] on button "Confirmar" at bounding box center [1106, 436] width 122 height 32
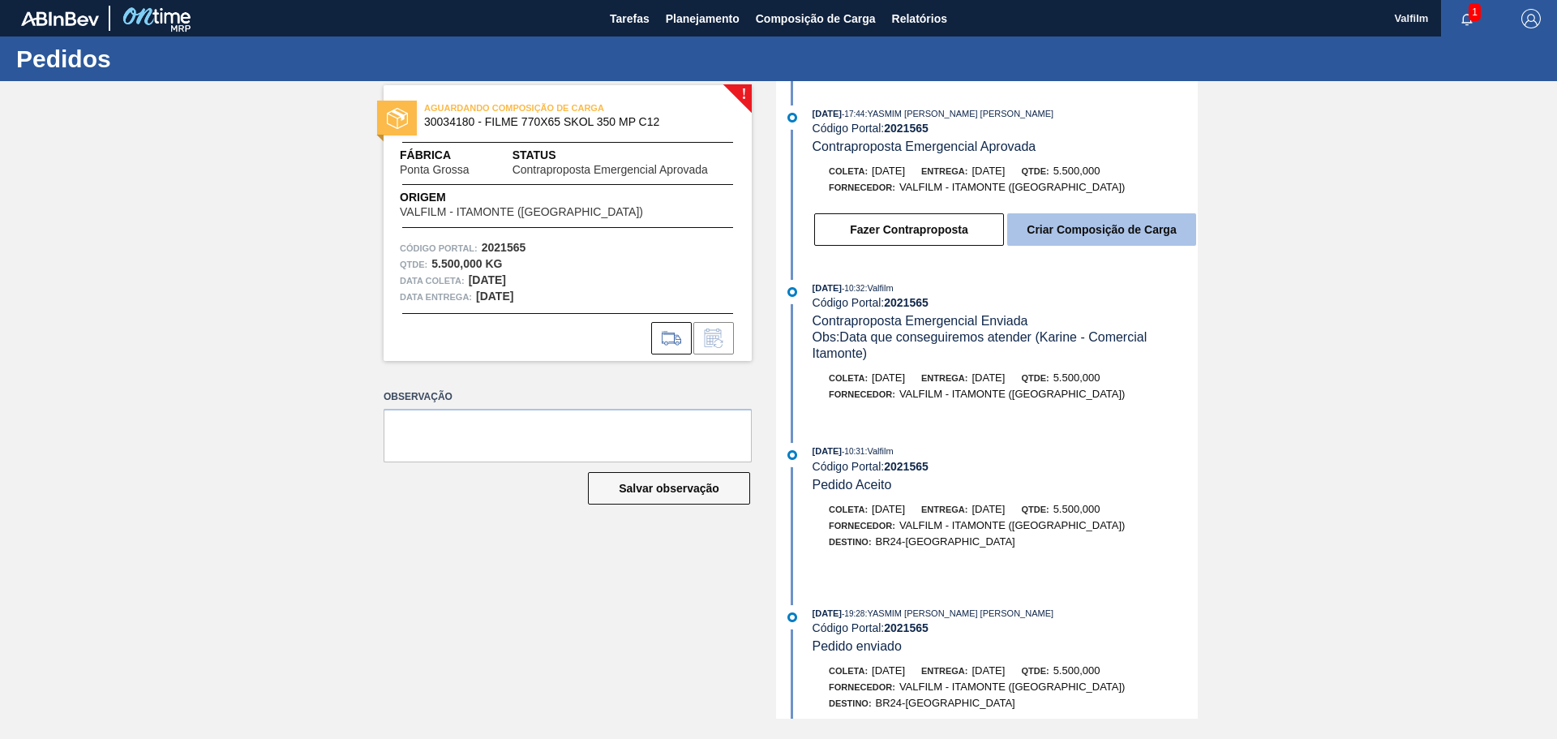
click at [1066, 239] on button "Criar Composição de Carga" at bounding box center [1101, 229] width 189 height 32
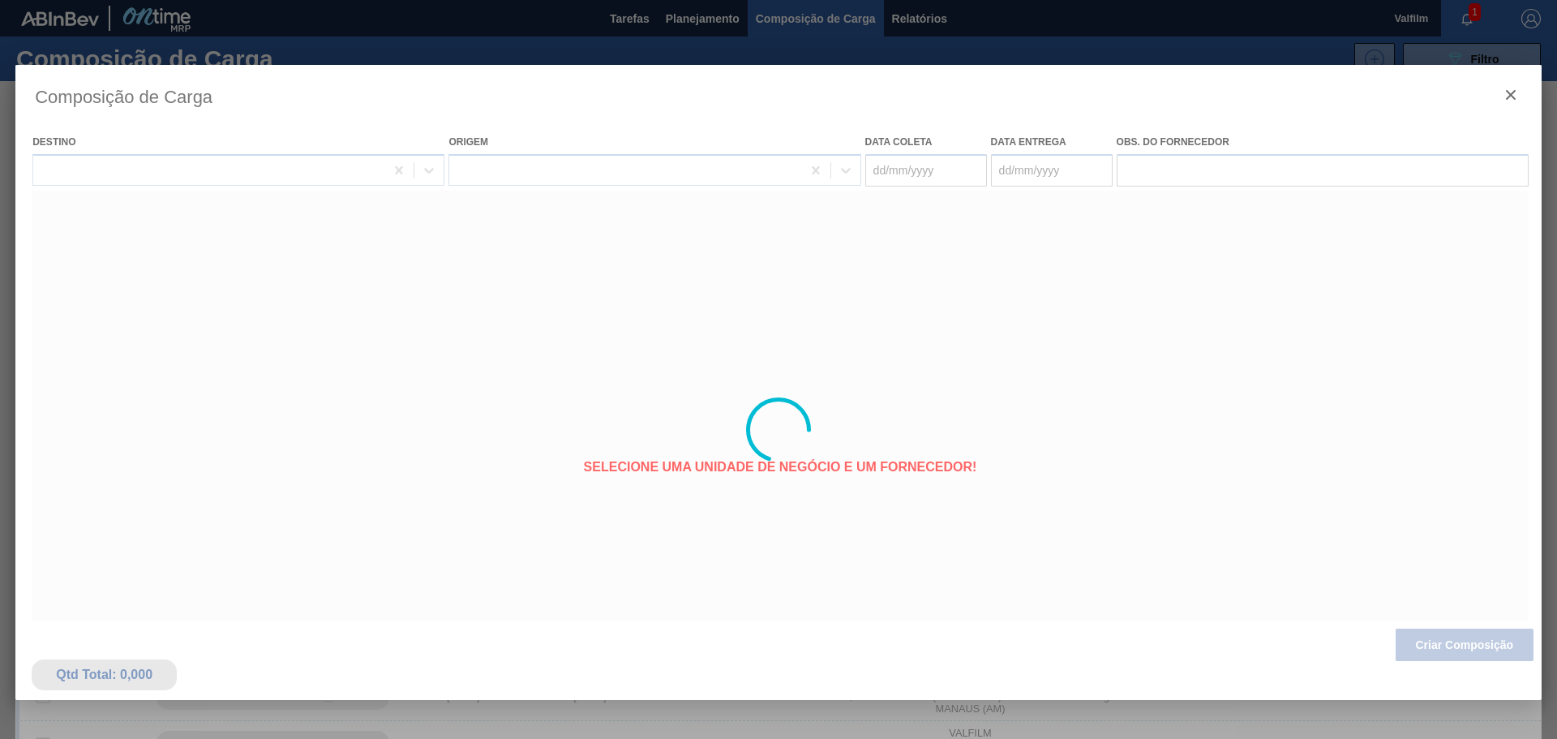
type coleta "12/10/2025"
type entrega "13/10/2025"
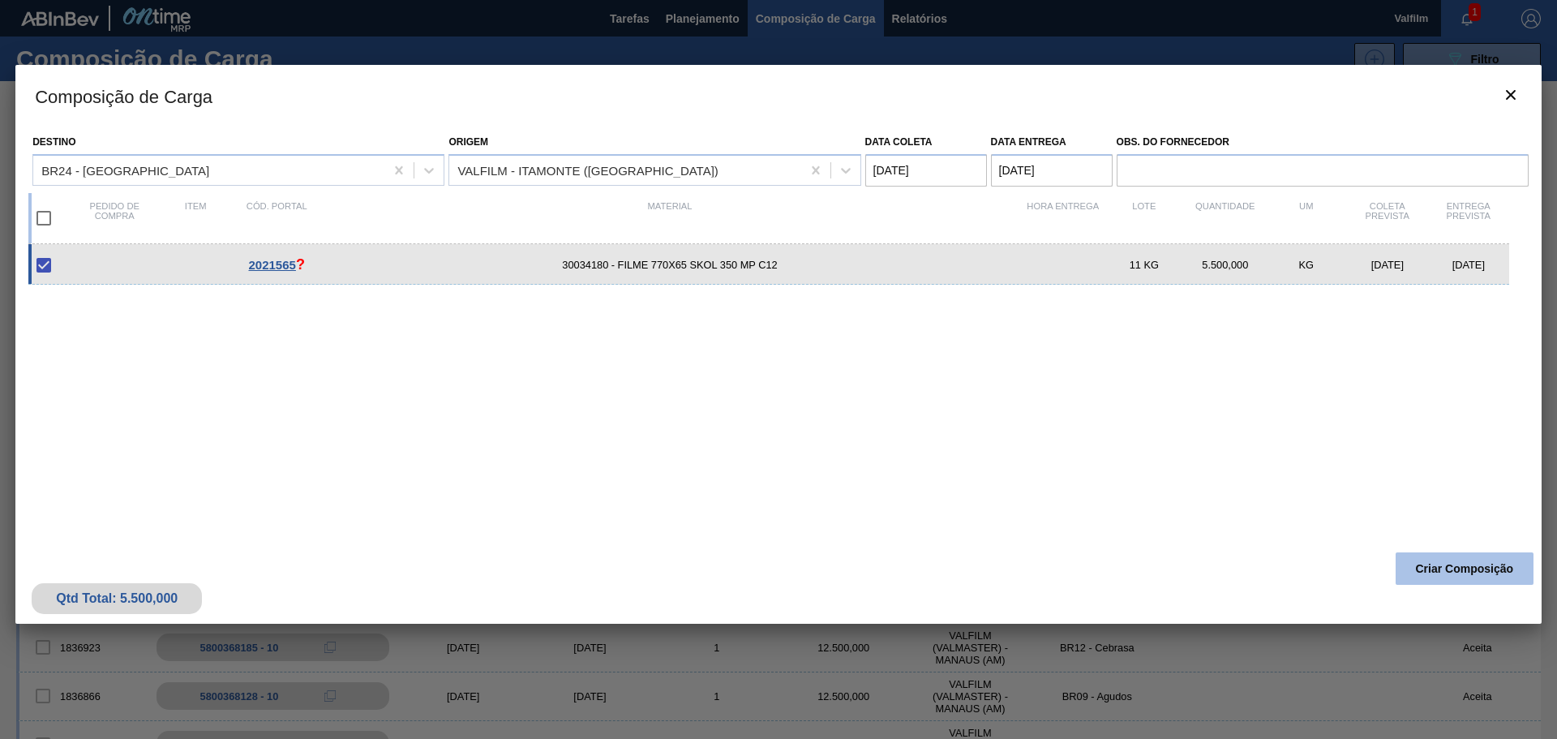
click at [1414, 559] on button "Criar Composição" at bounding box center [1465, 568] width 138 height 32
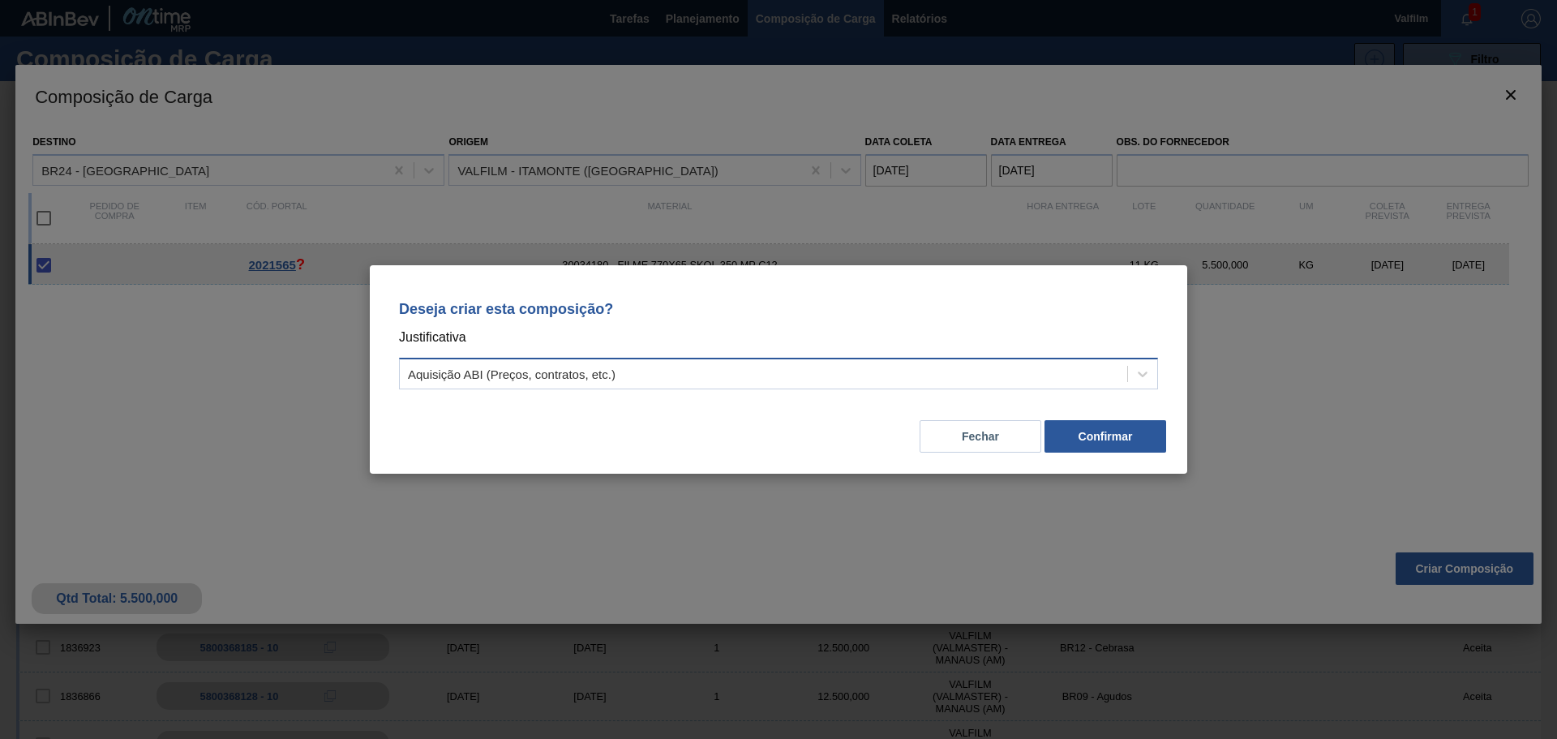
click at [944, 371] on div "Aquisição ABI (Preços, contratos, etc.)" at bounding box center [763, 375] width 727 height 24
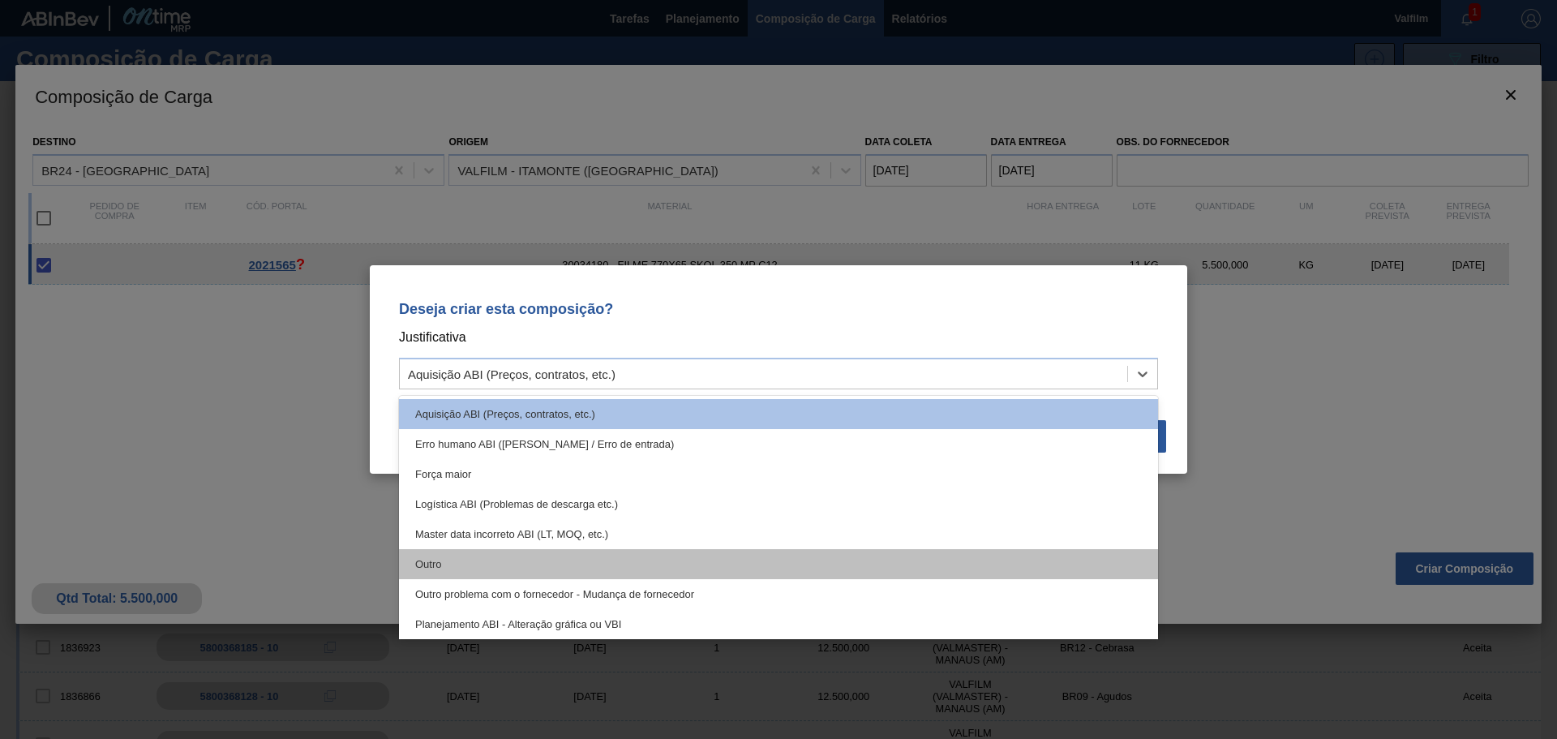
click at [456, 558] on div "Outro" at bounding box center [778, 564] width 759 height 30
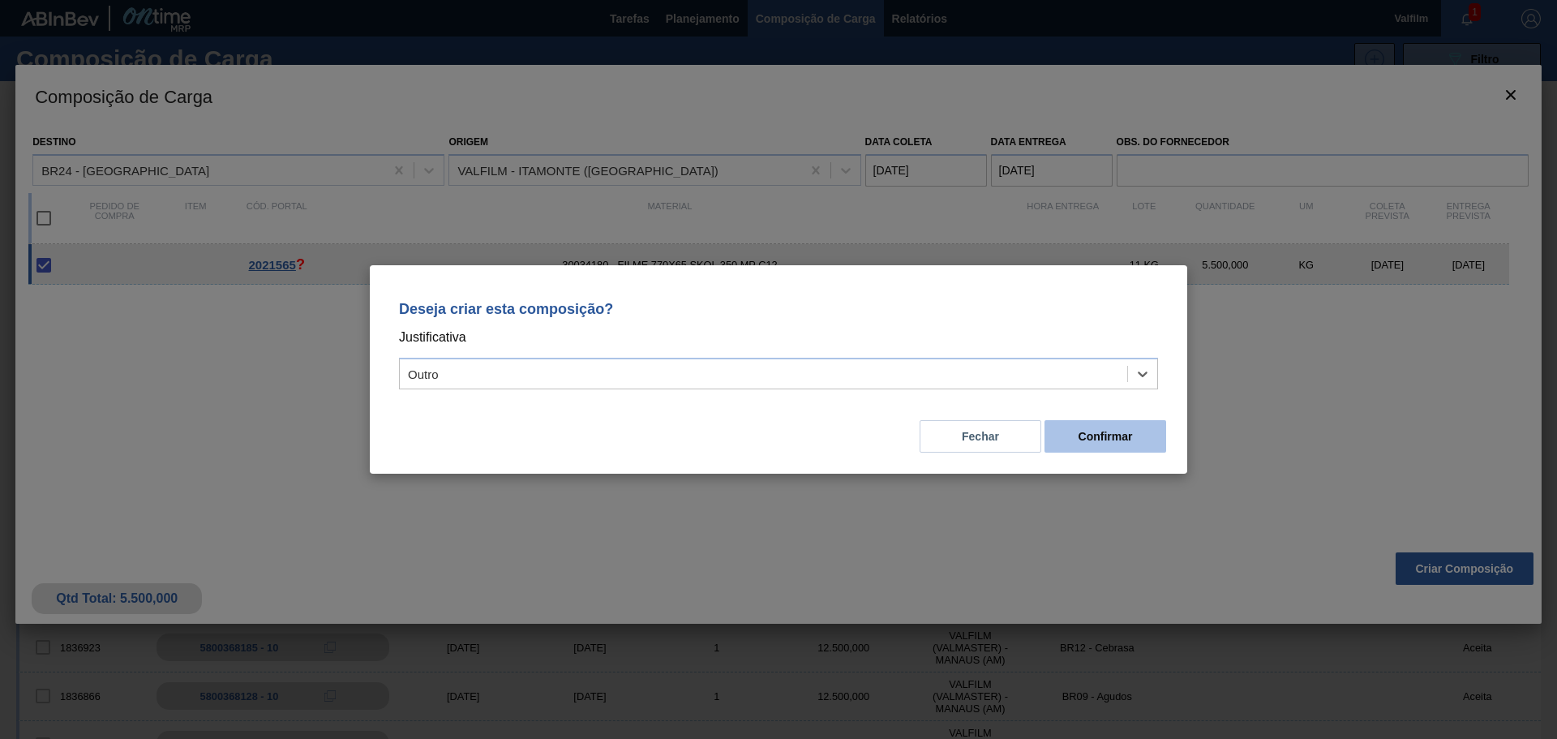
click at [1114, 441] on button "Confirmar" at bounding box center [1106, 436] width 122 height 32
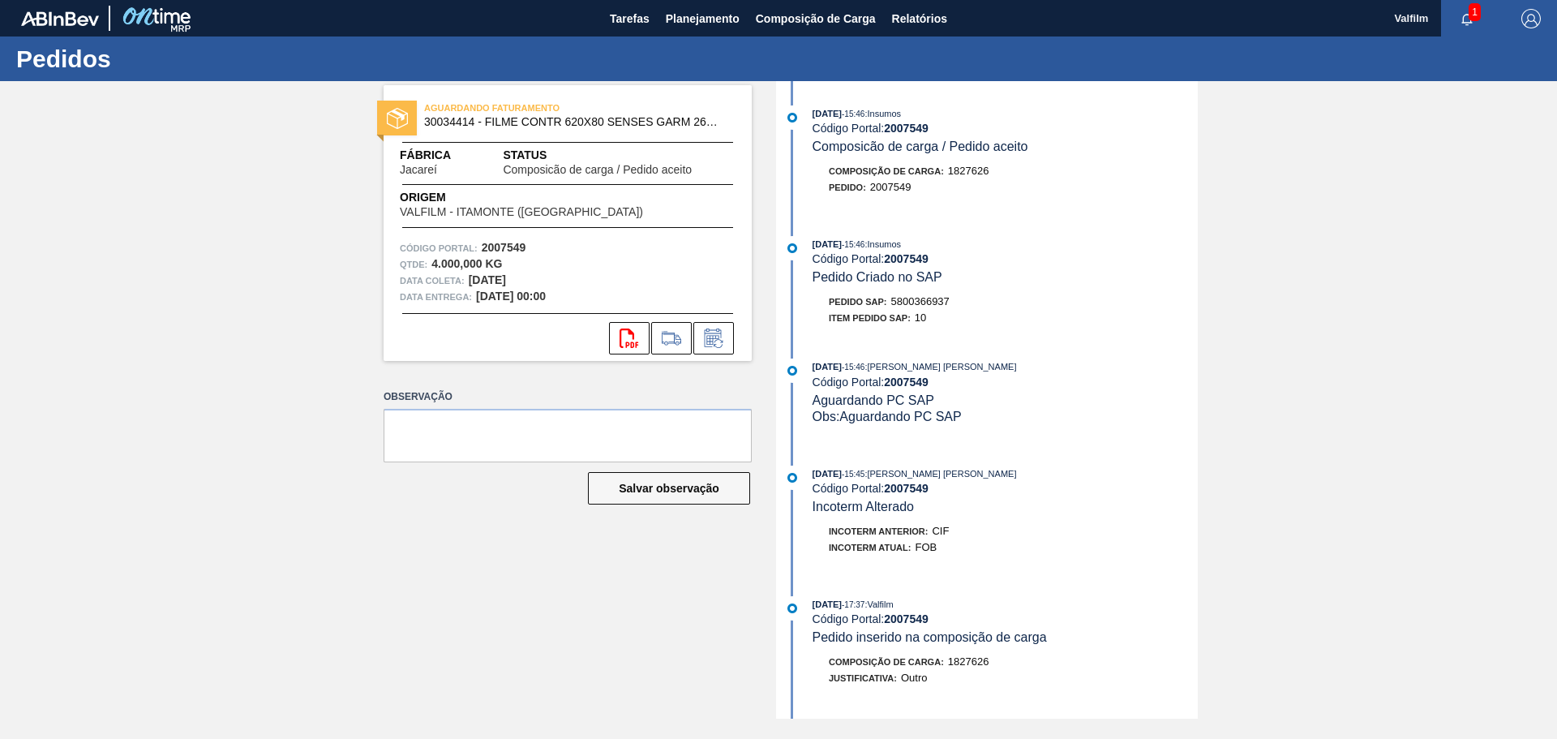
click at [918, 300] on span "5800366937" at bounding box center [920, 301] width 58 height 12
copy span "5800366937"
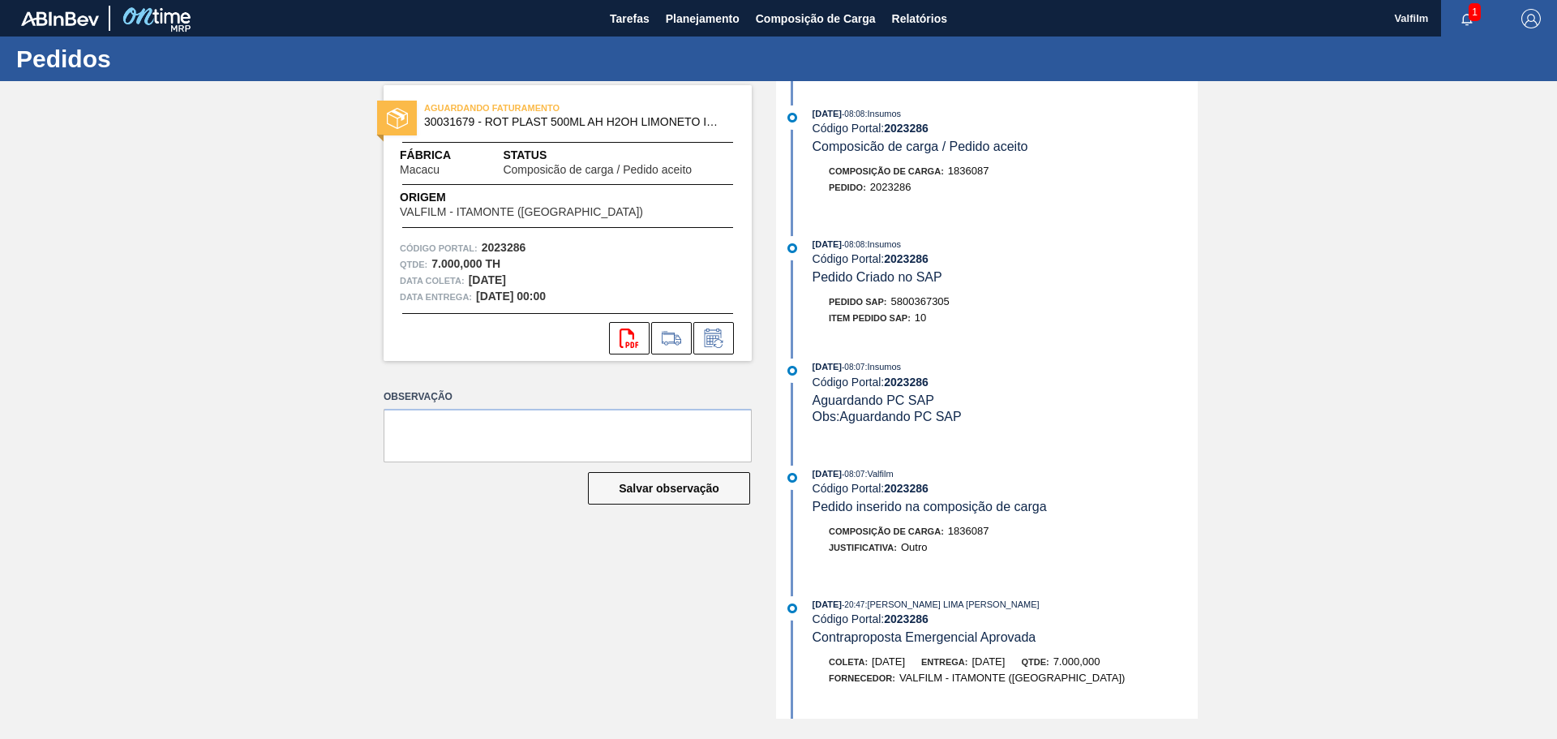
click at [926, 300] on span "5800367305" at bounding box center [920, 301] width 58 height 12
copy span "5800367305"
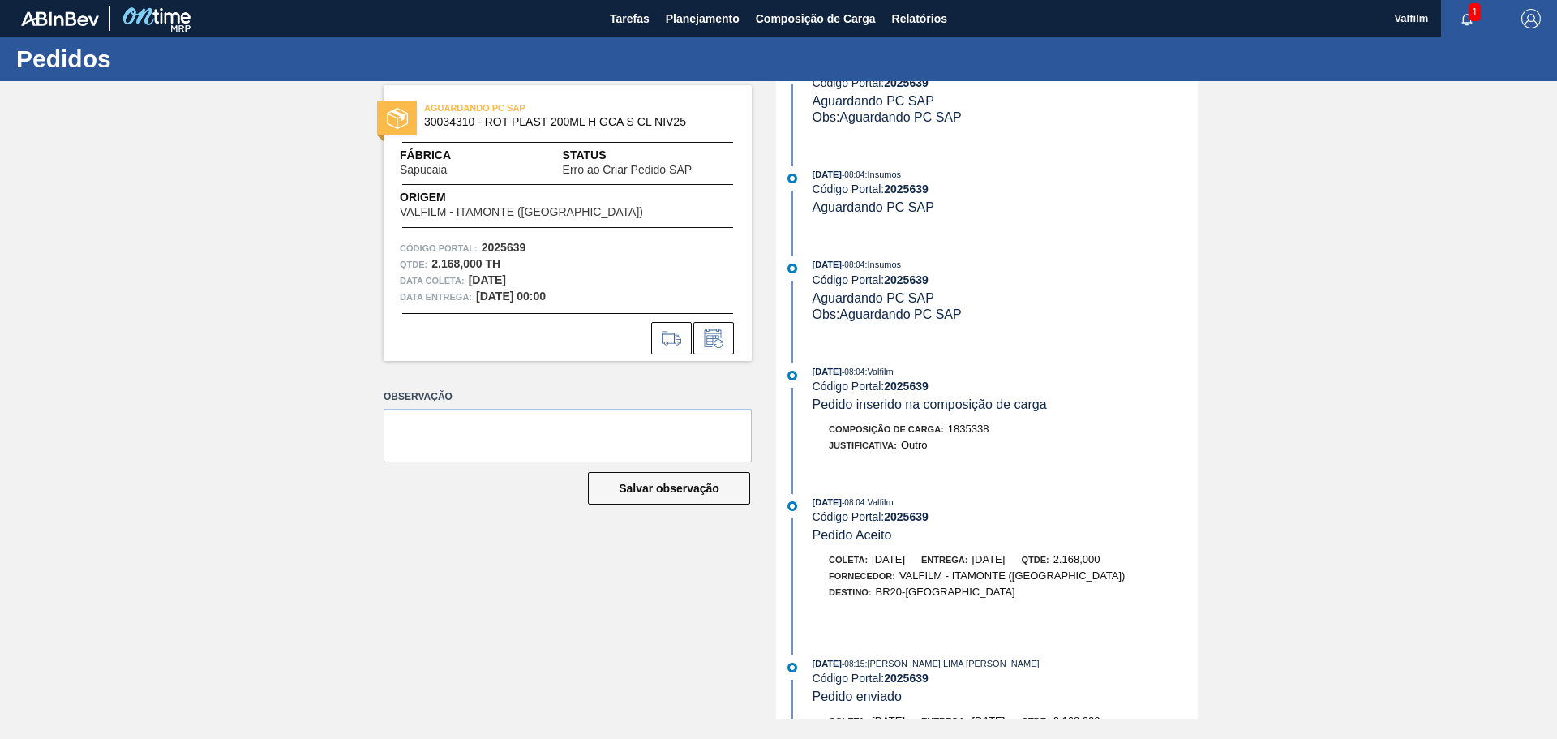
scroll to position [568, 0]
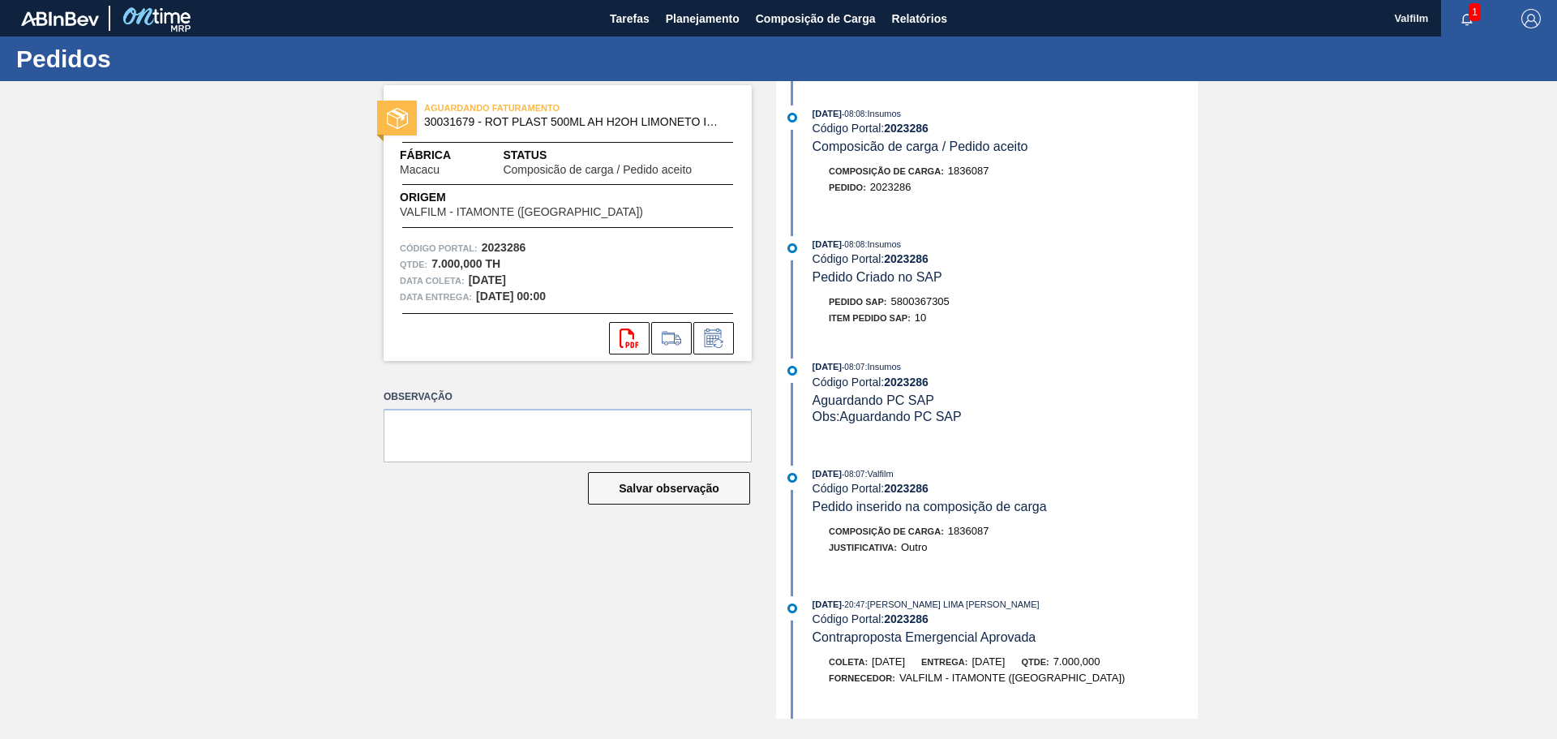
click at [932, 298] on span "5800367305" at bounding box center [920, 301] width 58 height 12
copy span "5800367305"
click at [1099, 260] on div "Código Portal: 2023286" at bounding box center [1005, 258] width 385 height 13
click at [1080, 380] on div "Código Portal: 2023286" at bounding box center [1005, 381] width 385 height 13
